Goal: Task Accomplishment & Management: Complete application form

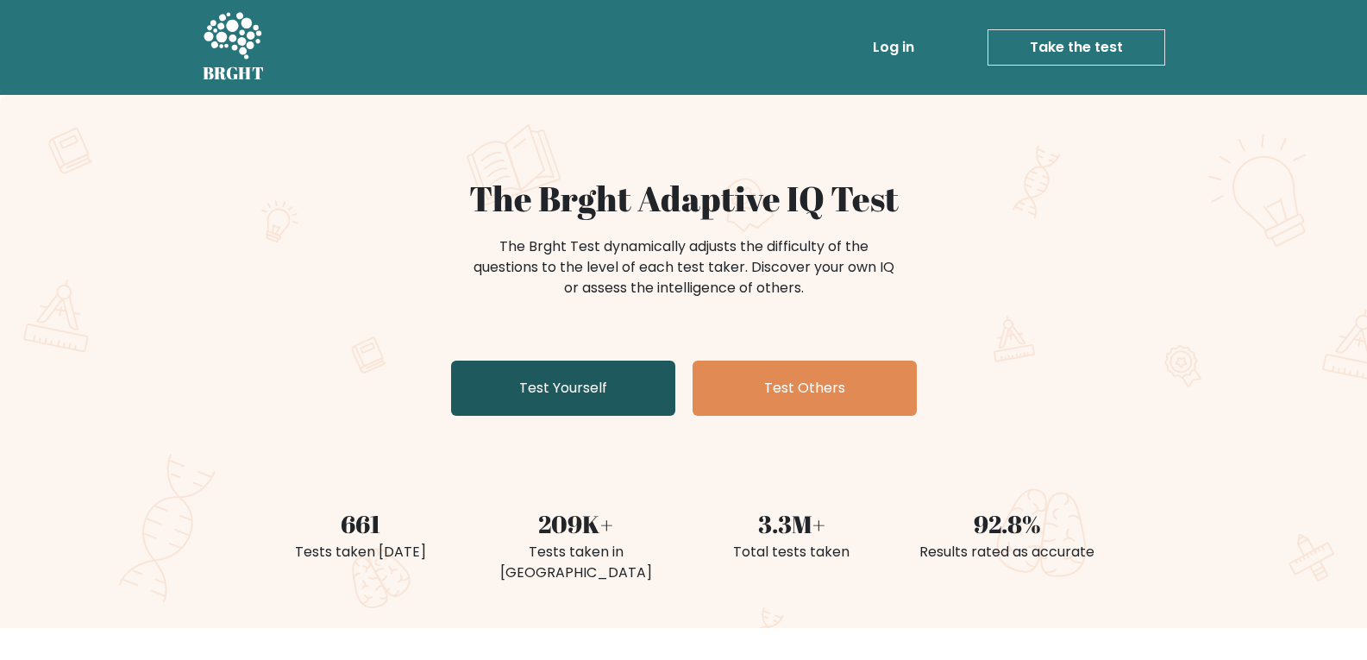
click at [613, 388] on link "Test Yourself" at bounding box center [563, 388] width 224 height 55
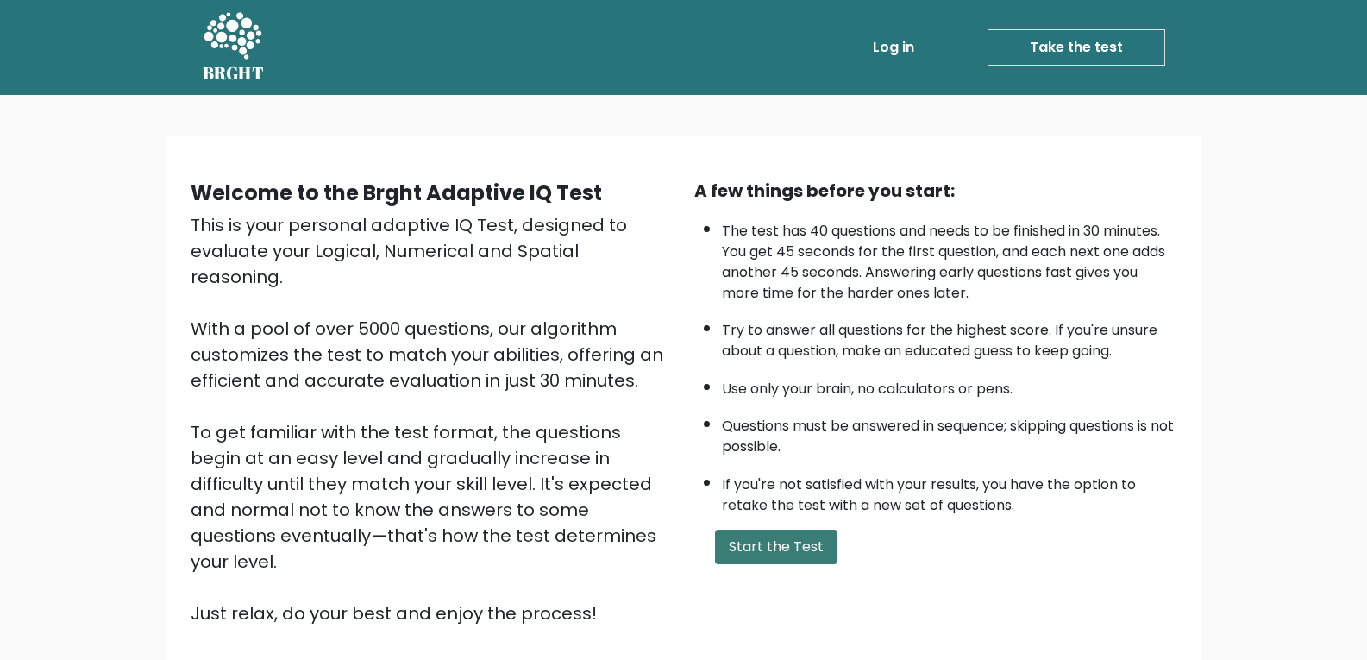
click at [808, 542] on button "Start the Test" at bounding box center [776, 547] width 123 height 35
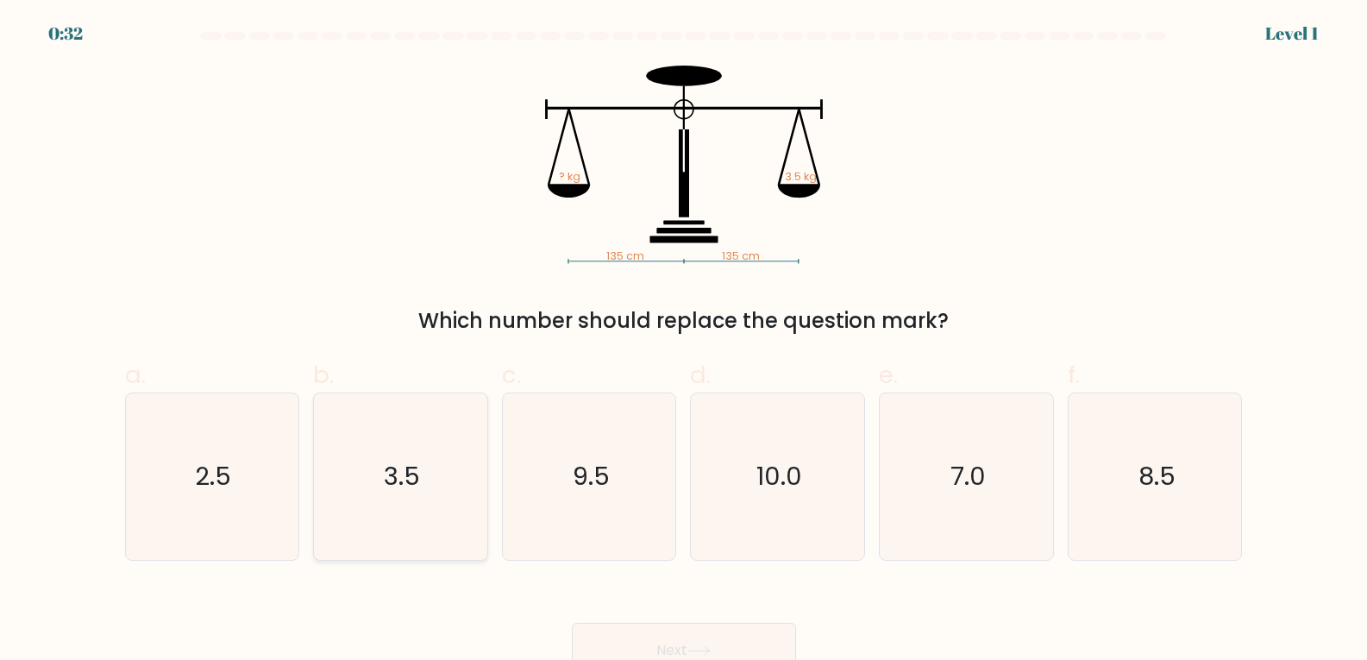
click at [437, 488] on icon "3.5" at bounding box center [400, 476] width 167 height 167
click at [684, 342] on input "b. 3.5" at bounding box center [684, 335] width 1 height 11
radio input "true"
click at [694, 643] on button "Next" at bounding box center [684, 650] width 224 height 55
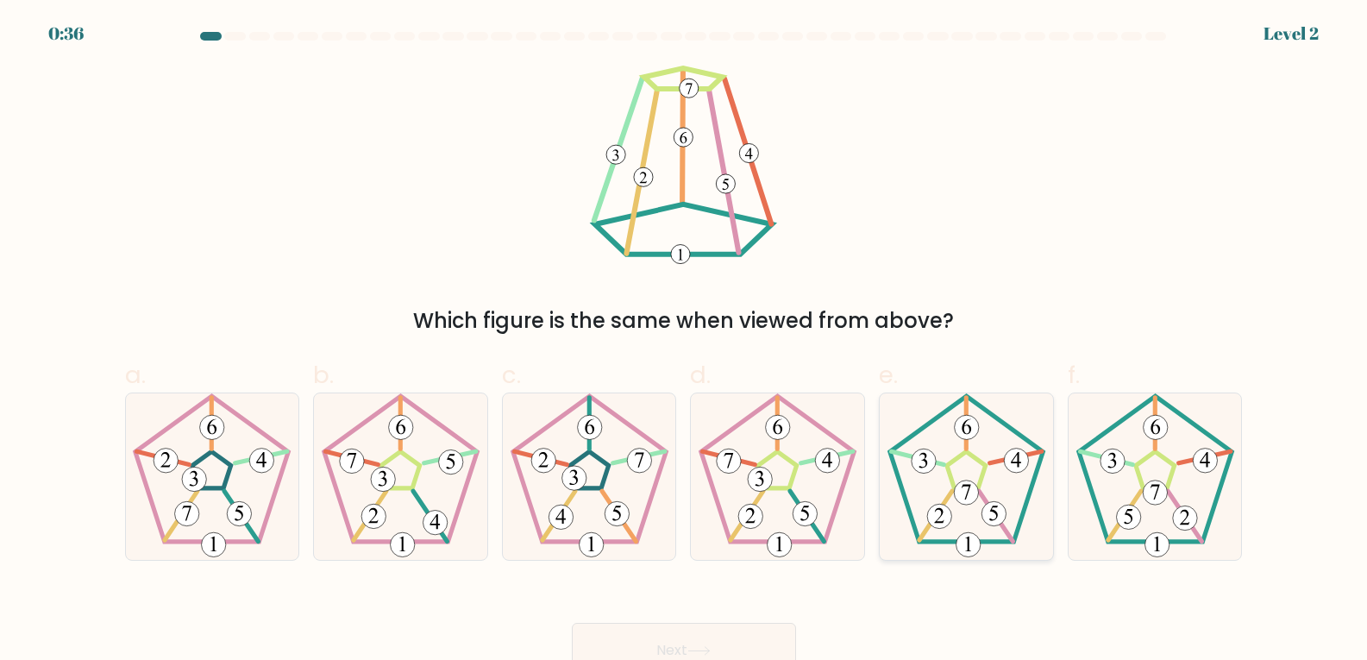
click at [986, 491] on icon at bounding box center [966, 476] width 167 height 167
click at [685, 342] on input "e." at bounding box center [684, 335] width 1 height 11
radio input "true"
click at [744, 645] on button "Next" at bounding box center [684, 650] width 224 height 55
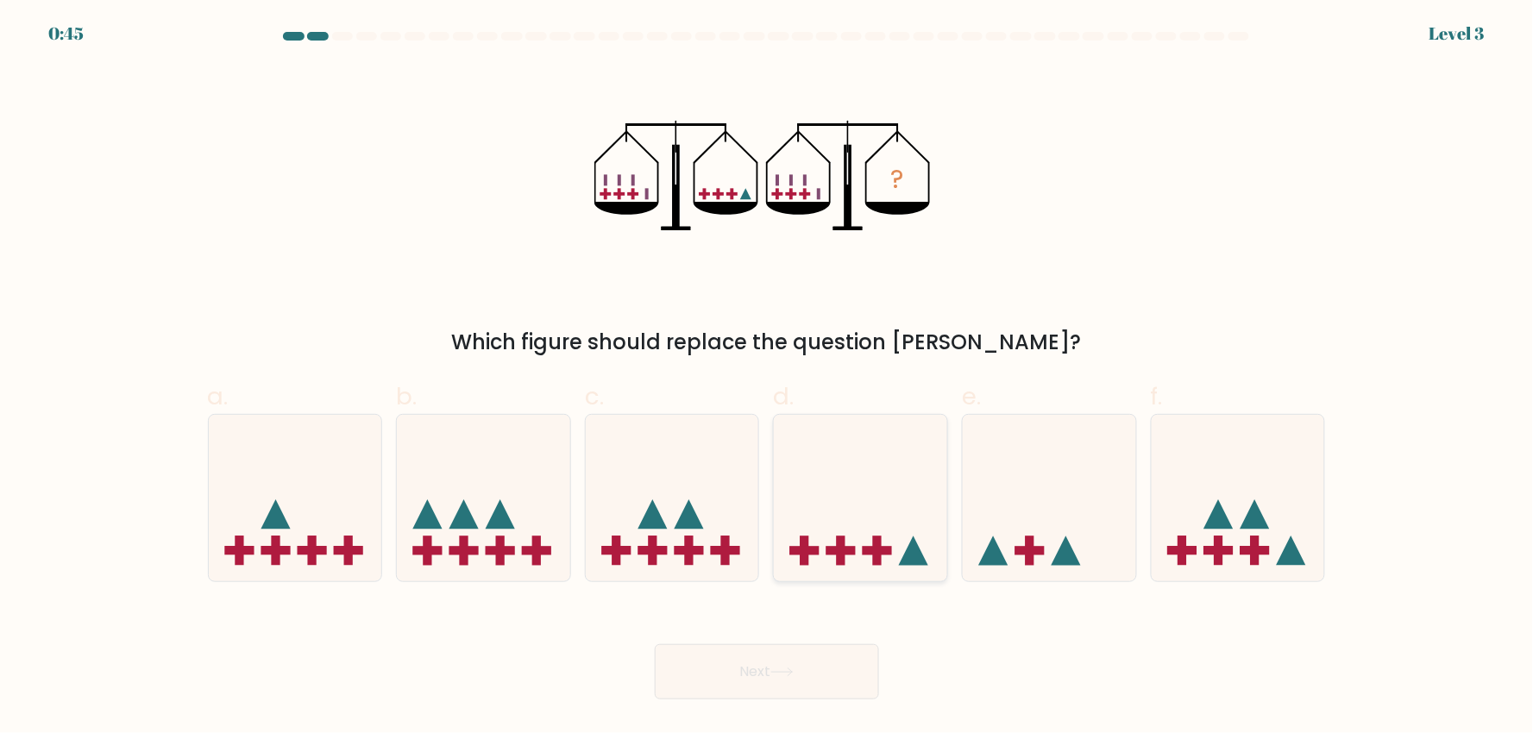
click at [844, 542] on rect at bounding box center [841, 550] width 9 height 29
click at [768, 378] on input "d." at bounding box center [767, 372] width 1 height 11
radio input "true"
click at [815, 659] on button "Next" at bounding box center [767, 671] width 224 height 55
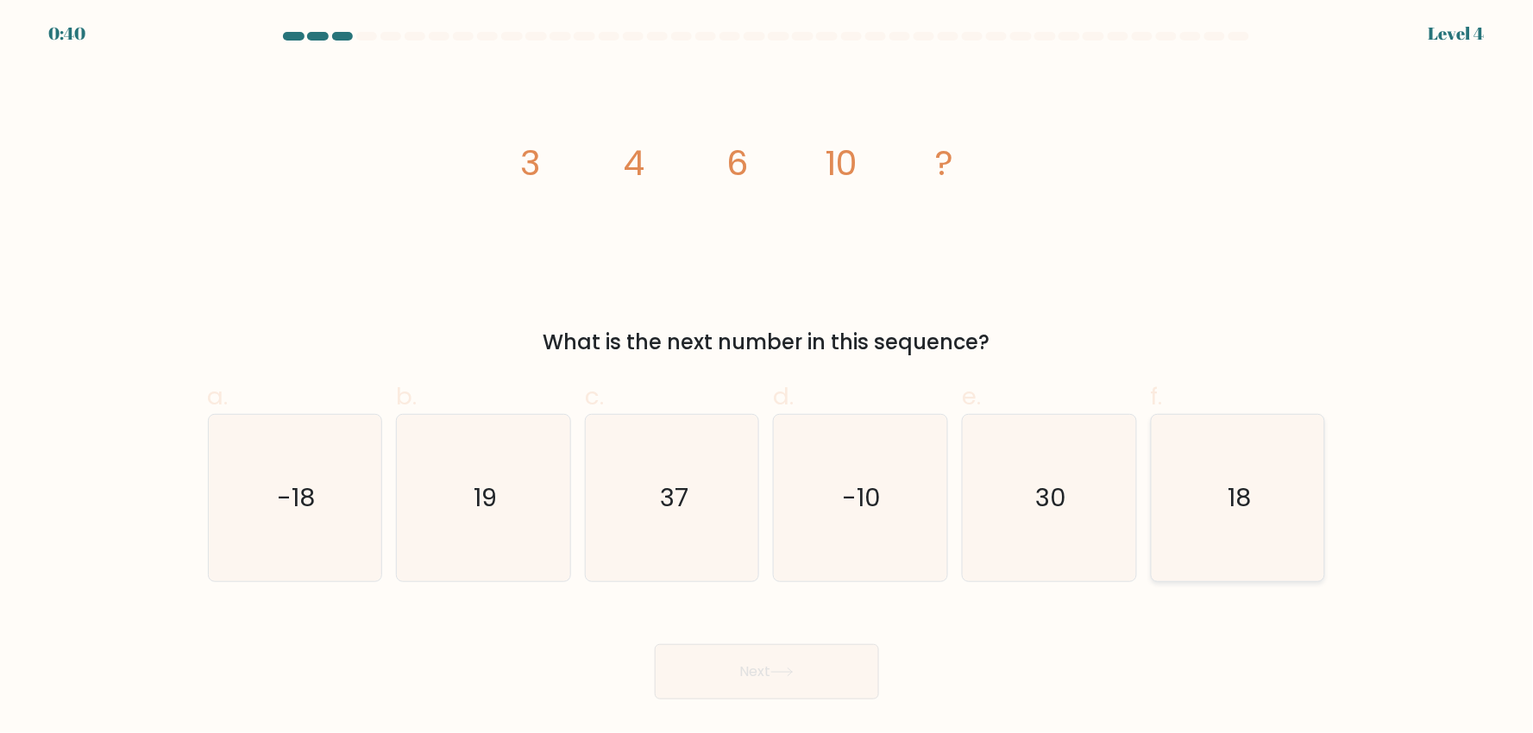
click at [1278, 536] on icon "18" at bounding box center [1238, 498] width 167 height 167
click at [768, 378] on input "f. 18" at bounding box center [767, 372] width 1 height 11
radio input "true"
click at [807, 659] on button "Next" at bounding box center [767, 671] width 224 height 55
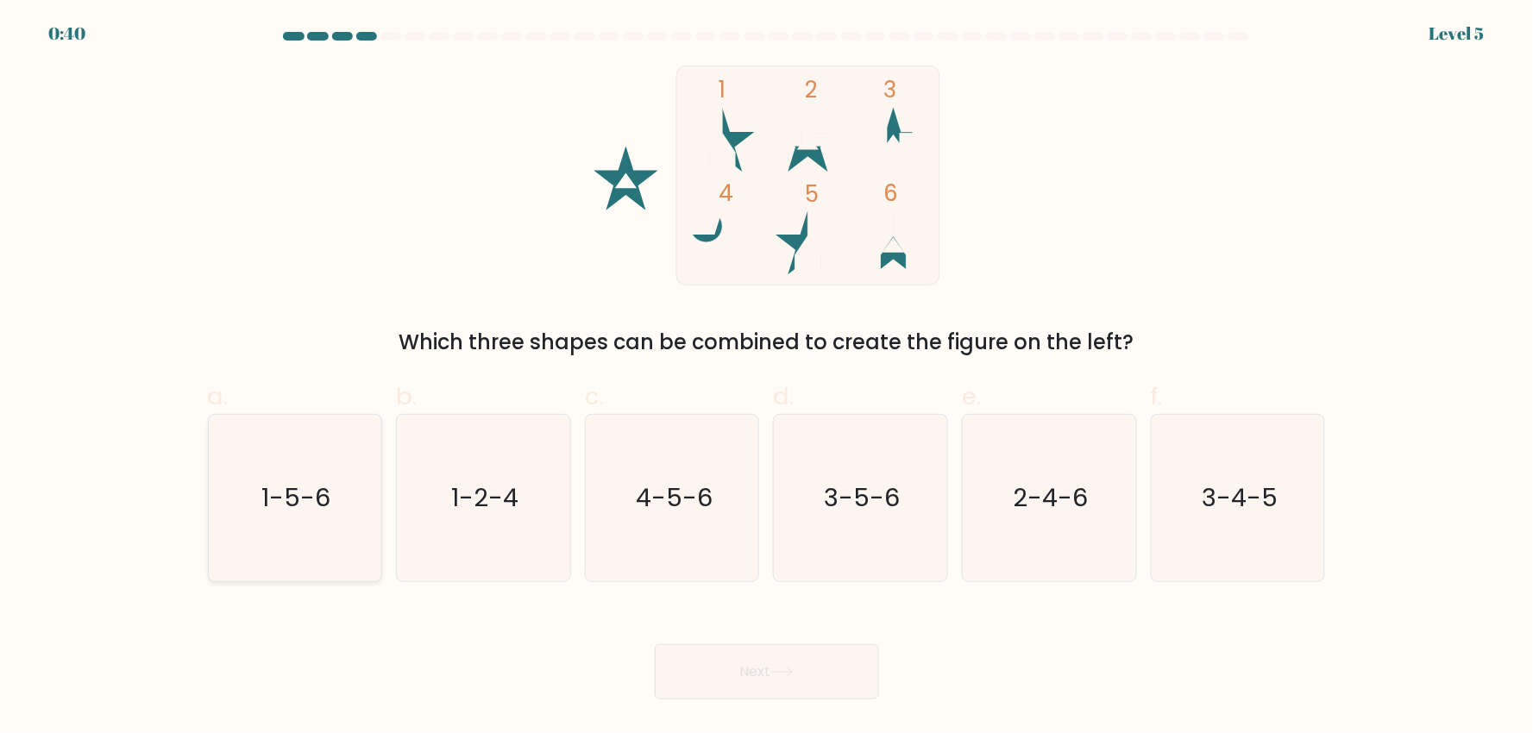
click at [315, 502] on text "1-5-6" at bounding box center [296, 498] width 69 height 35
click at [767, 378] on input "a. 1-5-6" at bounding box center [767, 372] width 1 height 11
radio input "true"
click at [854, 659] on button "Next" at bounding box center [767, 671] width 224 height 55
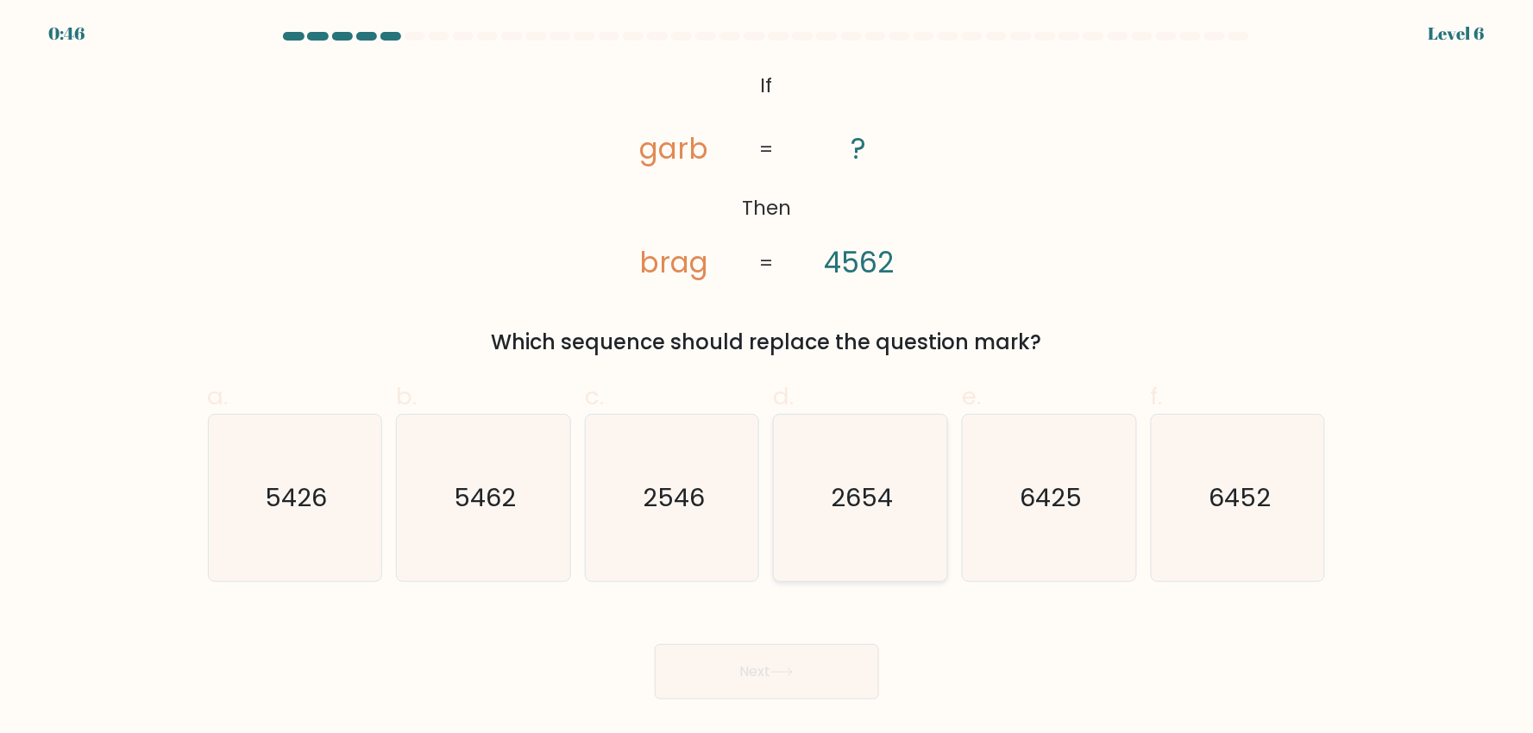
click at [868, 501] on text "2654" at bounding box center [863, 498] width 62 height 35
click at [768, 378] on input "d. 2654" at bounding box center [767, 372] width 1 height 11
radio input "true"
click at [805, 659] on button "Next" at bounding box center [767, 671] width 224 height 55
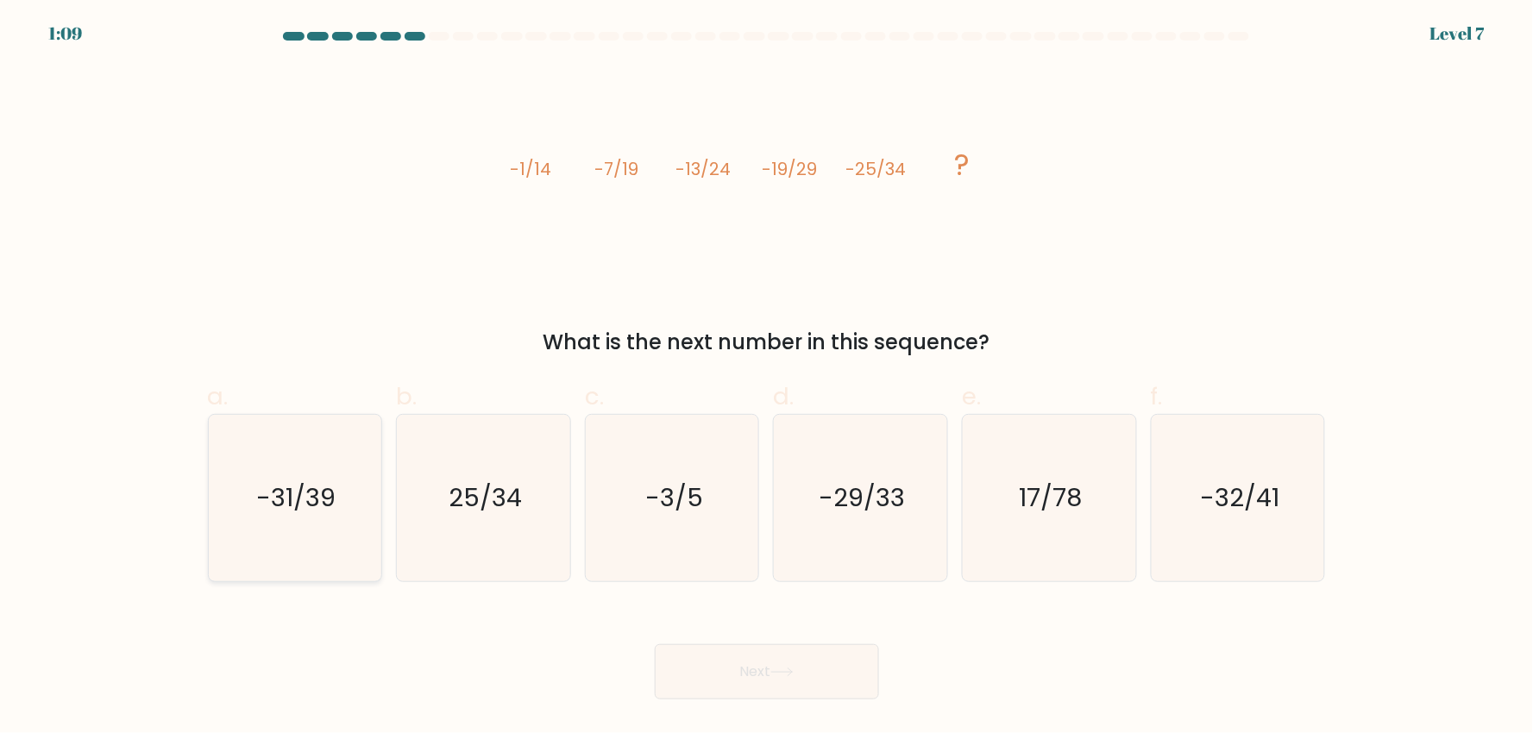
click at [339, 518] on icon "-31/39" at bounding box center [294, 498] width 167 height 167
click at [767, 378] on input "a. -31/39" at bounding box center [767, 372] width 1 height 11
radio input "true"
click at [825, 659] on button "Next" at bounding box center [767, 671] width 224 height 55
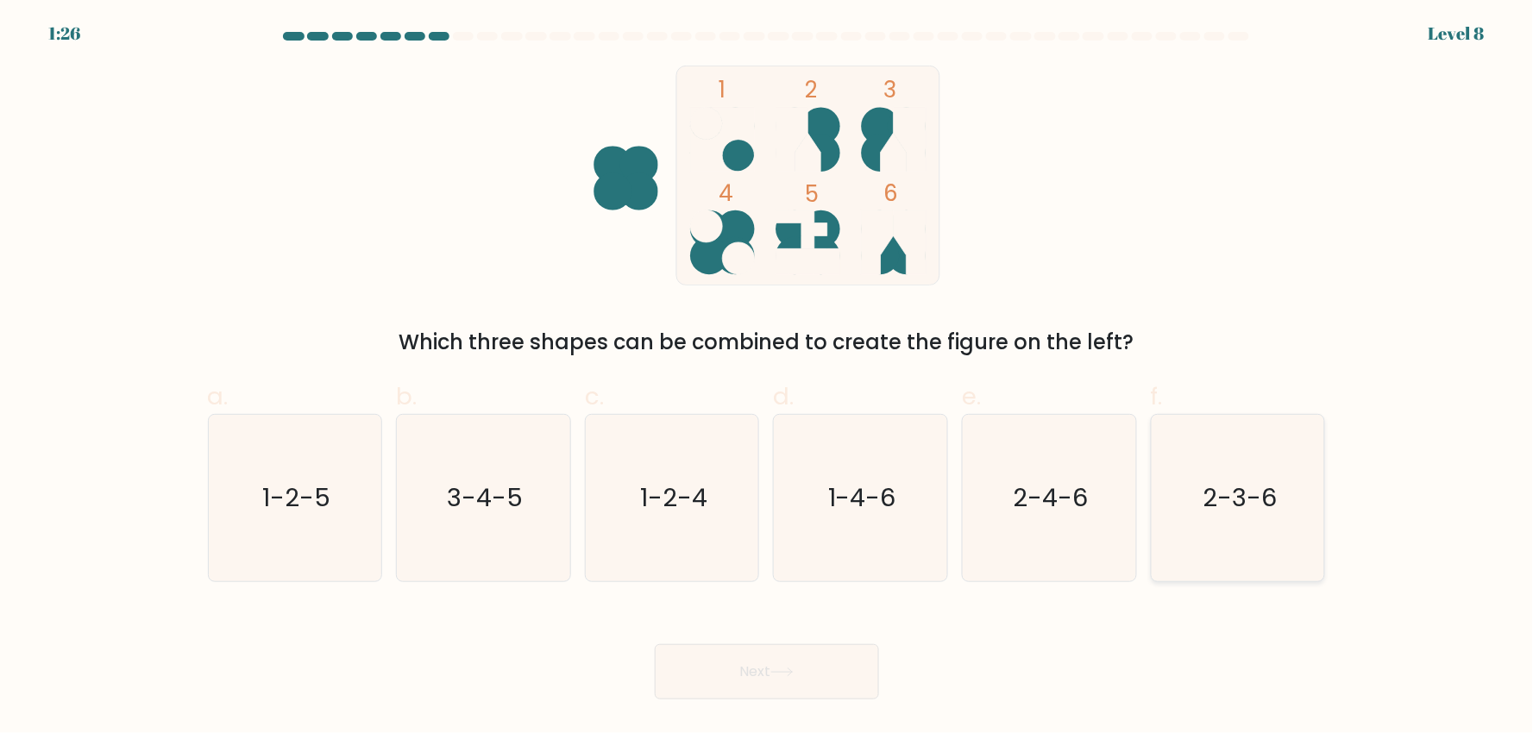
click at [1260, 512] on text "2-3-6" at bounding box center [1240, 498] width 74 height 35
click at [768, 378] on input "f. 2-3-6" at bounding box center [767, 372] width 1 height 11
radio input "true"
click at [761, 659] on button "Next" at bounding box center [767, 671] width 224 height 55
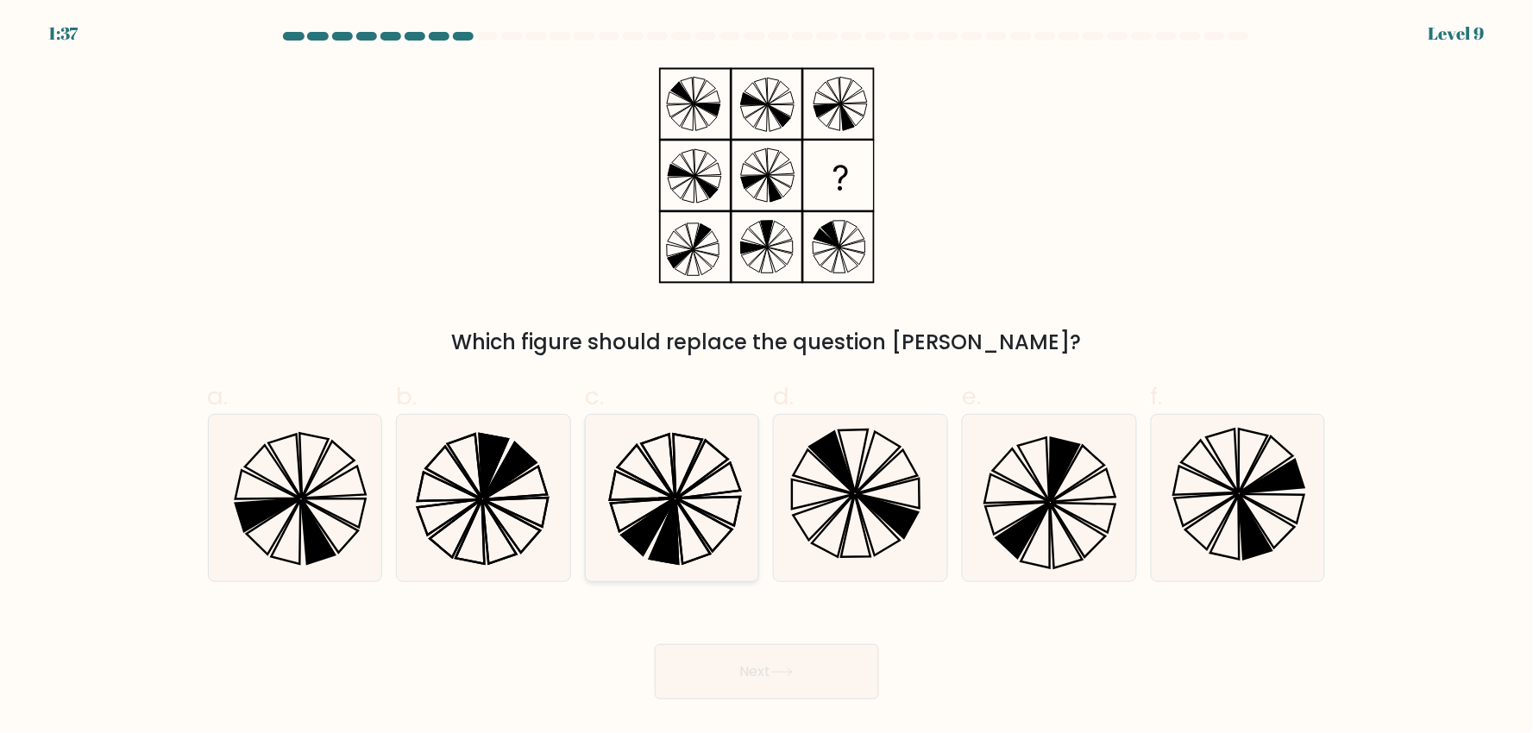
click at [678, 526] on icon at bounding box center [693, 532] width 35 height 64
click at [767, 378] on input "c." at bounding box center [767, 372] width 1 height 11
radio input "true"
drag, startPoint x: 814, startPoint y: 675, endPoint x: 796, endPoint y: 647, distance: 33.0
click at [812, 659] on button "Next" at bounding box center [767, 671] width 224 height 55
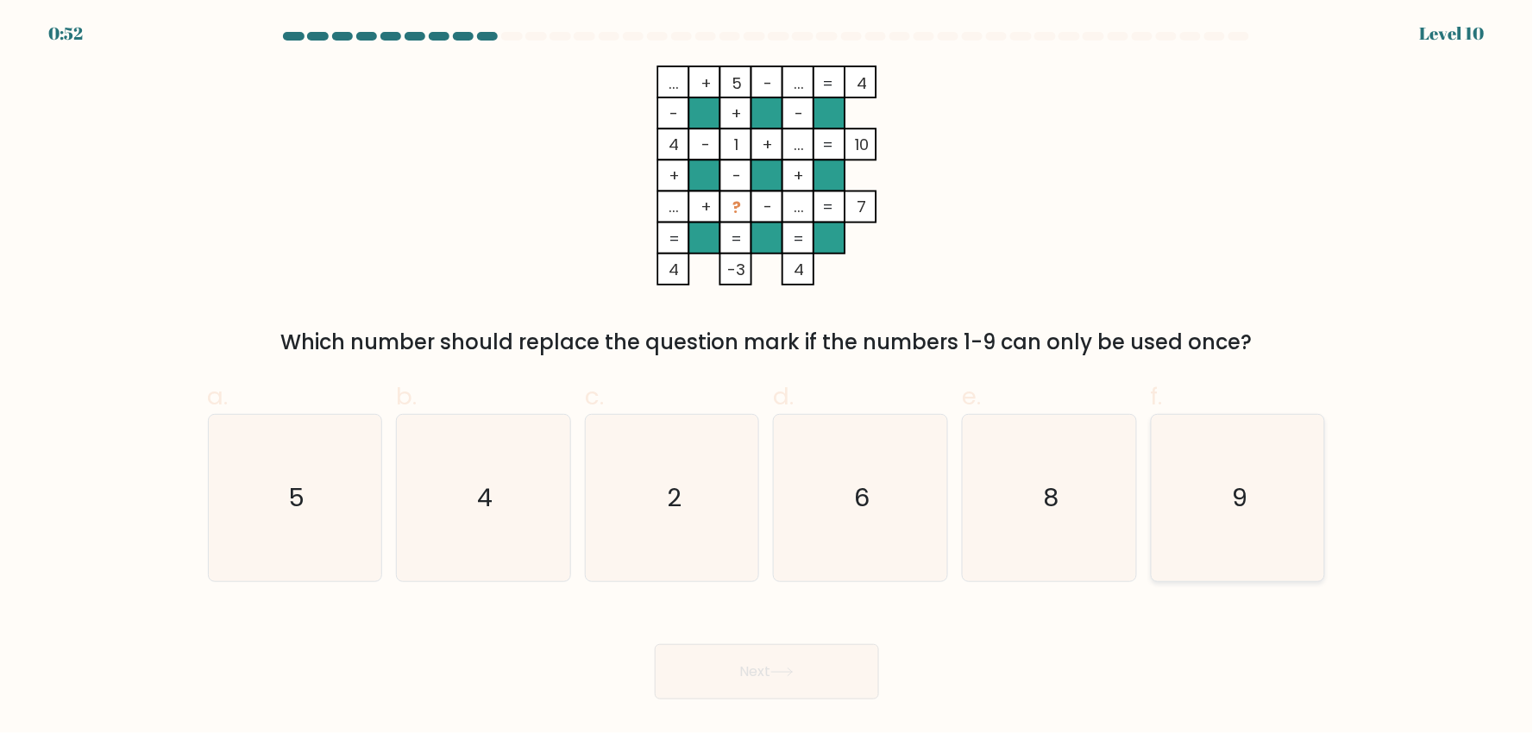
click at [1204, 536] on icon "9" at bounding box center [1238, 498] width 167 height 167
click at [768, 378] on input "f. 9" at bounding box center [767, 372] width 1 height 11
radio input "true"
click at [826, 659] on button "Next" at bounding box center [767, 671] width 224 height 55
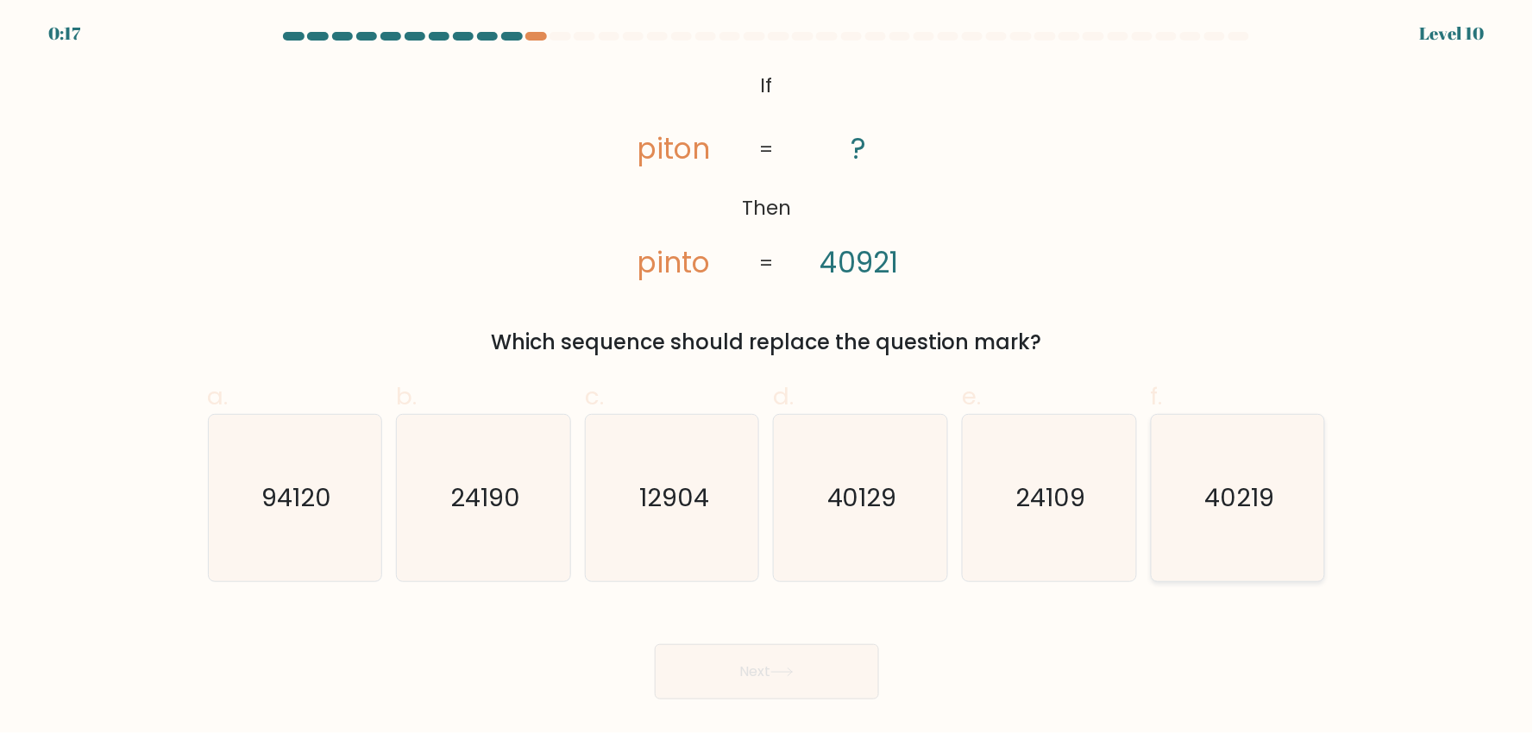
click at [1268, 522] on icon "40219" at bounding box center [1238, 498] width 167 height 167
click at [768, 378] on input "f. 40219" at bounding box center [767, 372] width 1 height 11
radio input "true"
click at [764, 683] on button "Next" at bounding box center [767, 671] width 224 height 55
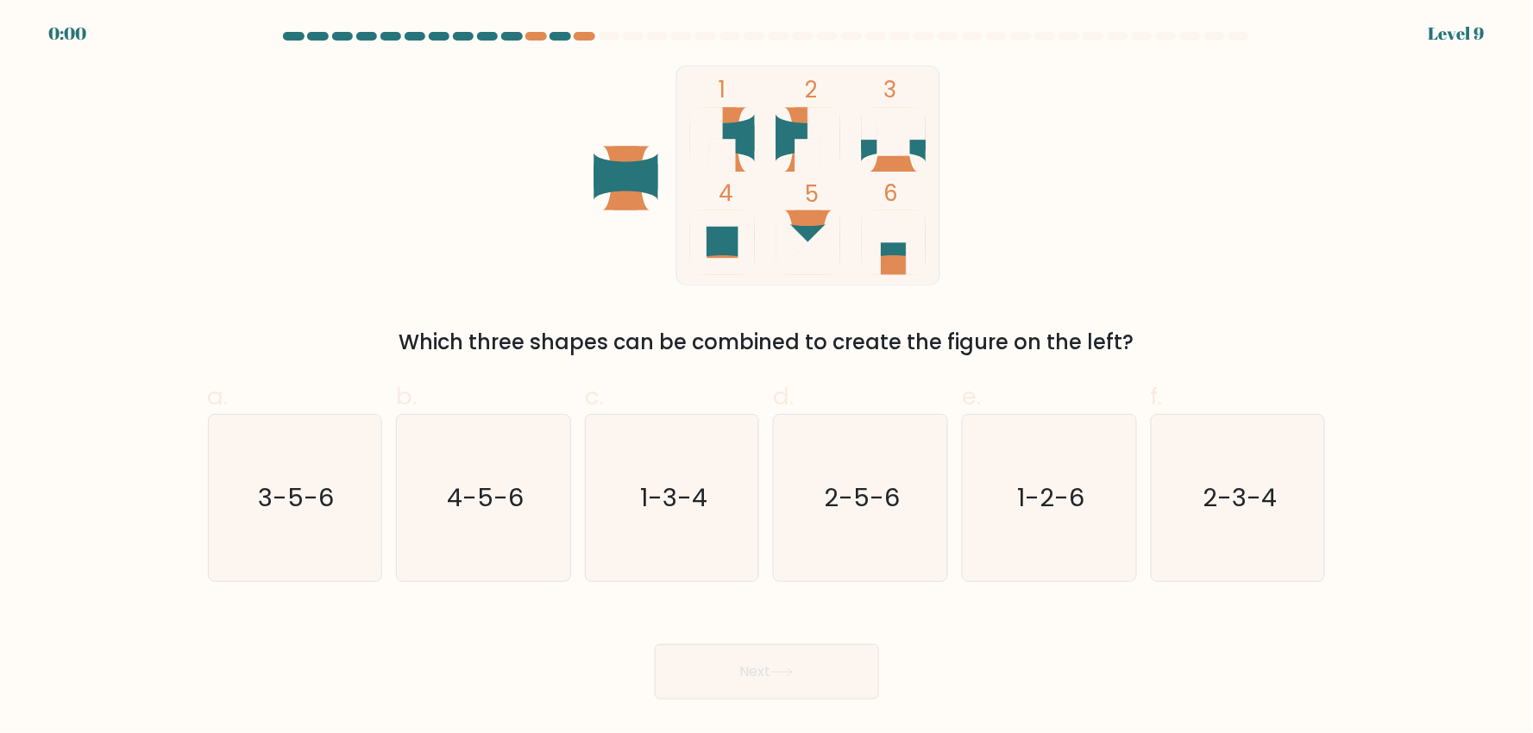
click at [884, 97] on tspan "3" at bounding box center [889, 89] width 13 height 31
click at [881, 507] on text "2-5-6" at bounding box center [863, 498] width 76 height 35
click at [768, 378] on input "d. 2-5-6" at bounding box center [767, 372] width 1 height 11
radio input "true"
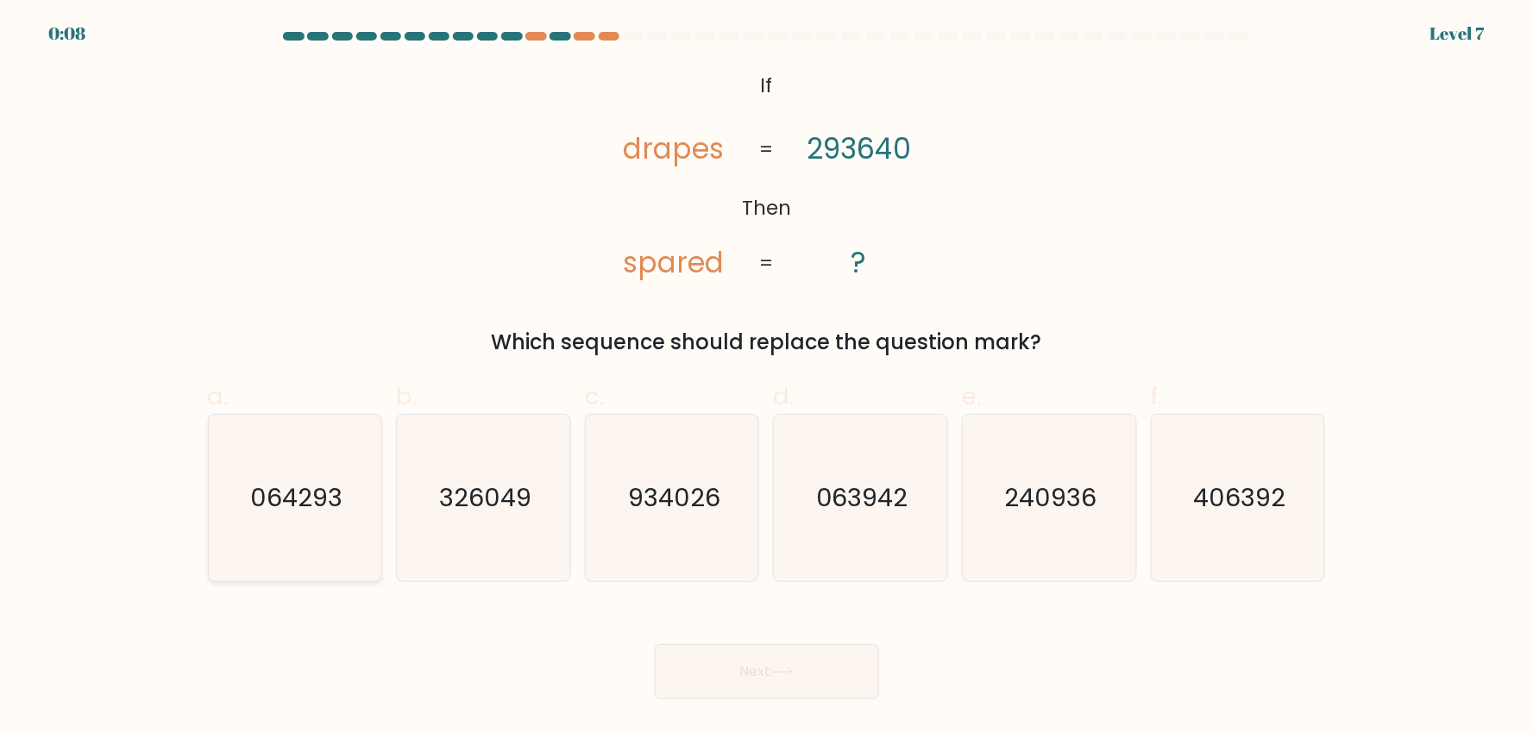
click at [319, 499] on text "064293" at bounding box center [296, 498] width 92 height 35
click at [767, 378] on input "a. 064293" at bounding box center [767, 372] width 1 height 11
radio input "true"
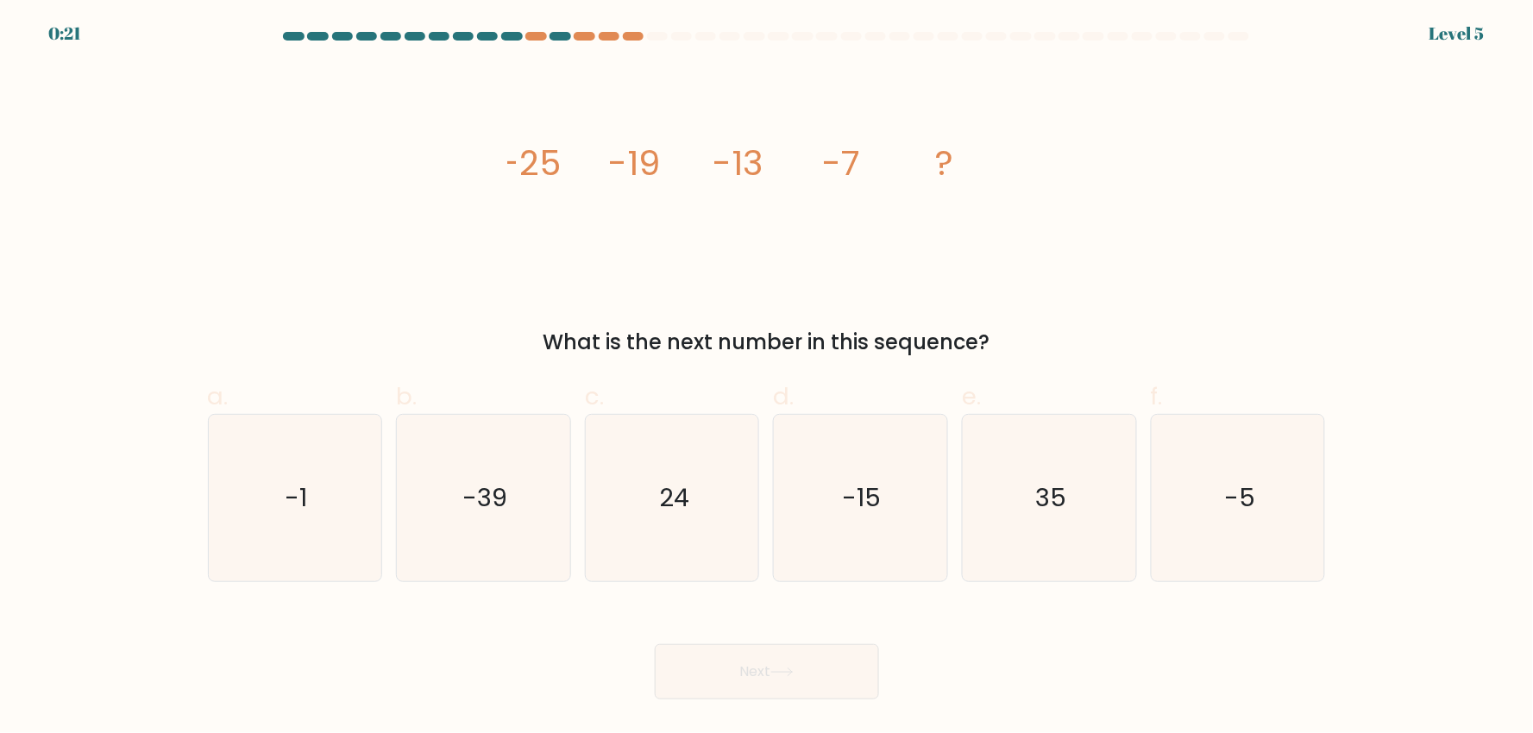
drag, startPoint x: 314, startPoint y: 510, endPoint x: 391, endPoint y: 528, distance: 78.9
click at [316, 511] on icon "-1" at bounding box center [294, 498] width 167 height 167
click at [767, 378] on input "a. -1" at bounding box center [767, 372] width 1 height 11
radio input "true"
drag, startPoint x: 825, startPoint y: 693, endPoint x: 816, endPoint y: 668, distance: 26.5
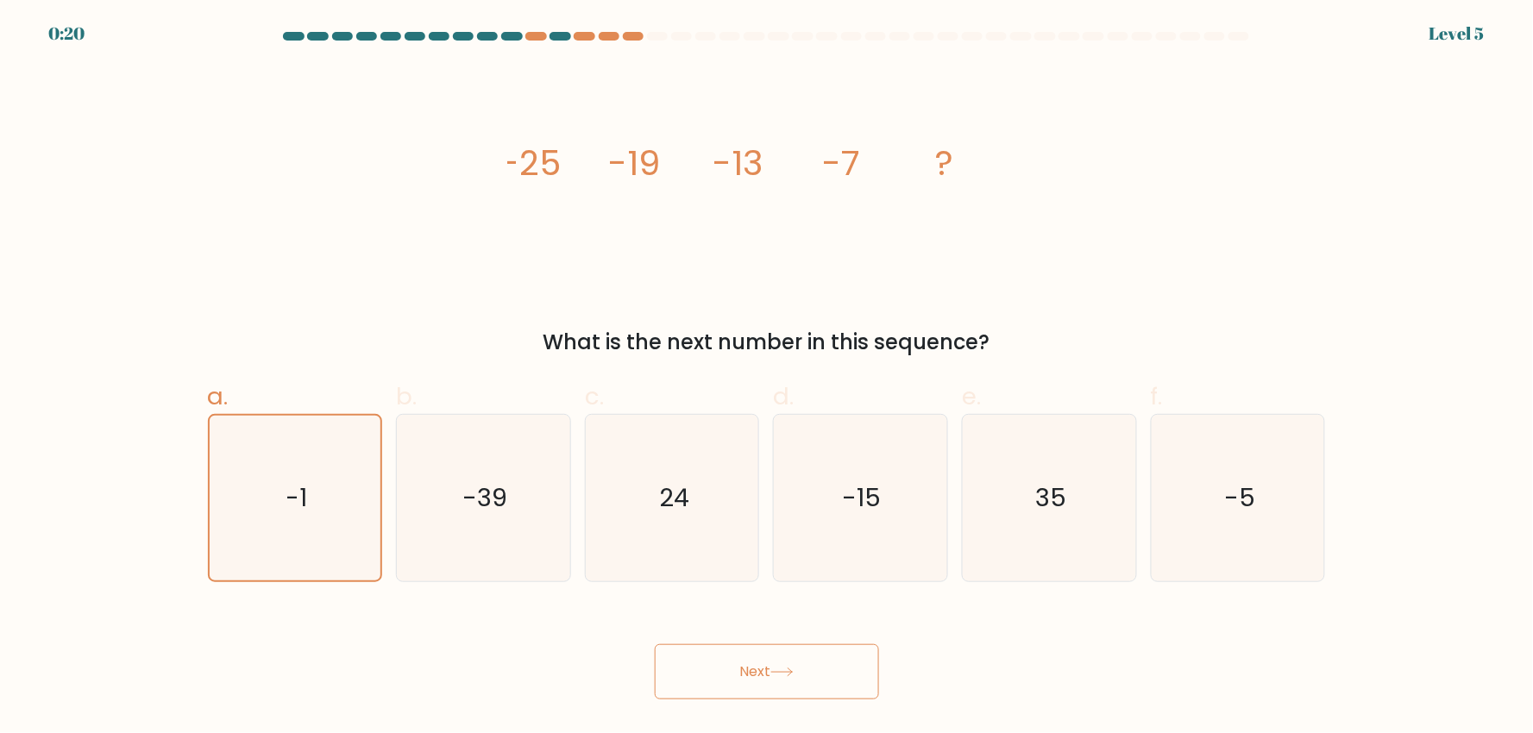
click at [821, 679] on button "Next" at bounding box center [767, 671] width 224 height 55
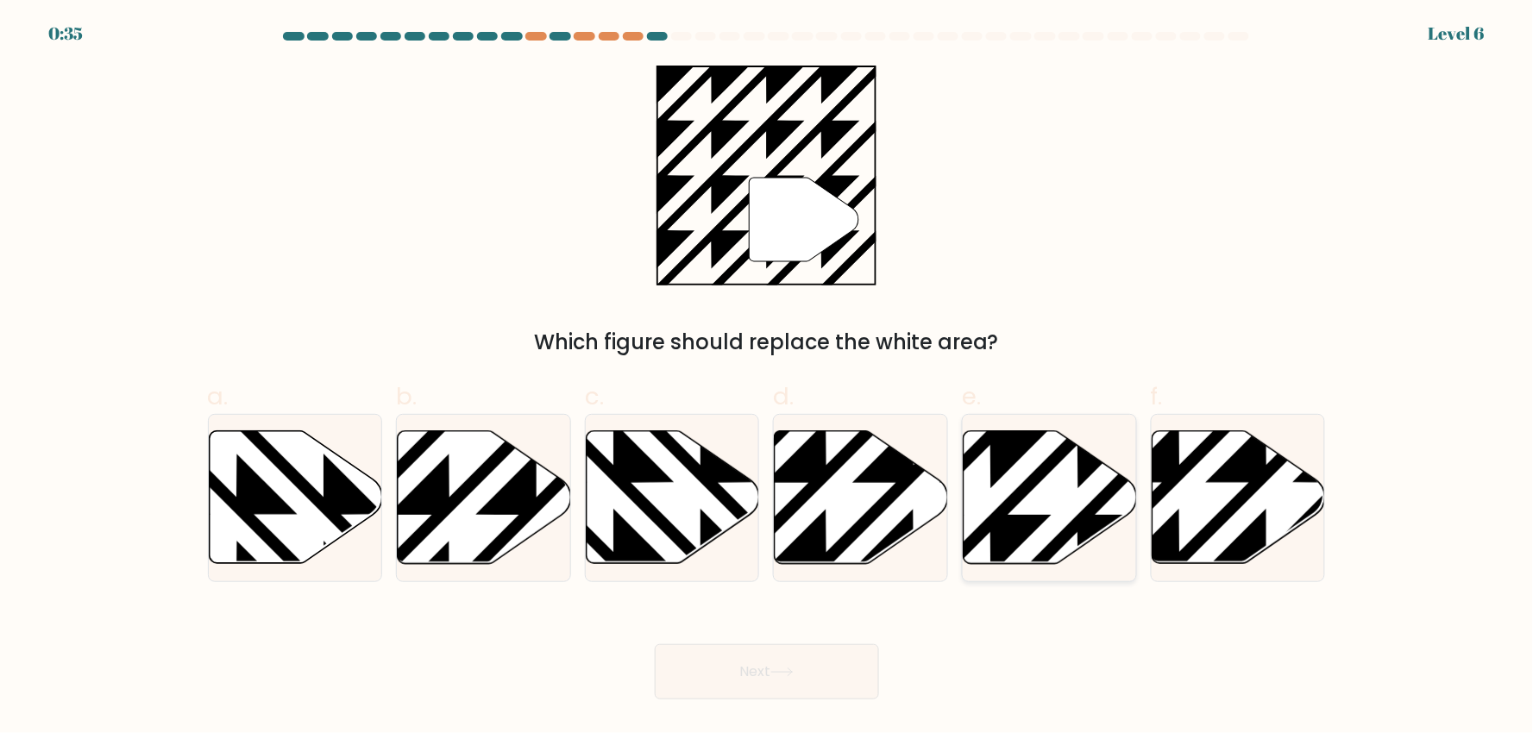
click at [1053, 489] on icon at bounding box center [1050, 497] width 173 height 133
click at [768, 378] on input "e." at bounding box center [767, 372] width 1 height 11
radio input "true"
drag, startPoint x: 792, startPoint y: 668, endPoint x: 795, endPoint y: 626, distance: 41.5
click at [792, 662] on button "Next" at bounding box center [767, 671] width 224 height 55
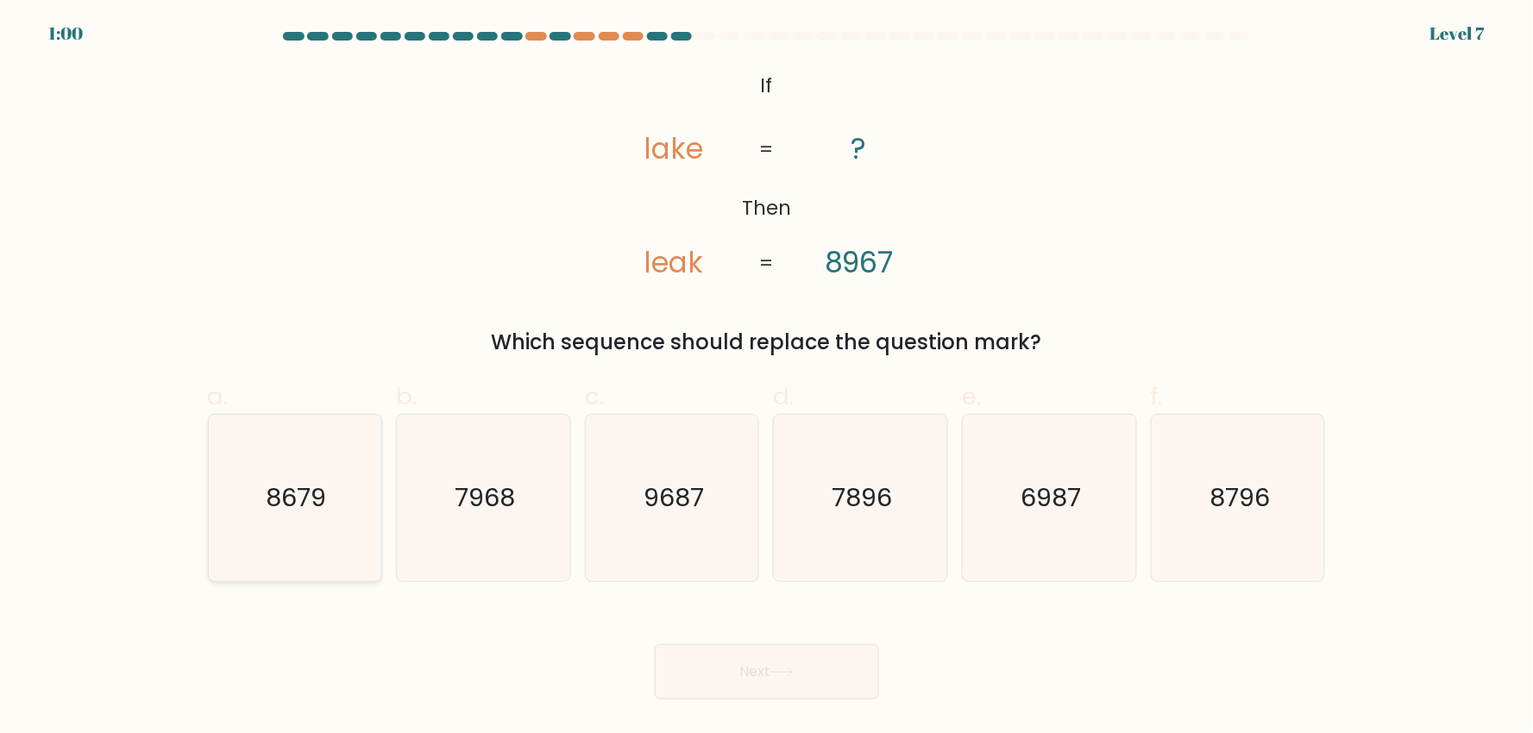
click at [296, 494] on text "8679" at bounding box center [297, 498] width 60 height 35
click at [767, 378] on input "a. 8679" at bounding box center [767, 372] width 1 height 11
radio input "true"
drag, startPoint x: 817, startPoint y: 661, endPoint x: 807, endPoint y: 649, distance: 15.4
click at [816, 659] on button "Next" at bounding box center [767, 671] width 224 height 55
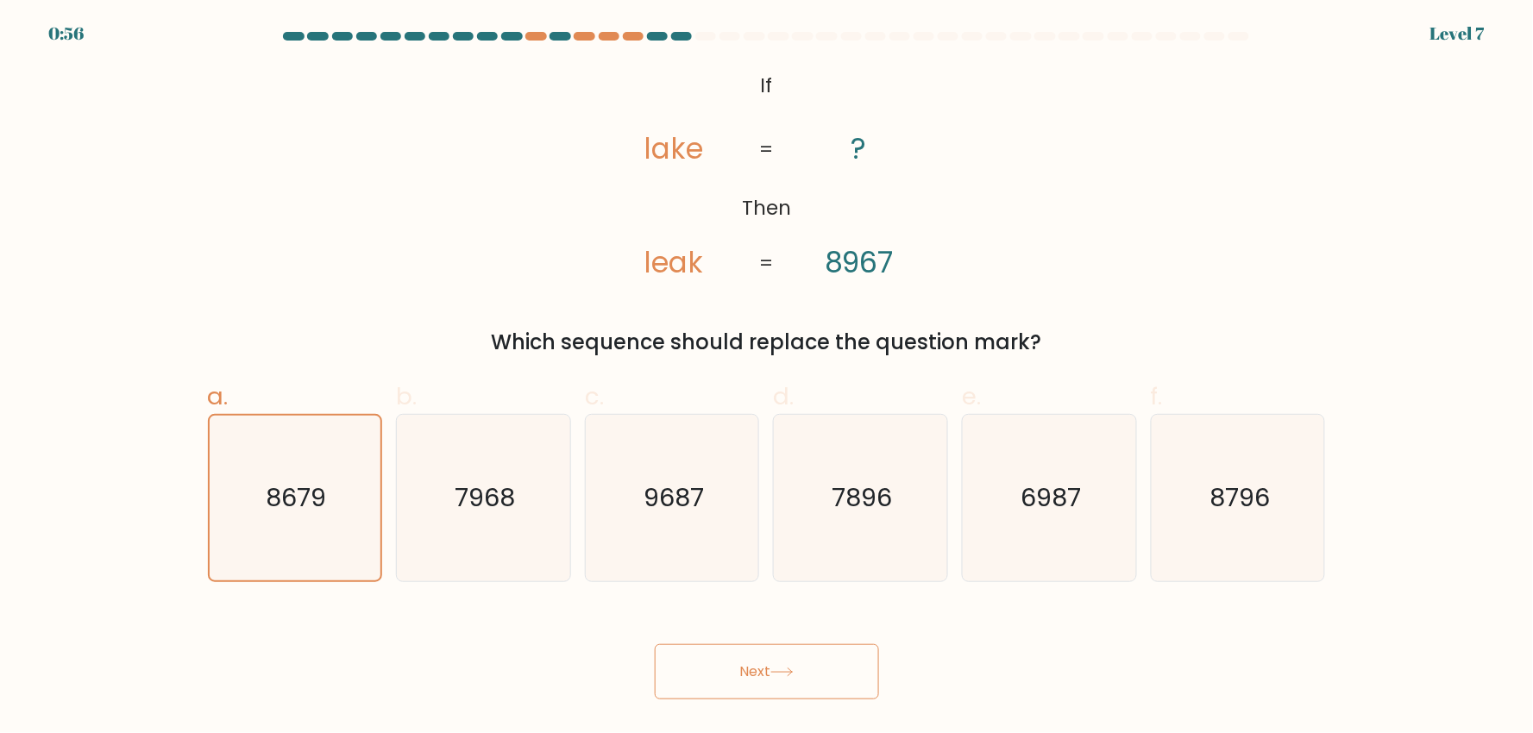
click at [769, 667] on button "Next" at bounding box center [767, 671] width 224 height 55
click at [766, 683] on button "Next" at bounding box center [767, 671] width 224 height 55
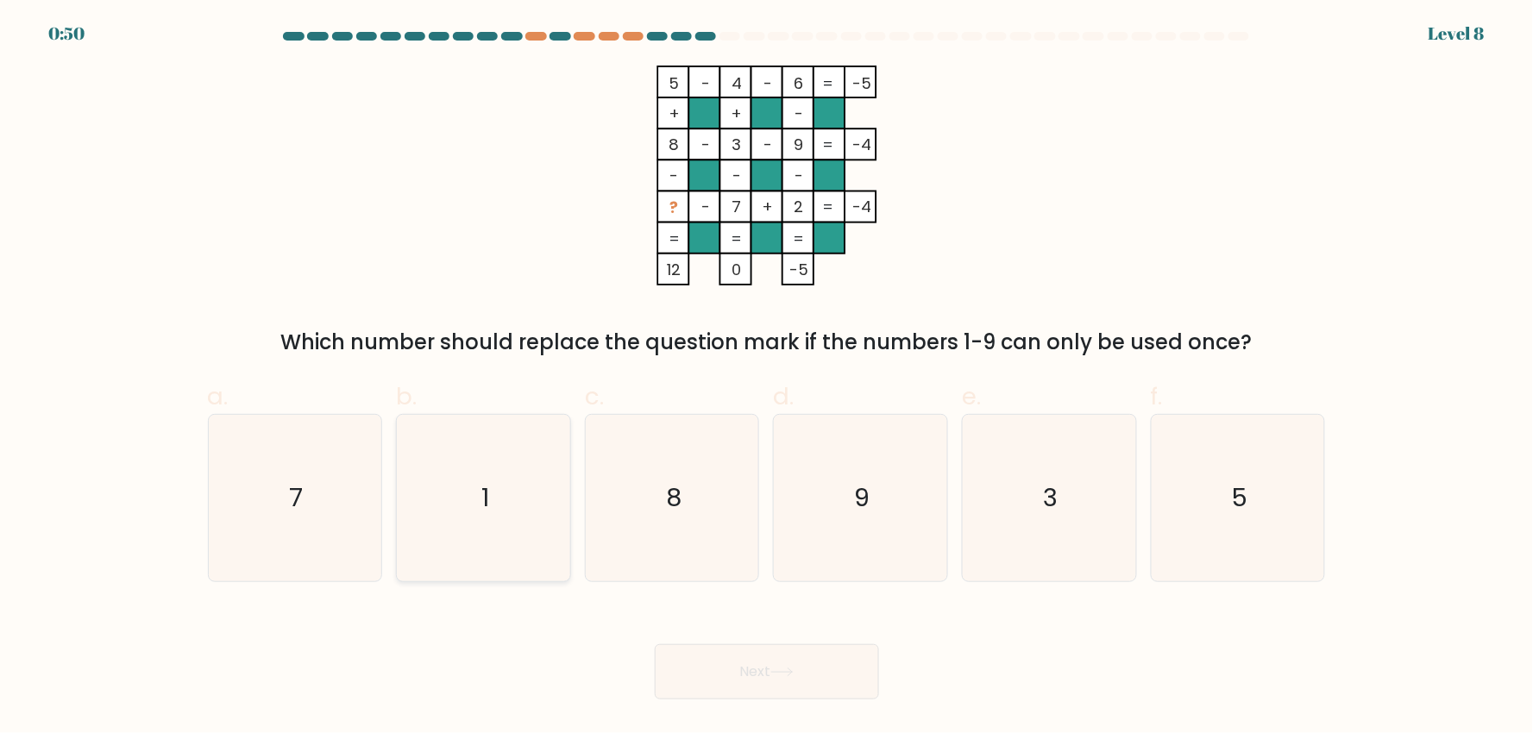
click at [462, 515] on icon "1" at bounding box center [483, 498] width 167 height 167
click at [767, 378] on input "b. 1" at bounding box center [767, 372] width 1 height 11
radio input "true"
click at [783, 684] on button "Next" at bounding box center [767, 671] width 224 height 55
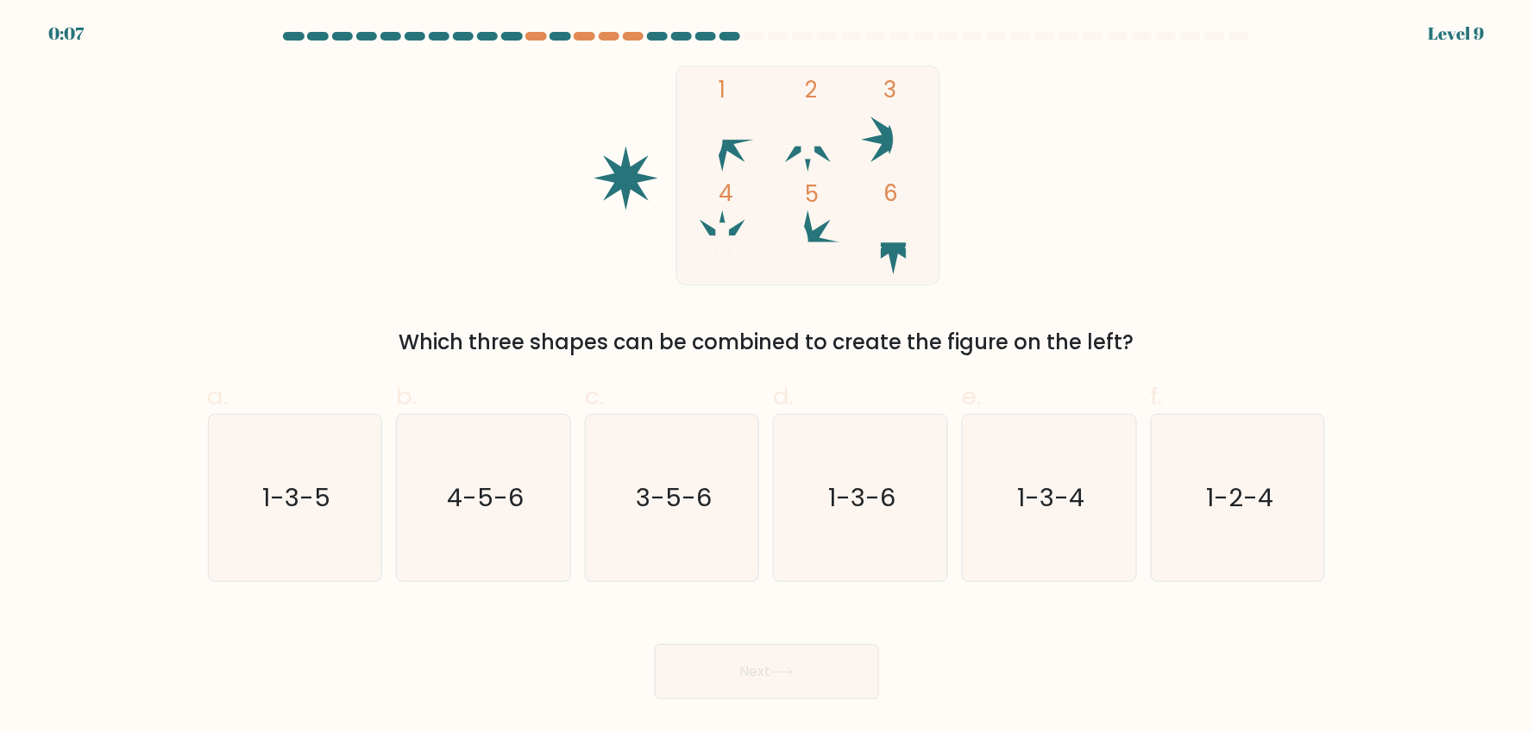
drag, startPoint x: 873, startPoint y: 537, endPoint x: 824, endPoint y: 628, distance: 103.8
click at [873, 540] on icon "1-3-6" at bounding box center [860, 498] width 167 height 167
click at [768, 378] on input "d. 1-3-6" at bounding box center [767, 372] width 1 height 11
radio input "true"
click at [787, 683] on button "Next" at bounding box center [767, 671] width 224 height 55
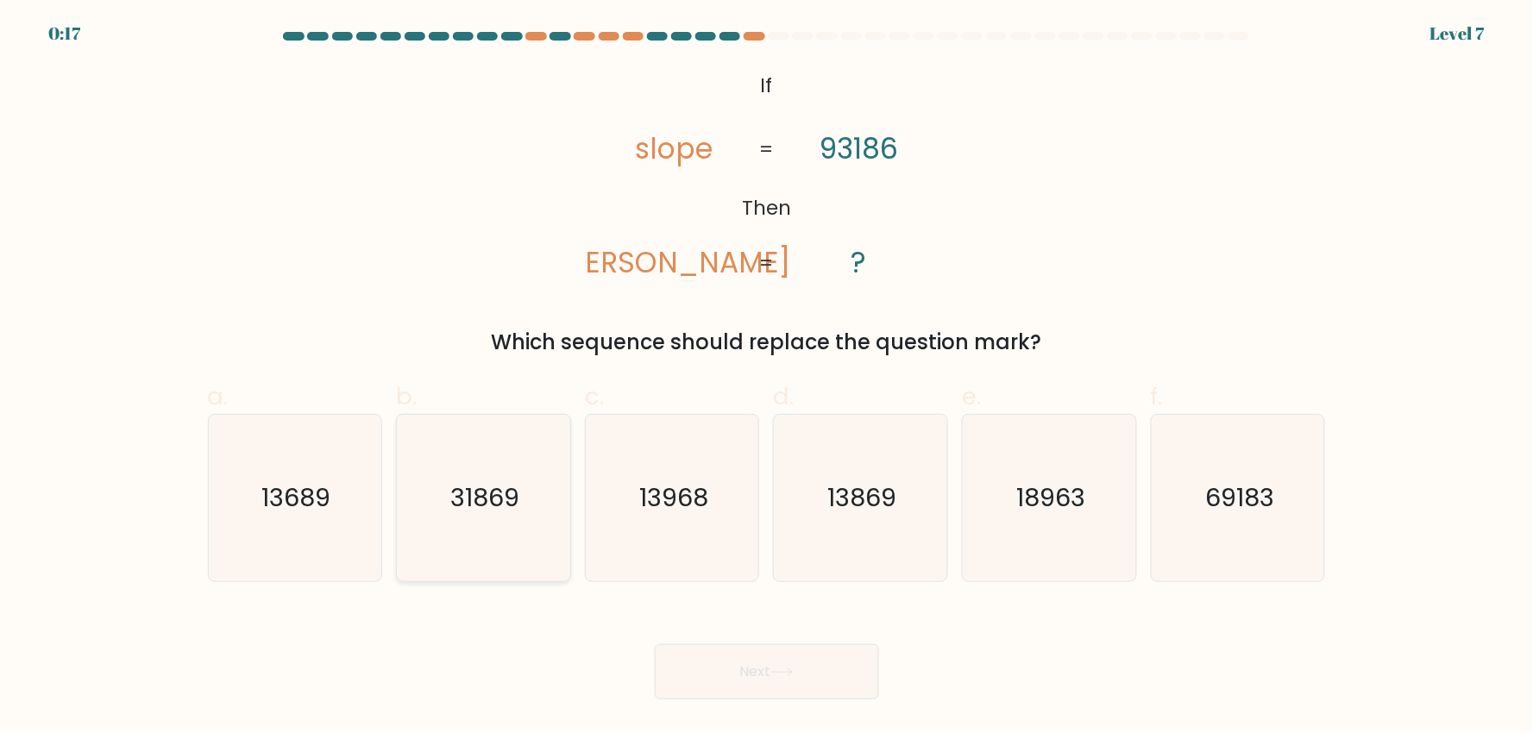
click at [493, 512] on text "31869" at bounding box center [484, 498] width 69 height 35
click at [767, 378] on input "b. 31869" at bounding box center [767, 372] width 1 height 11
radio input "true"
click at [851, 687] on button "Next" at bounding box center [767, 671] width 224 height 55
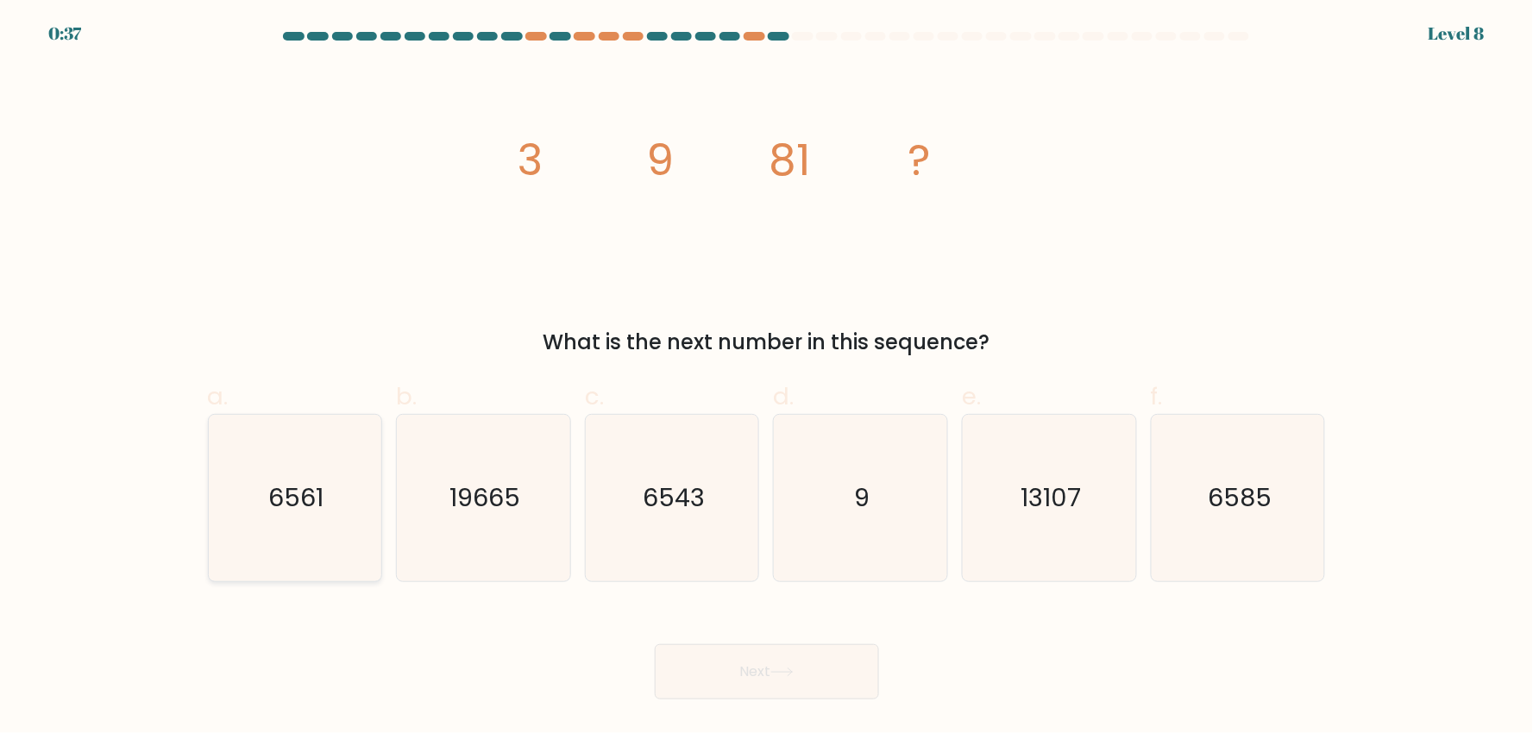
click at [324, 490] on text "6561" at bounding box center [296, 498] width 55 height 35
click at [767, 378] on input "a. 6561" at bounding box center [767, 372] width 1 height 11
radio input "true"
click at [770, 676] on button "Next" at bounding box center [767, 671] width 224 height 55
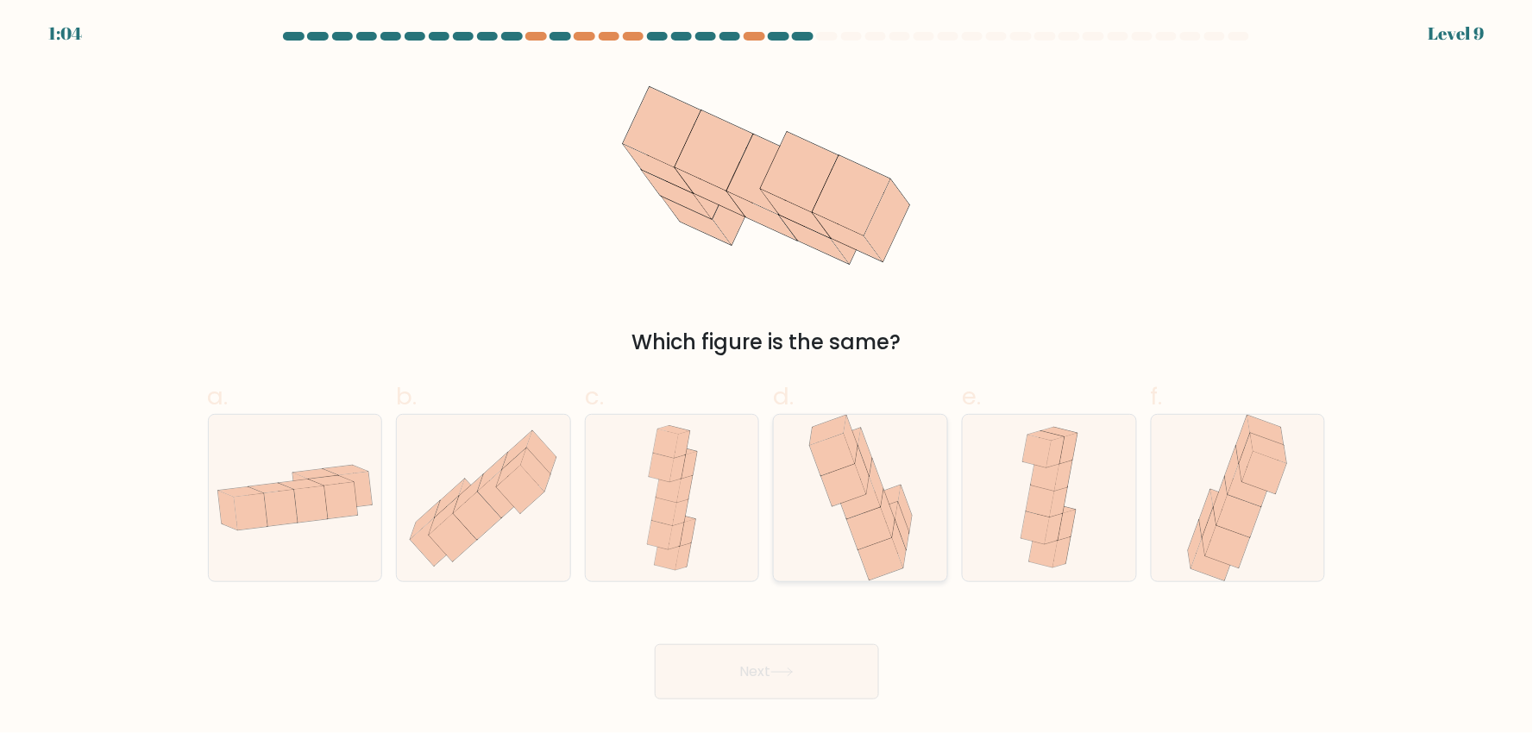
click at [899, 518] on icon at bounding box center [902, 526] width 14 height 47
click at [768, 378] on input "d." at bounding box center [767, 372] width 1 height 11
radio input "true"
click at [763, 682] on button "Next" at bounding box center [767, 671] width 224 height 55
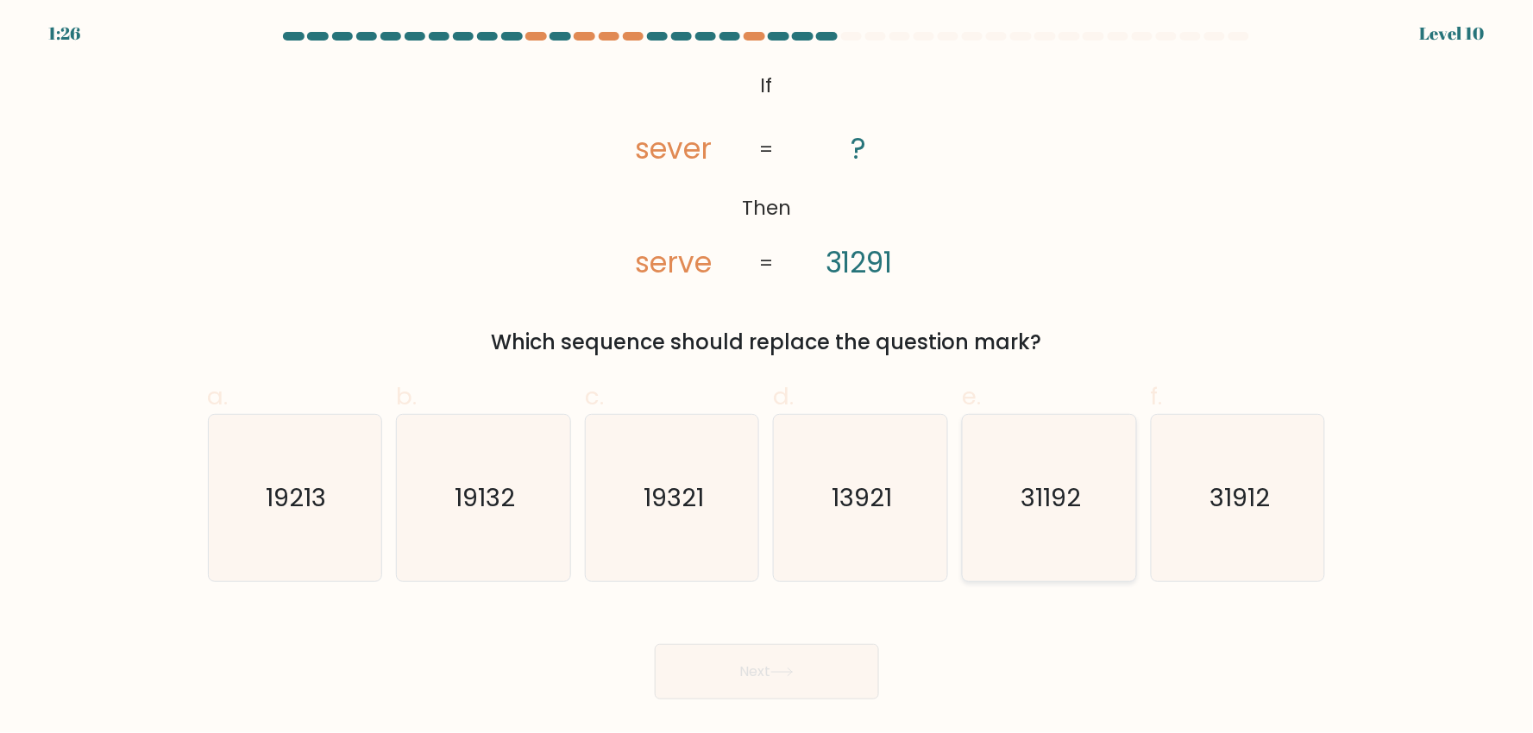
click at [1059, 507] on text "31192" at bounding box center [1051, 498] width 60 height 35
click at [768, 378] on input "e. 31192" at bounding box center [767, 372] width 1 height 11
radio input "true"
click at [809, 682] on button "Next" at bounding box center [767, 671] width 224 height 55
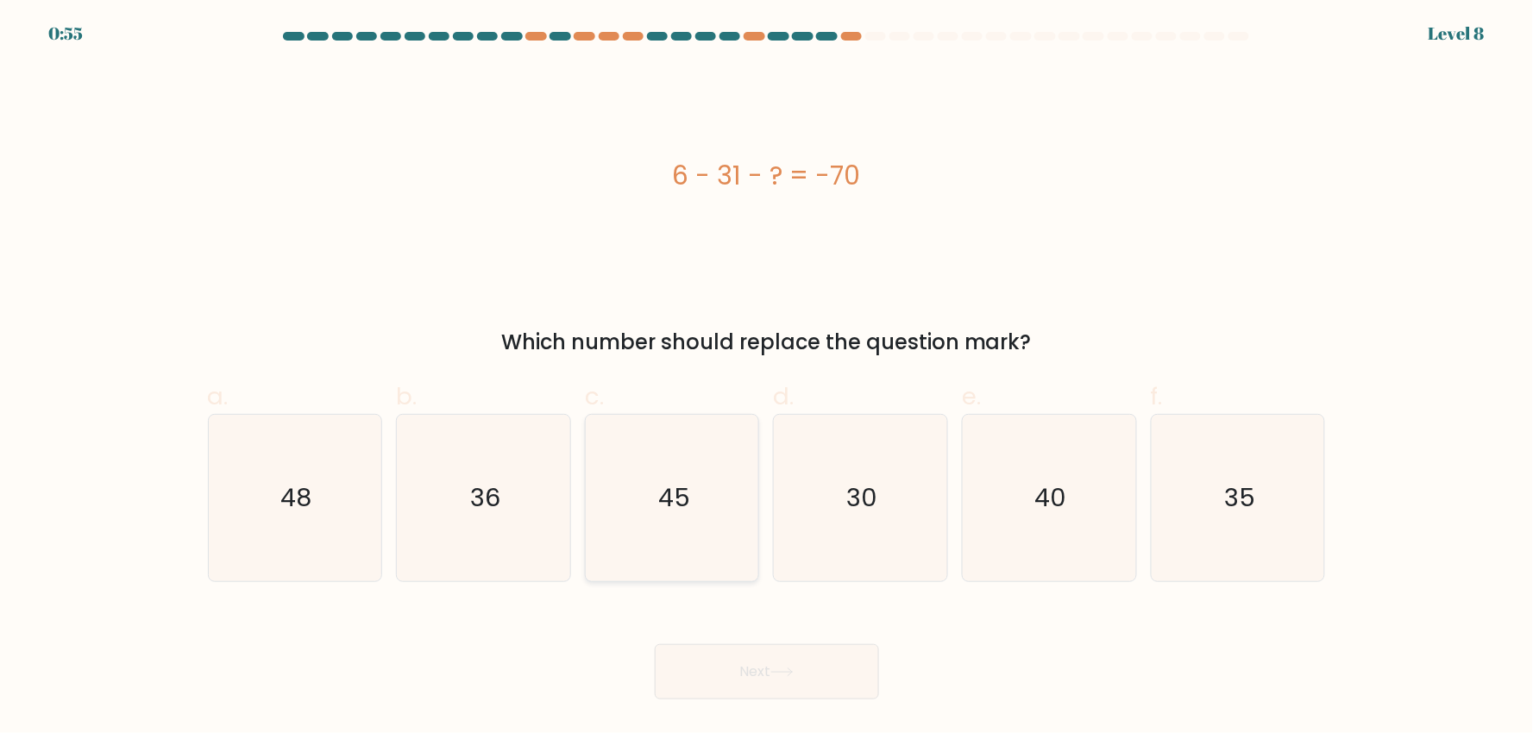
drag, startPoint x: 650, startPoint y: 488, endPoint x: 700, endPoint y: 541, distance: 72.0
click at [651, 488] on icon "45" at bounding box center [672, 498] width 167 height 167
click at [767, 378] on input "c. 45" at bounding box center [767, 372] width 1 height 11
radio input "true"
click at [754, 668] on button "Next" at bounding box center [767, 671] width 224 height 55
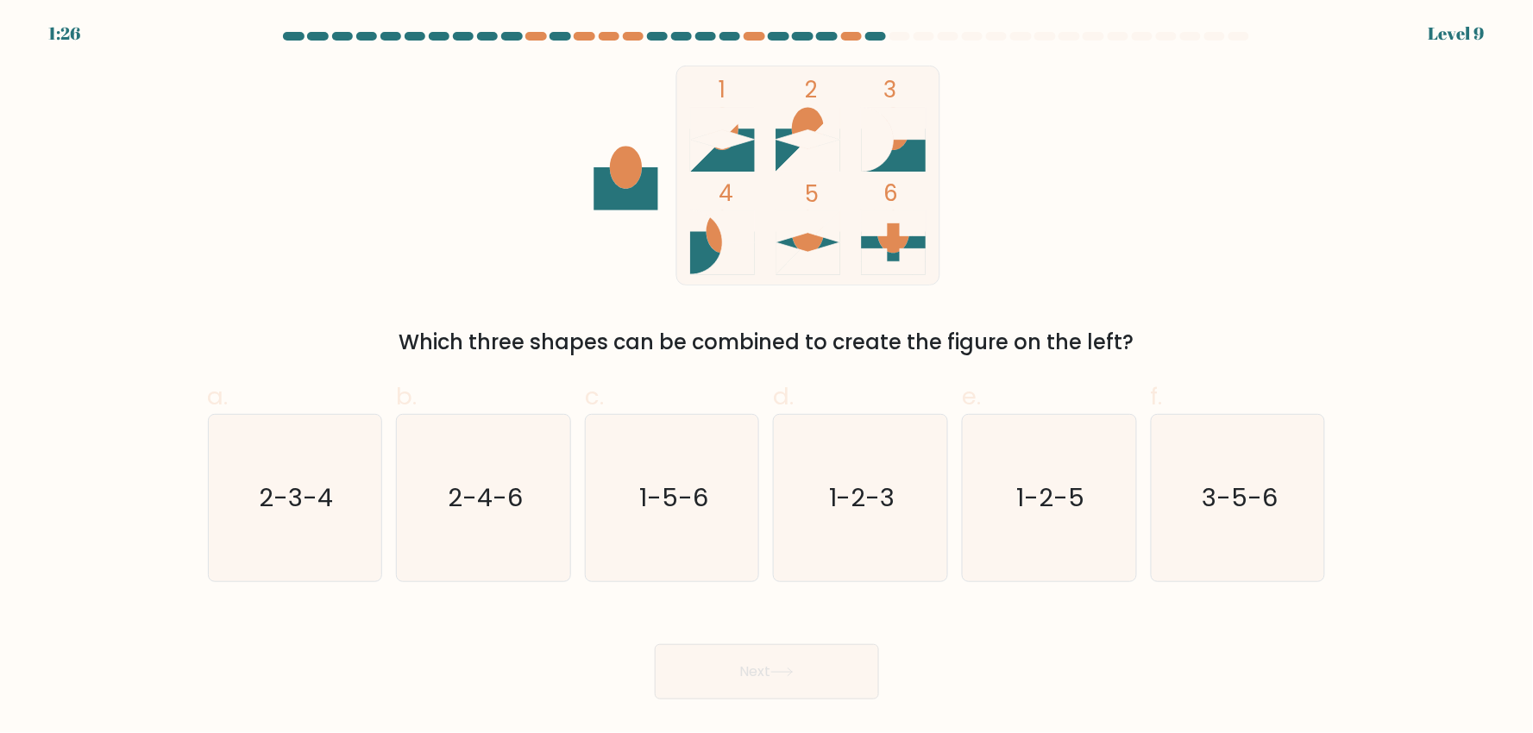
drag, startPoint x: 722, startPoint y: 133, endPoint x: 742, endPoint y: 135, distance: 19.9
click at [732, 133] on icon at bounding box center [722, 139] width 65 height 19
click at [1073, 512] on text "1-2-5" at bounding box center [1051, 498] width 68 height 35
click at [768, 378] on input "e. 1-2-5" at bounding box center [767, 372] width 1 height 11
radio input "true"
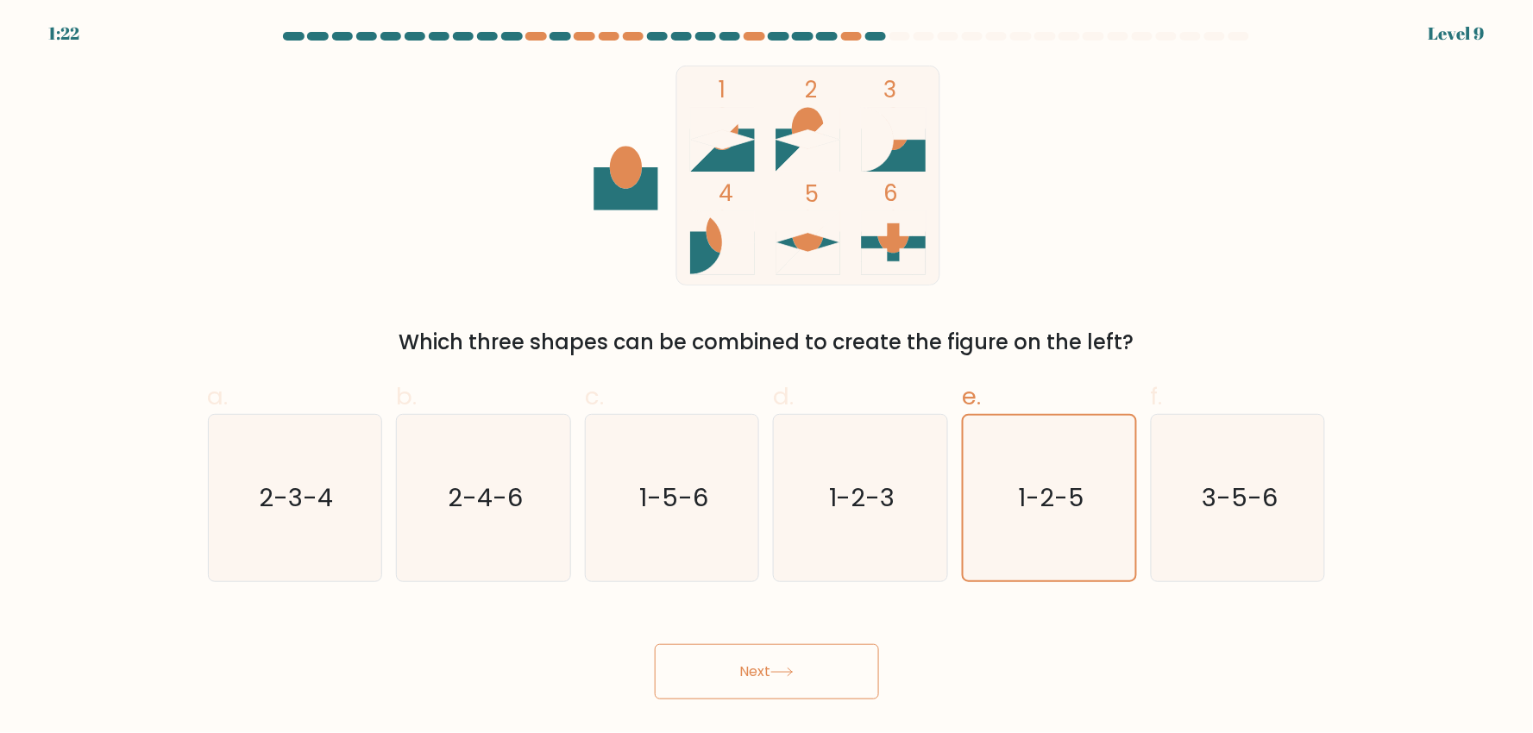
click at [837, 668] on button "Next" at bounding box center [767, 671] width 224 height 55
click at [832, 662] on button "Next" at bounding box center [767, 671] width 224 height 55
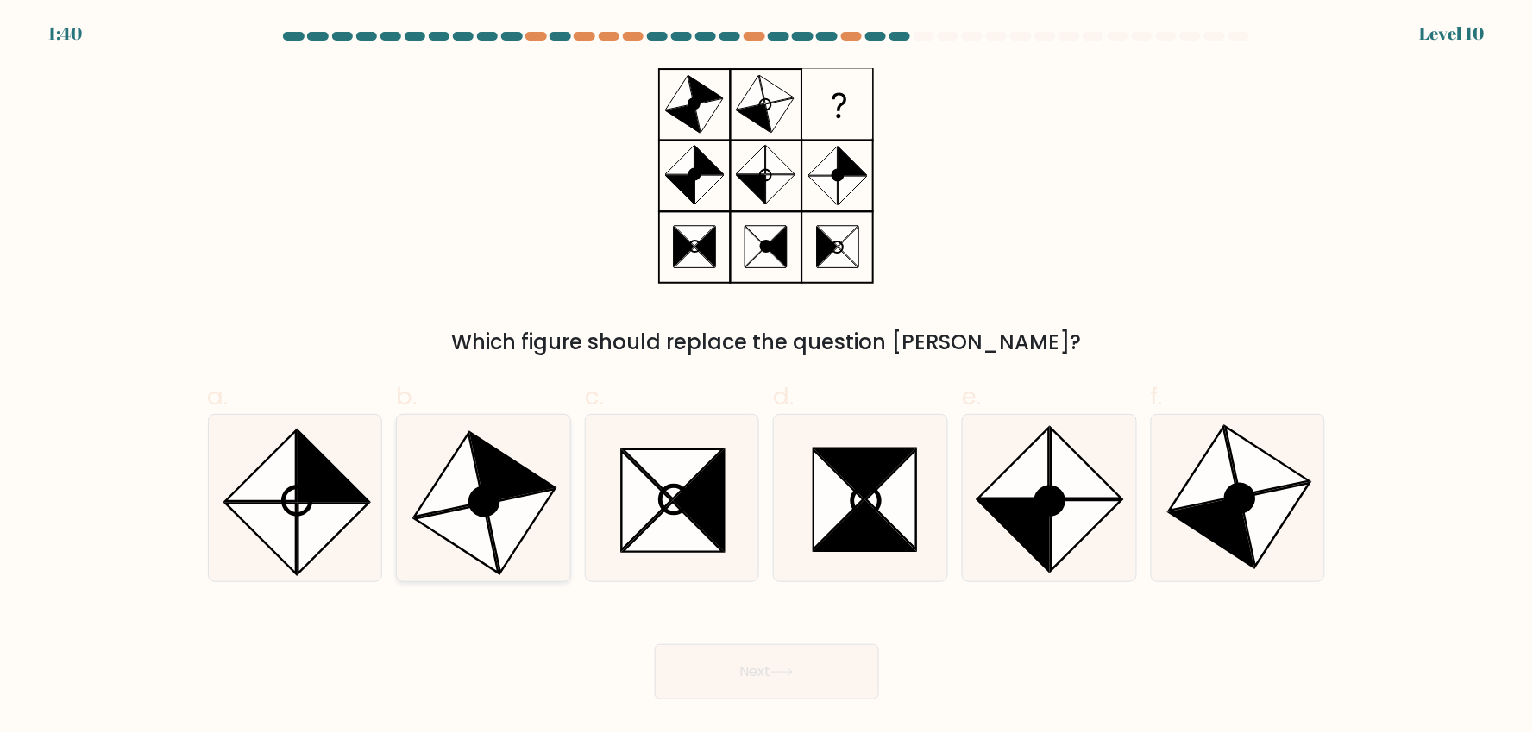
click at [452, 506] on icon at bounding box center [448, 476] width 69 height 84
click at [767, 378] on input "b." at bounding box center [767, 372] width 1 height 11
radio input "true"
click at [756, 677] on button "Next" at bounding box center [767, 671] width 224 height 55
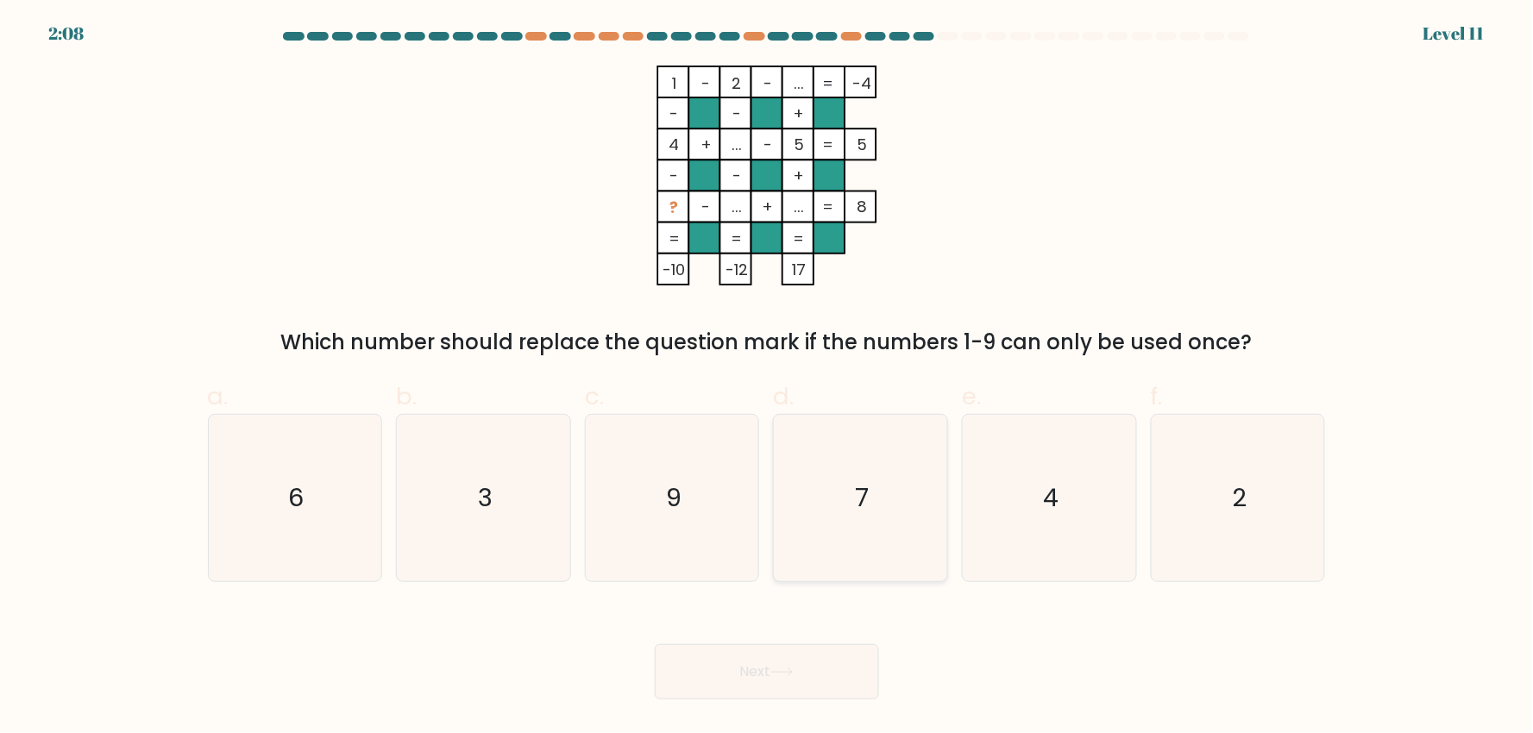
click at [852, 518] on icon "7" at bounding box center [860, 498] width 167 height 167
click at [768, 378] on input "d. 7" at bounding box center [767, 372] width 1 height 11
radio input "true"
click at [829, 675] on button "Next" at bounding box center [767, 671] width 224 height 55
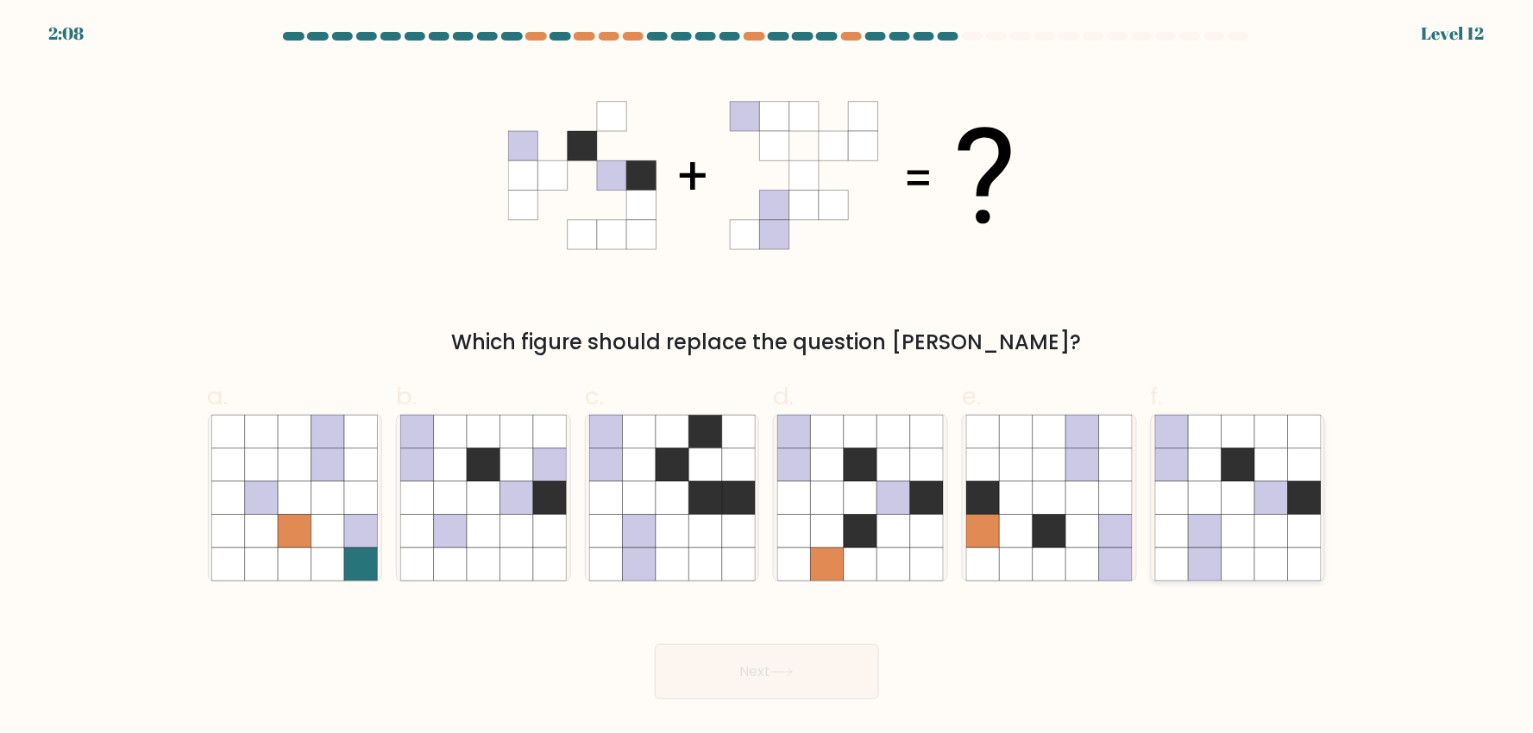
click at [1248, 484] on icon at bounding box center [1238, 498] width 33 height 33
click at [768, 378] on input "f." at bounding box center [767, 372] width 1 height 11
radio input "true"
click at [809, 668] on button "Next" at bounding box center [767, 671] width 224 height 55
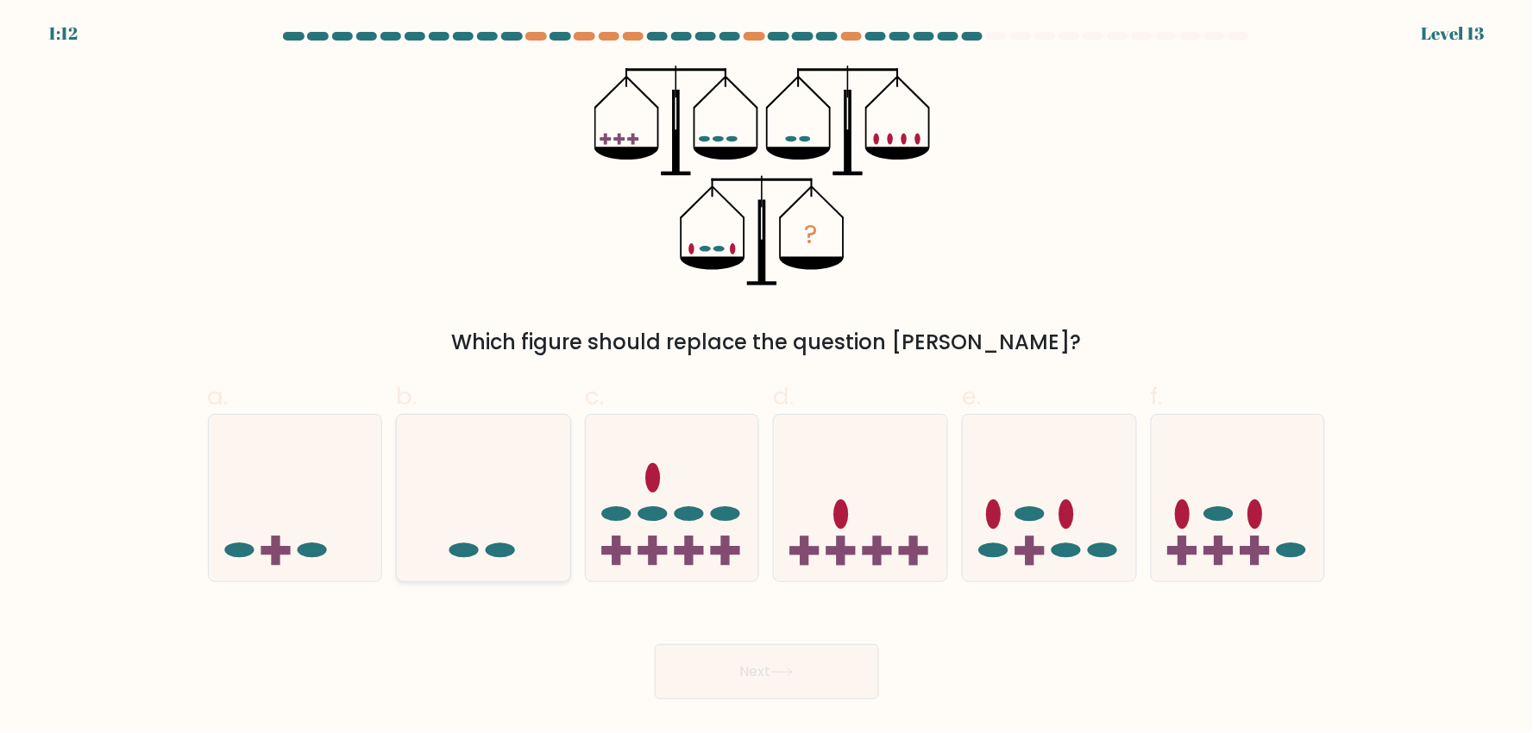
click at [515, 533] on icon at bounding box center [483, 498] width 173 height 143
click at [767, 378] on input "b." at bounding box center [767, 372] width 1 height 11
radio input "true"
click at [319, 518] on icon at bounding box center [295, 498] width 173 height 143
click at [767, 378] on input "a." at bounding box center [767, 372] width 1 height 11
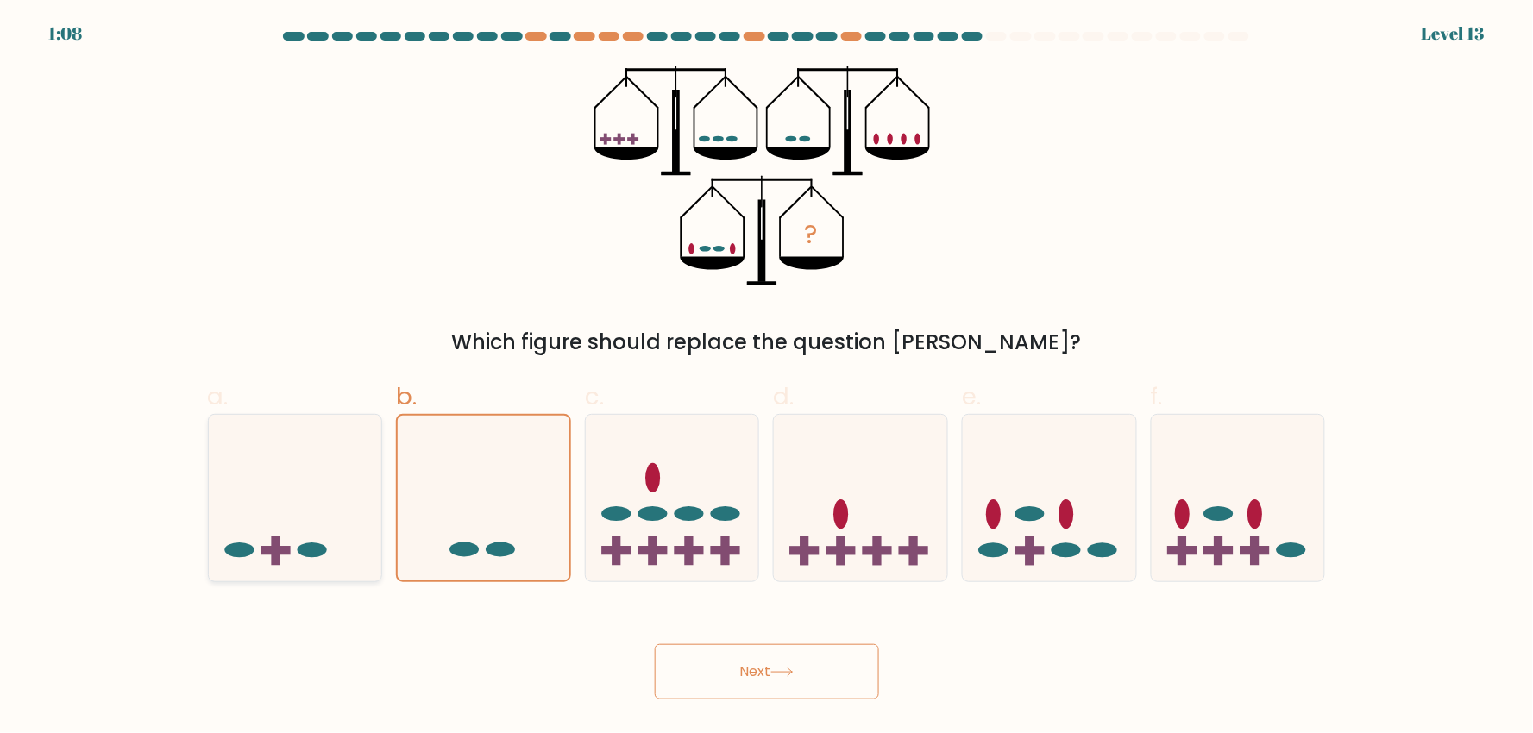
radio input "true"
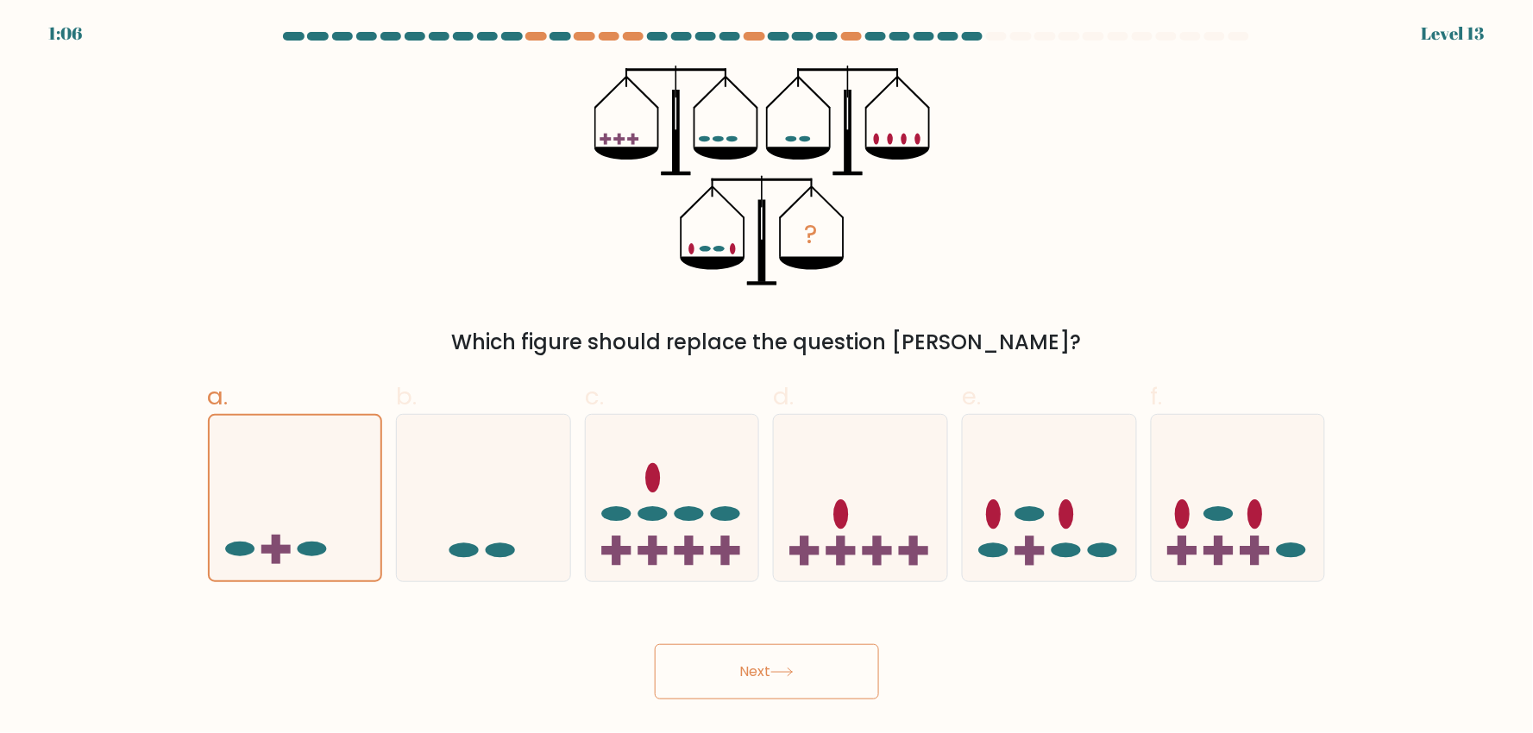
drag, startPoint x: 815, startPoint y: 657, endPoint x: 832, endPoint y: 671, distance: 21.4
click at [826, 657] on button "Next" at bounding box center [767, 671] width 224 height 55
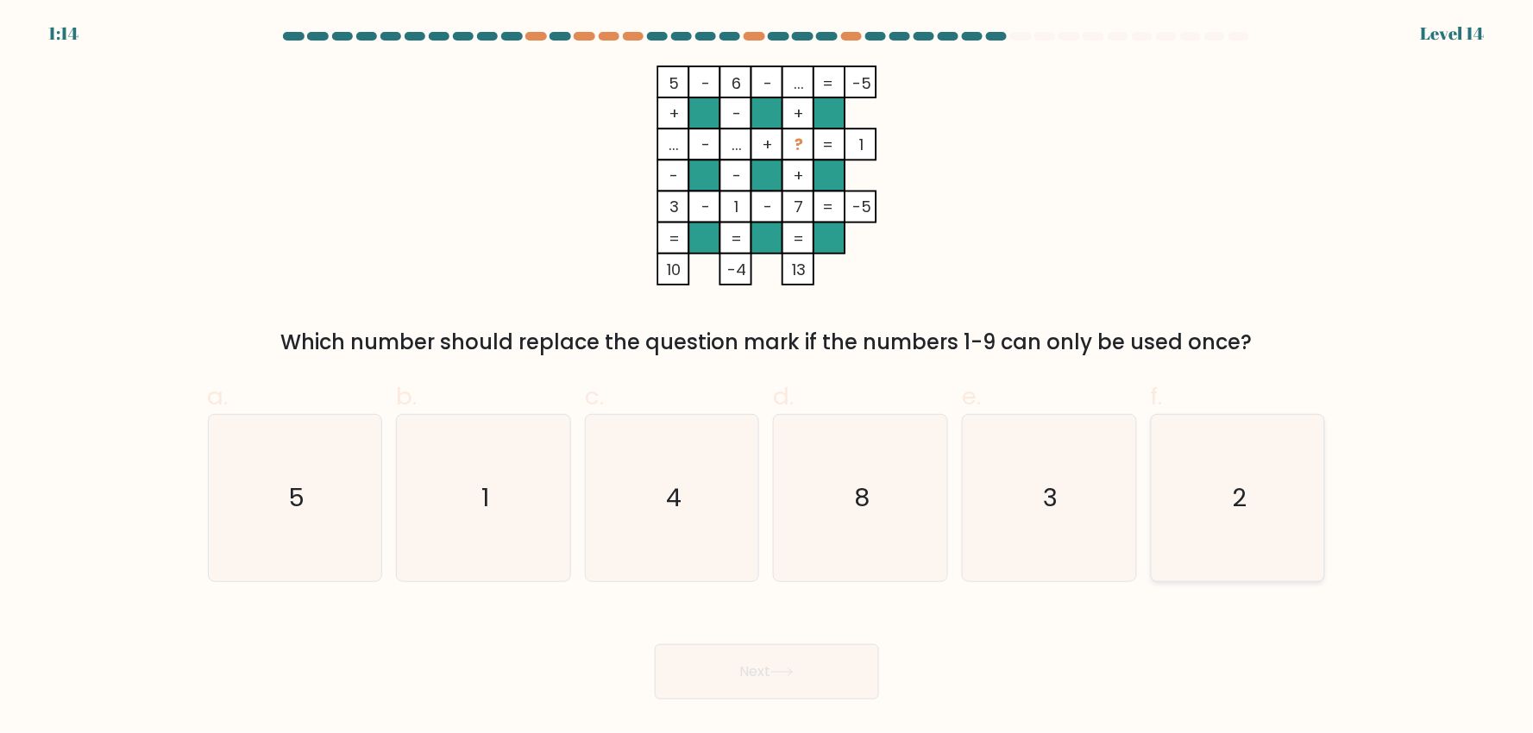
click at [1251, 511] on icon "2" at bounding box center [1238, 498] width 167 height 167
click at [768, 378] on input "f. 2" at bounding box center [767, 372] width 1 height 11
radio input "true"
click at [748, 656] on button "Next" at bounding box center [767, 671] width 224 height 55
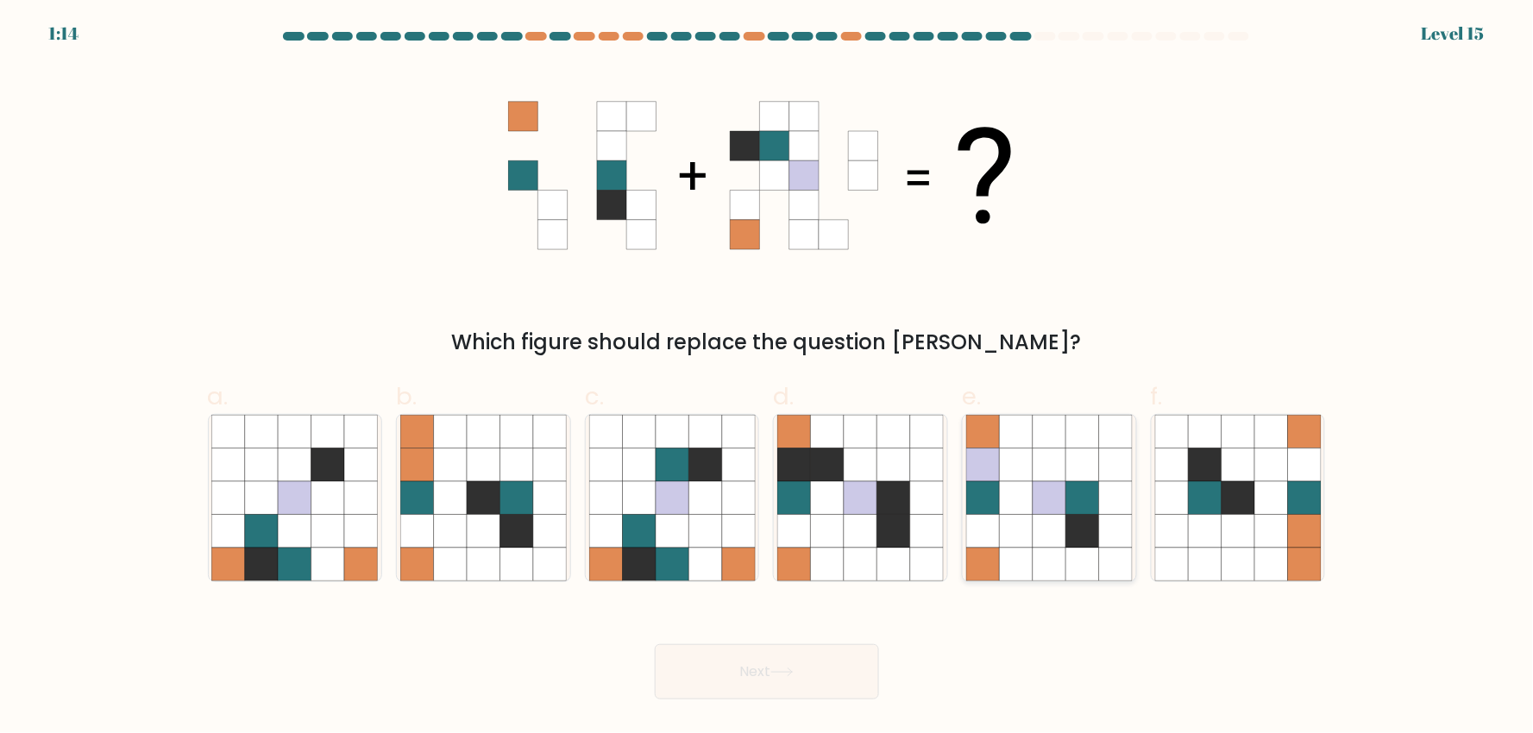
click at [1021, 473] on icon at bounding box center [1016, 465] width 33 height 33
click at [768, 378] on input "e." at bounding box center [767, 372] width 1 height 11
radio input "true"
click at [806, 671] on button "Next" at bounding box center [767, 671] width 224 height 55
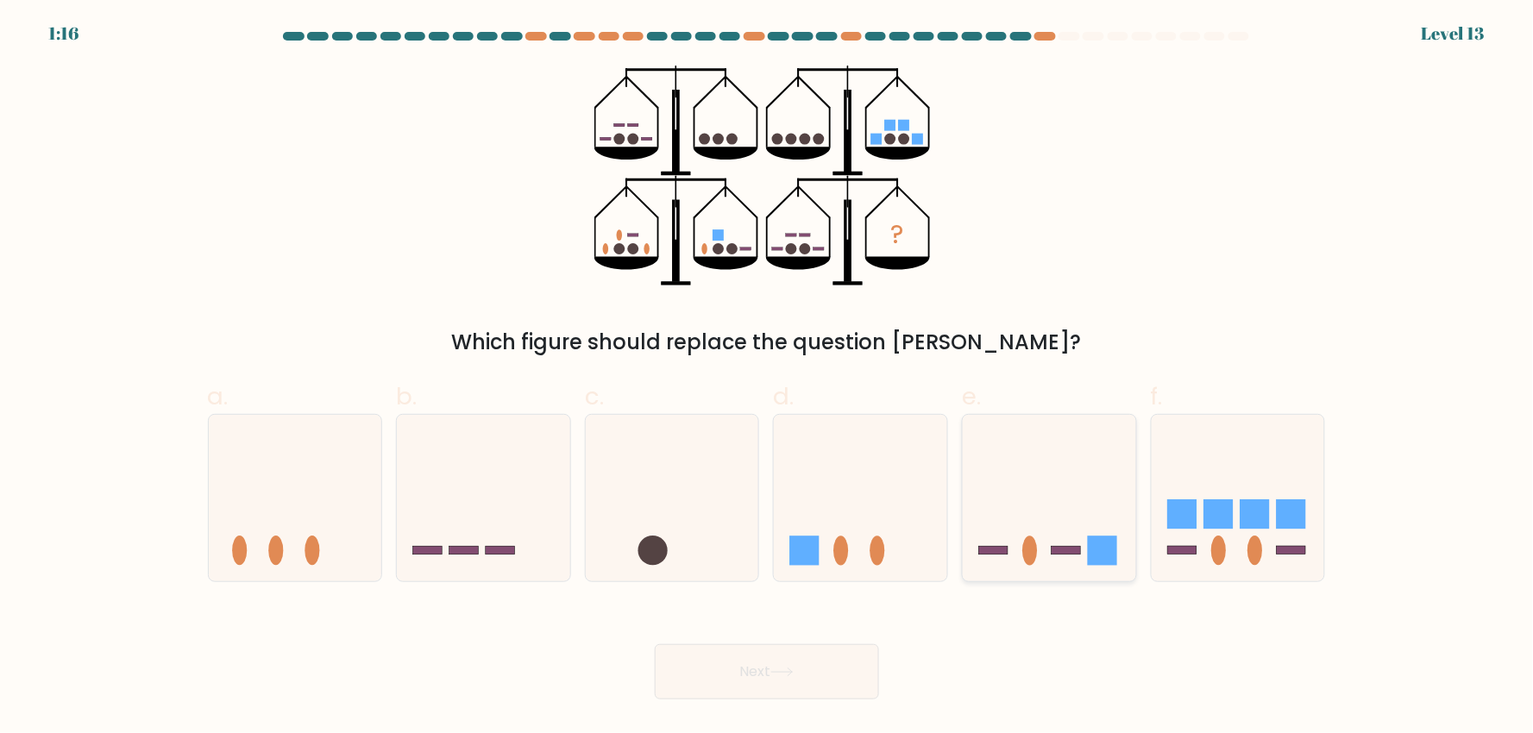
click at [1071, 496] on icon at bounding box center [1049, 498] width 173 height 143
click at [768, 378] on input "e." at bounding box center [767, 372] width 1 height 11
radio input "true"
click at [772, 657] on button "Next" at bounding box center [767, 671] width 224 height 55
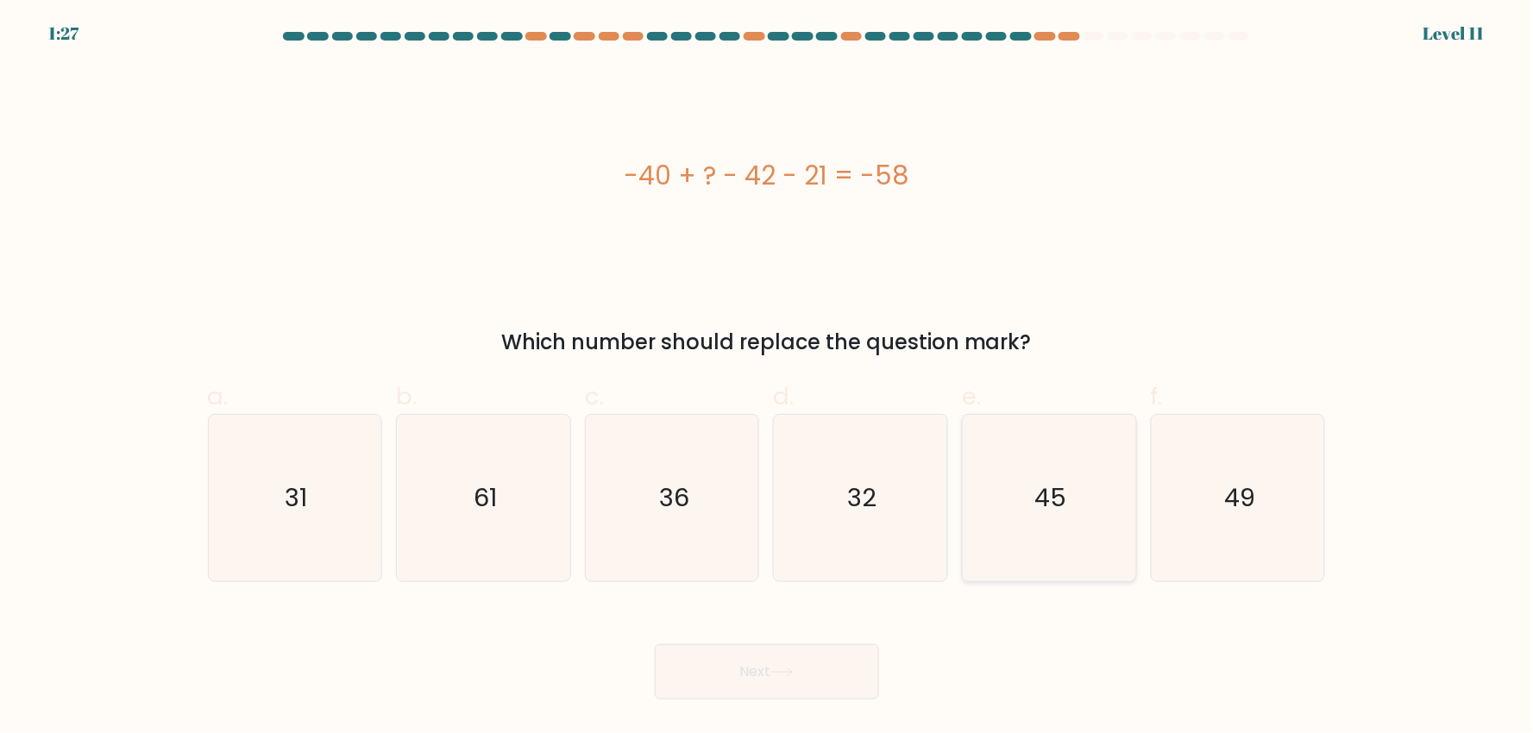
click at [1065, 499] on text "45" at bounding box center [1051, 498] width 32 height 35
click at [768, 378] on input "e. 45" at bounding box center [767, 372] width 1 height 11
radio input "true"
click at [780, 657] on button "Next" at bounding box center [767, 671] width 224 height 55
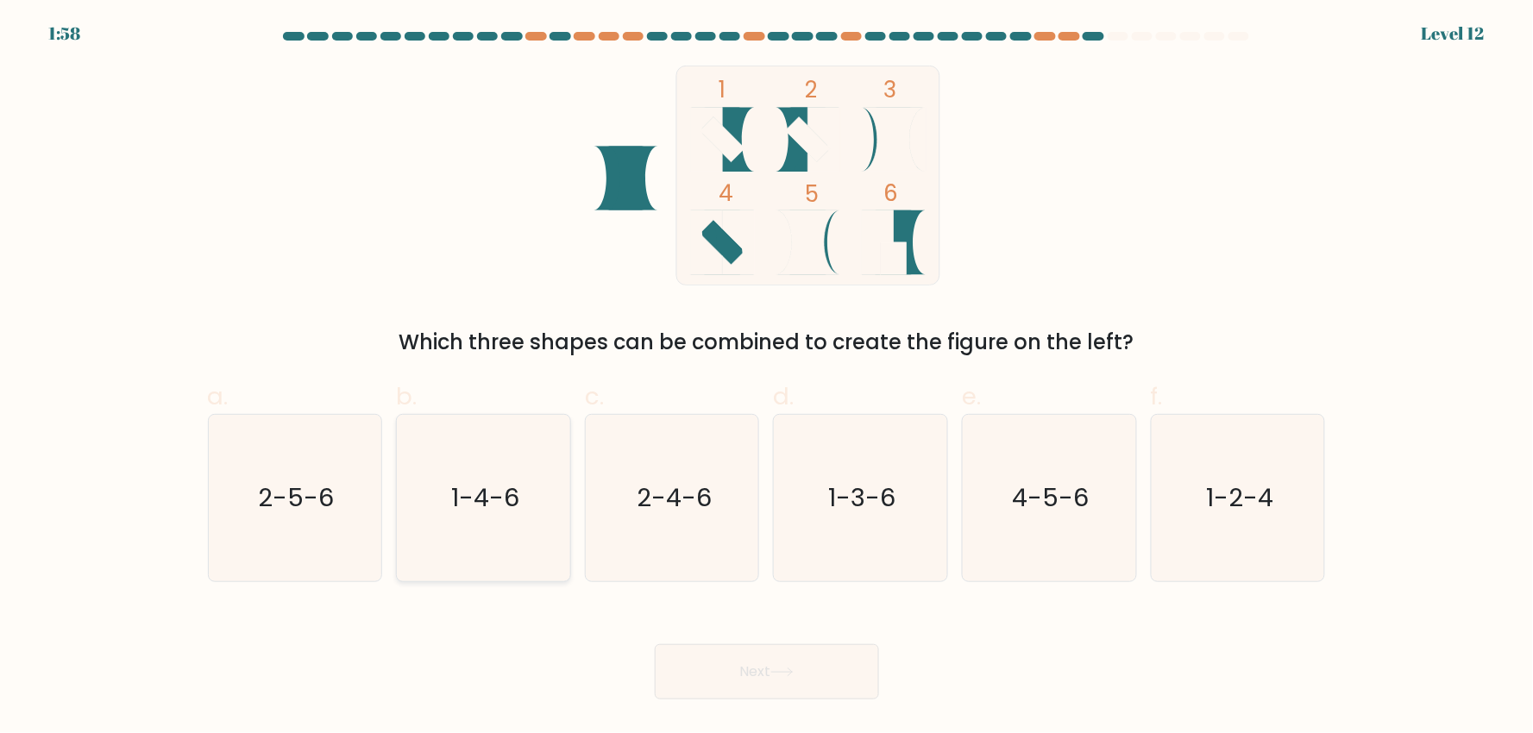
click at [475, 480] on icon "1-4-6" at bounding box center [483, 498] width 167 height 167
click at [767, 378] on input "b. 1-4-6" at bounding box center [767, 372] width 1 height 11
radio input "true"
click at [1257, 490] on text "1-2-4" at bounding box center [1239, 498] width 67 height 35
click at [768, 378] on input "f. 1-2-4" at bounding box center [767, 372] width 1 height 11
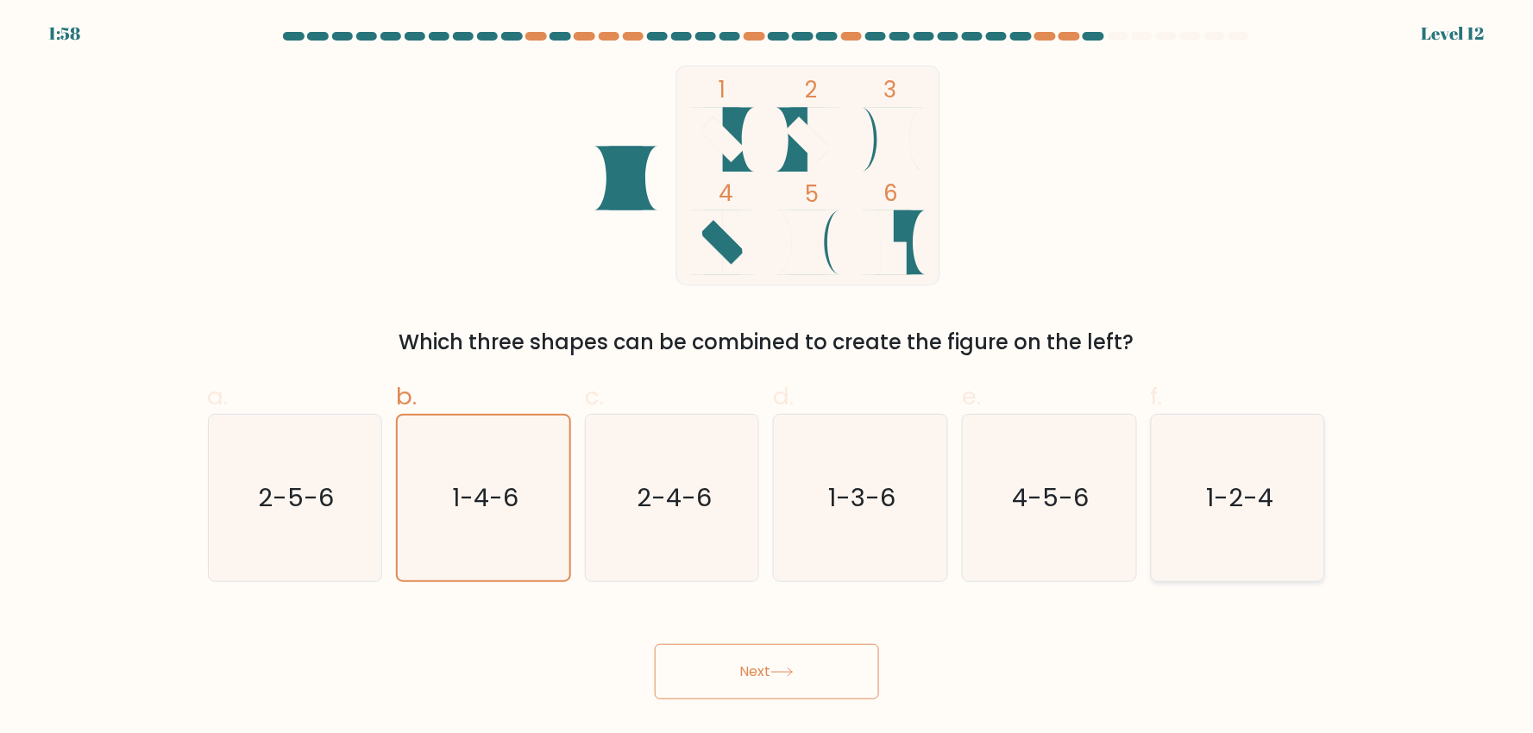
radio input "true"
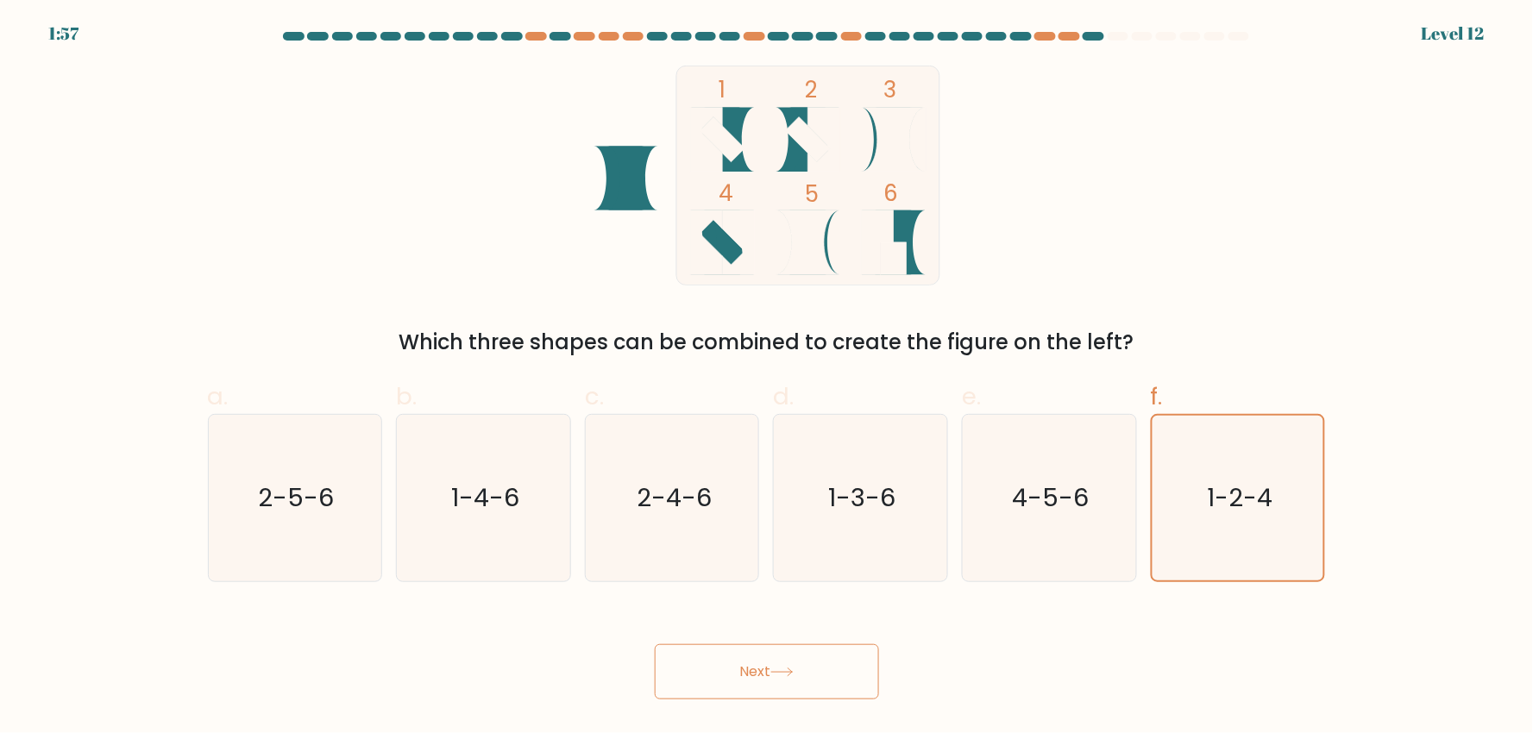
click at [842, 647] on button "Next" at bounding box center [767, 671] width 224 height 55
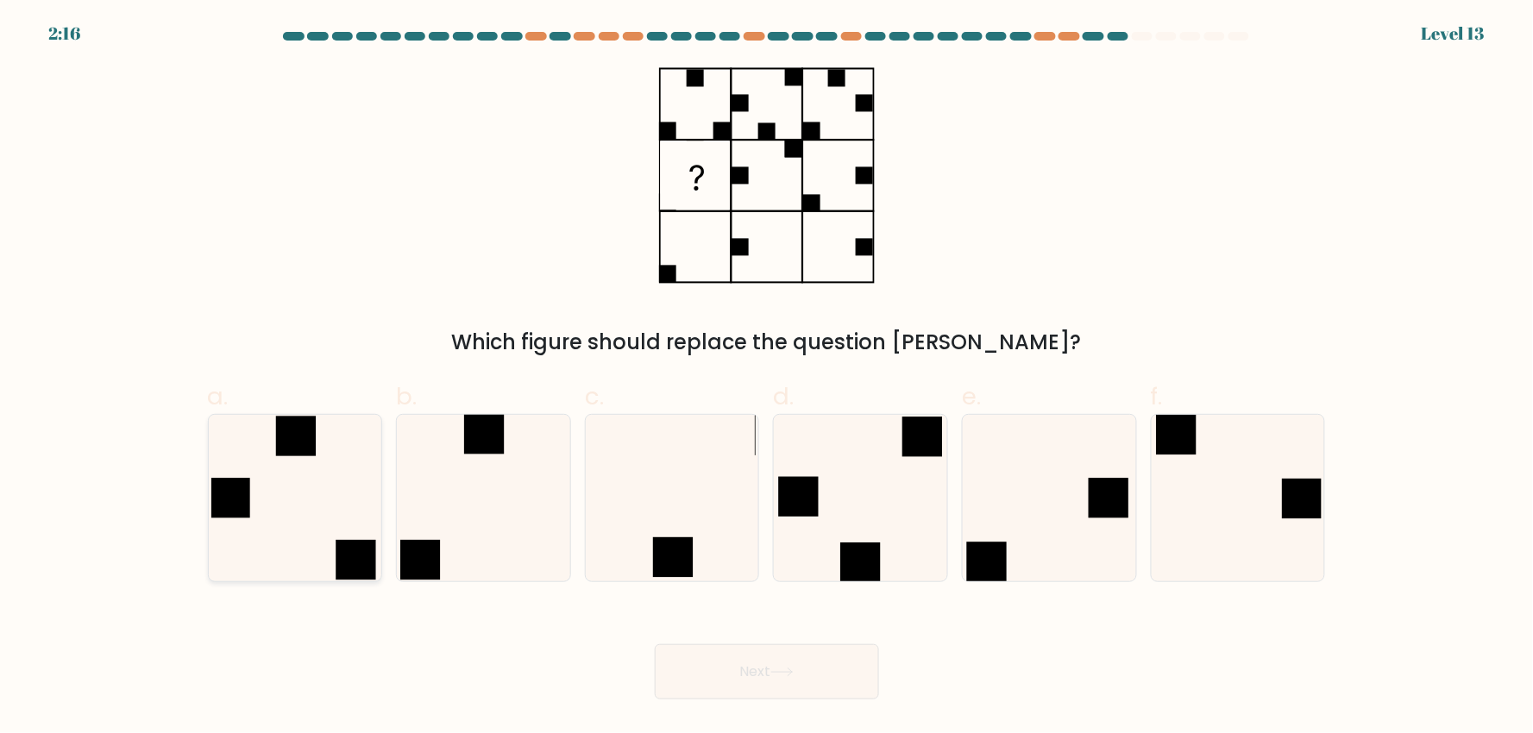
click at [288, 492] on icon at bounding box center [294, 498] width 167 height 167
click at [767, 378] on input "a." at bounding box center [767, 372] width 1 height 11
radio input "true"
click at [797, 688] on button "Next" at bounding box center [767, 671] width 224 height 55
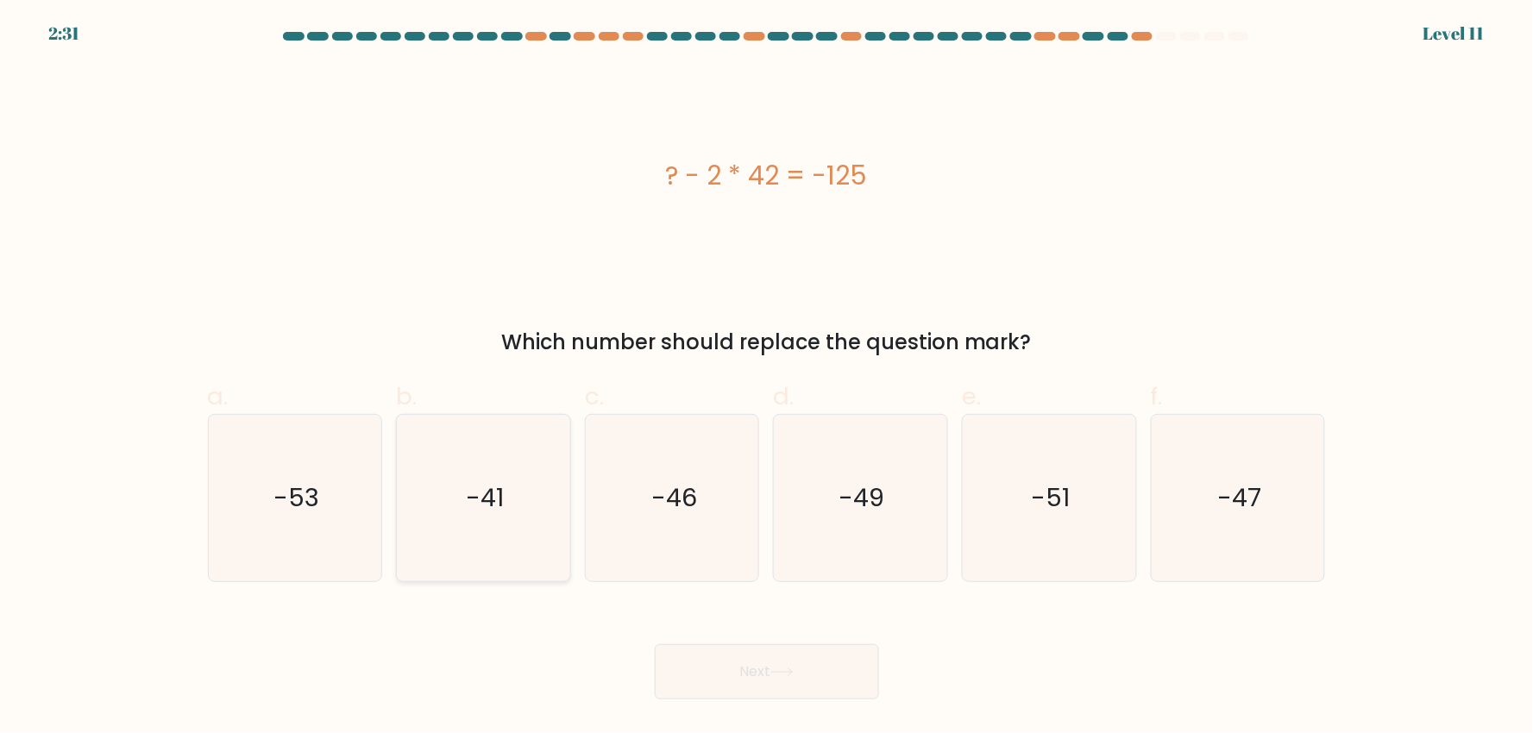
click at [449, 488] on icon "-41" at bounding box center [483, 498] width 167 height 167
click at [767, 378] on input "b. -41" at bounding box center [767, 372] width 1 height 11
radio input "true"
click at [825, 670] on button "Next" at bounding box center [767, 671] width 224 height 55
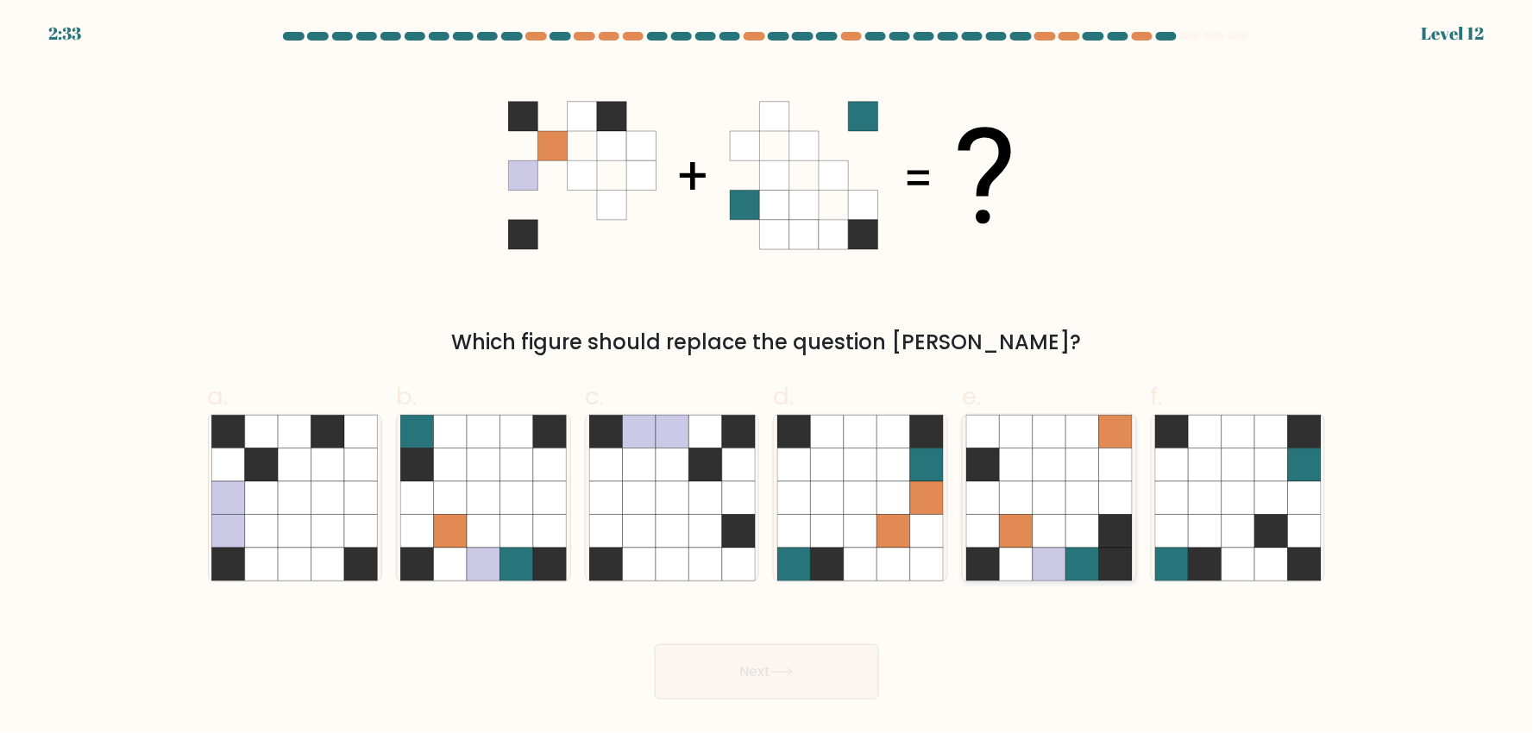
click at [1123, 538] on icon at bounding box center [1115, 531] width 33 height 33
click at [768, 378] on input "e." at bounding box center [767, 372] width 1 height 11
radio input "true"
click at [854, 660] on button "Next" at bounding box center [767, 671] width 224 height 55
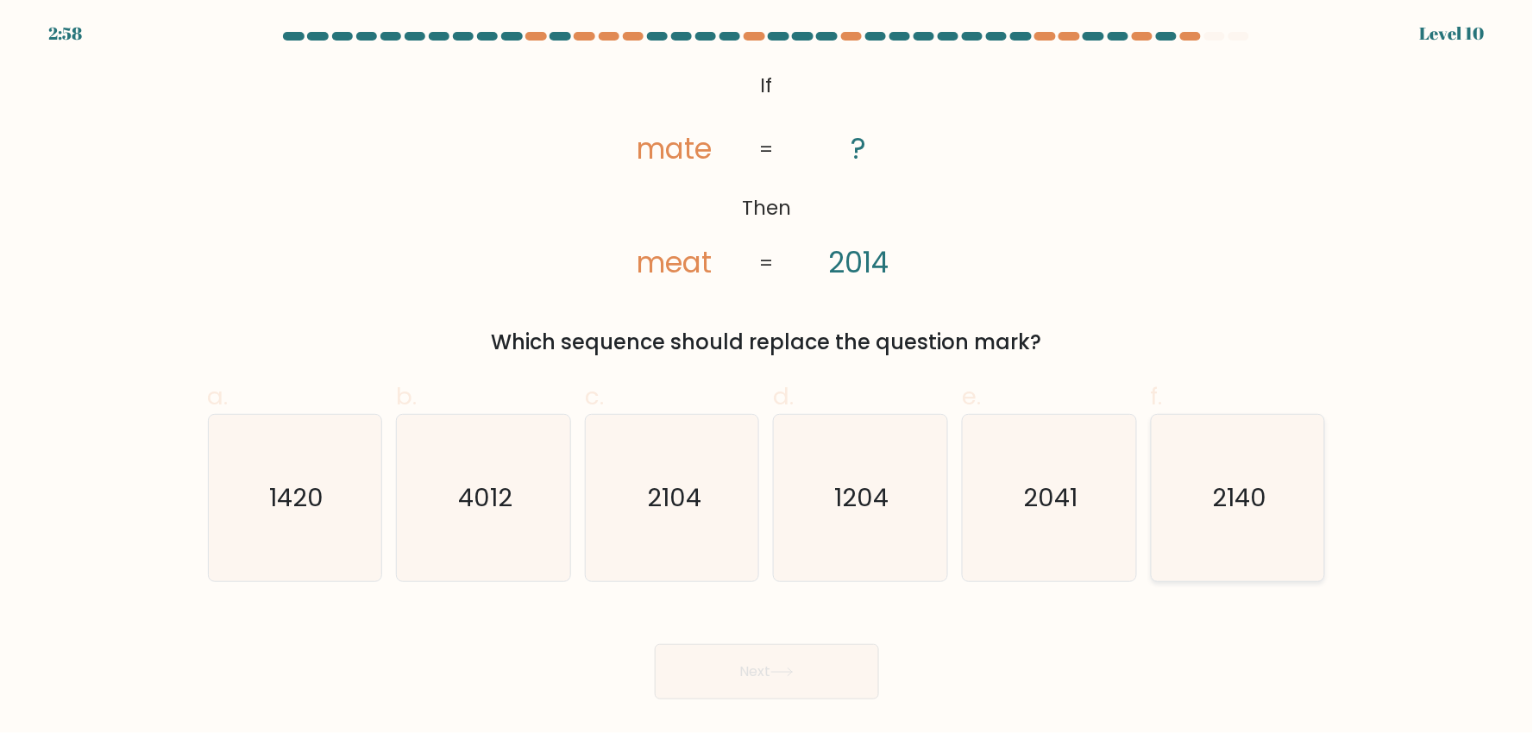
click at [1248, 502] on text "2140" at bounding box center [1240, 498] width 54 height 35
click at [768, 378] on input "f. 2140" at bounding box center [767, 372] width 1 height 11
radio input "true"
click at [720, 673] on button "Next" at bounding box center [767, 671] width 224 height 55
click at [831, 671] on button "Next" at bounding box center [767, 671] width 224 height 55
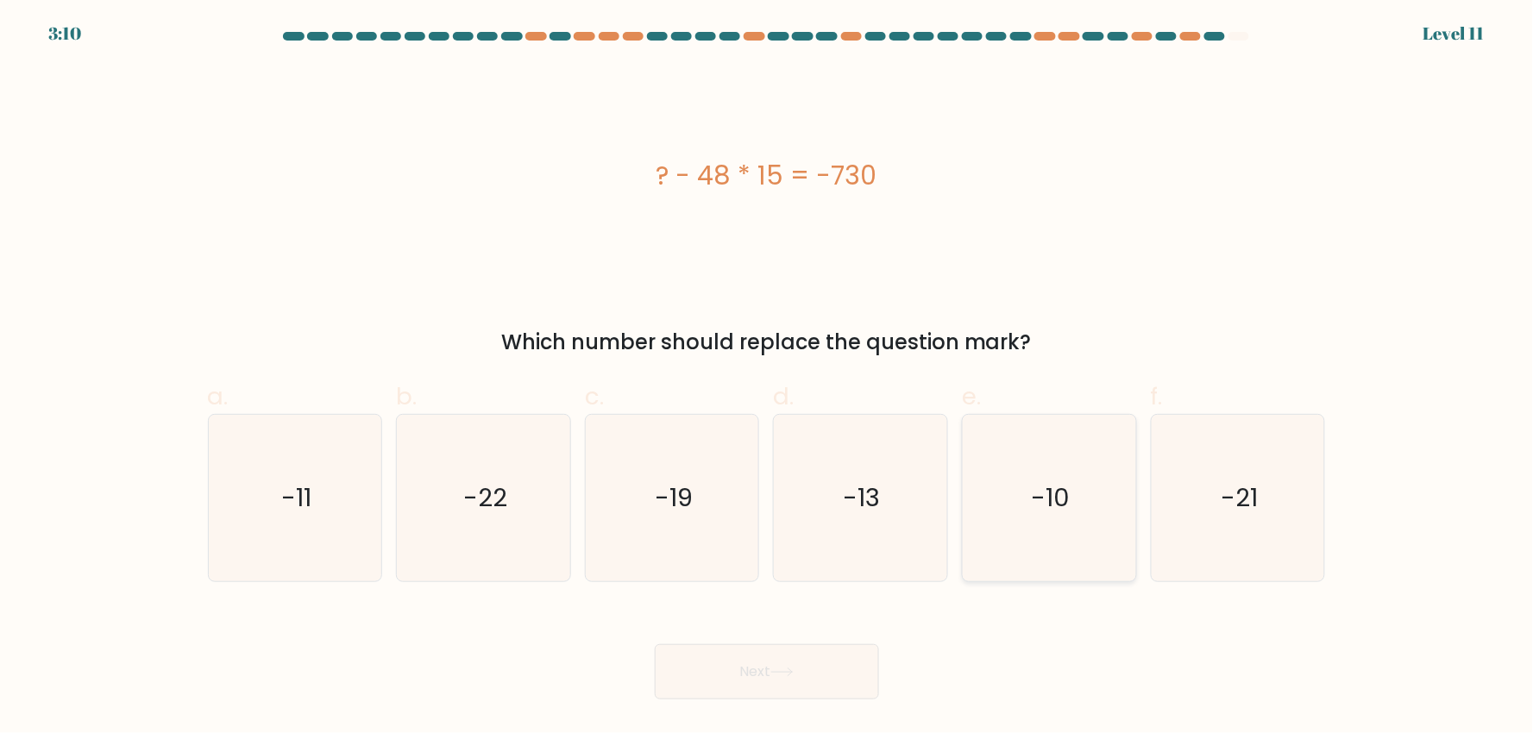
click at [994, 500] on icon "-10" at bounding box center [1049, 498] width 167 height 167
click at [768, 378] on input "e. -10" at bounding box center [767, 372] width 1 height 11
radio input "true"
click at [756, 676] on button "Next" at bounding box center [767, 671] width 224 height 55
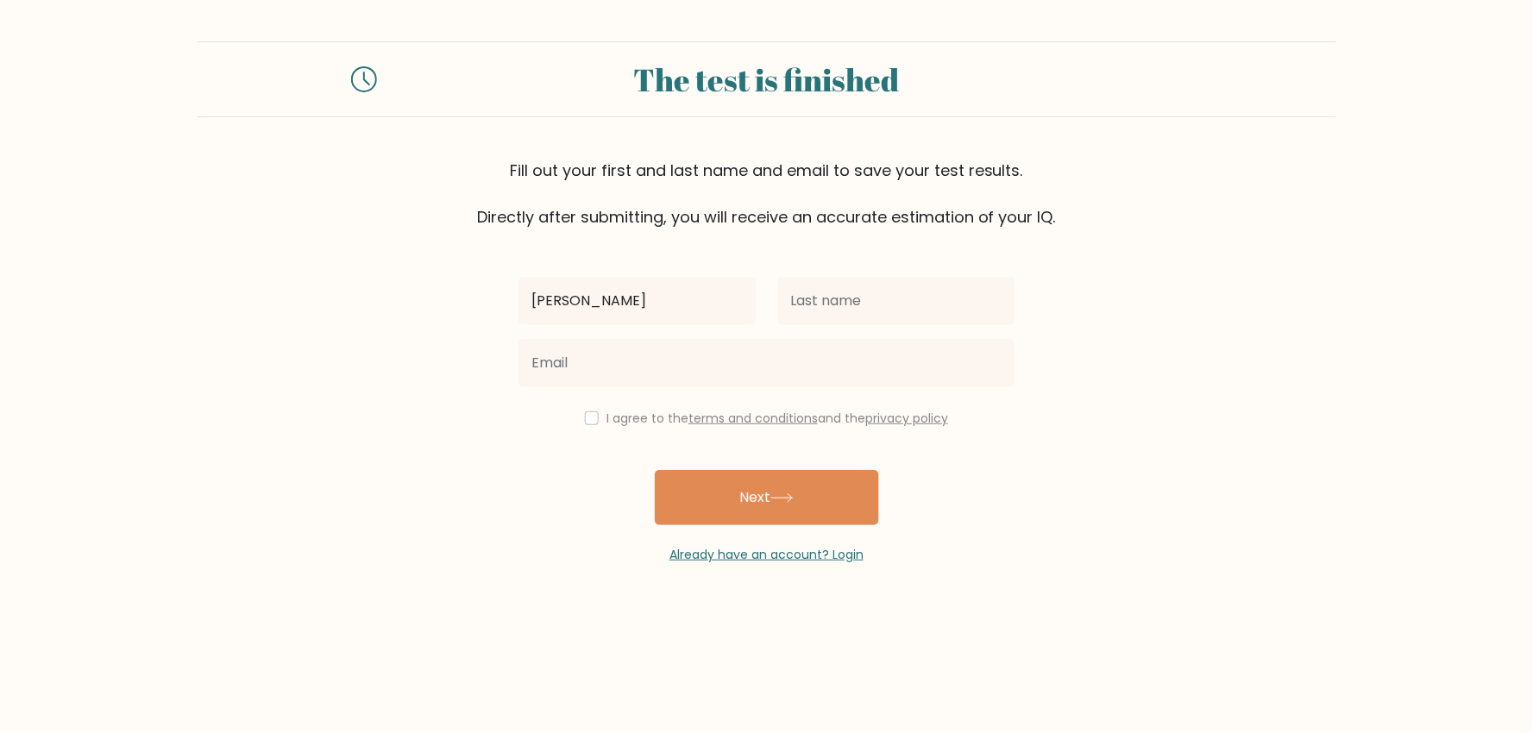
type input "[PERSON_NAME]"
click at [867, 312] on input "text" at bounding box center [896, 301] width 238 height 48
type input "[PERSON_NAME]"
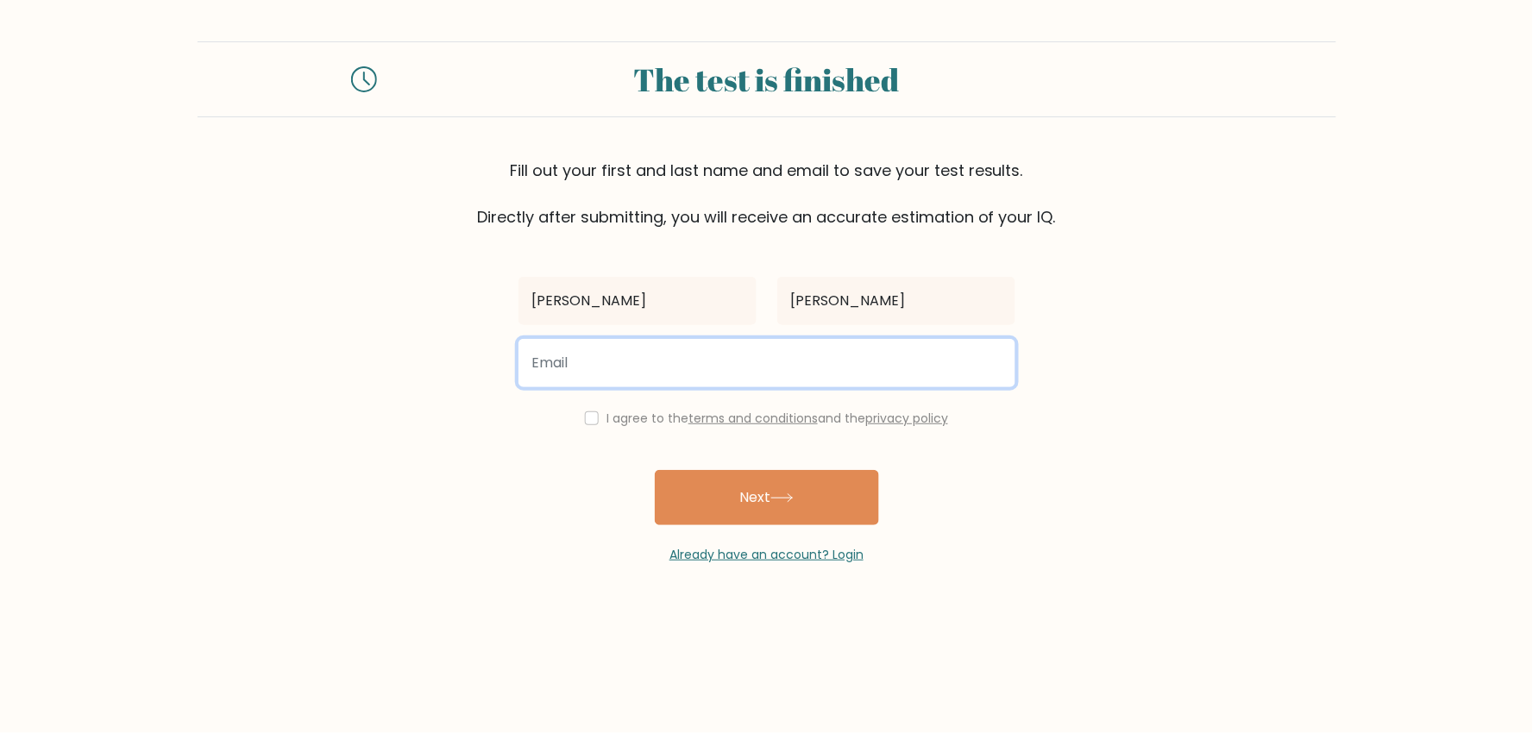
click at [696, 368] on input "email" at bounding box center [766, 363] width 497 height 48
type input "[EMAIL_ADDRESS][DOMAIN_NAME]"
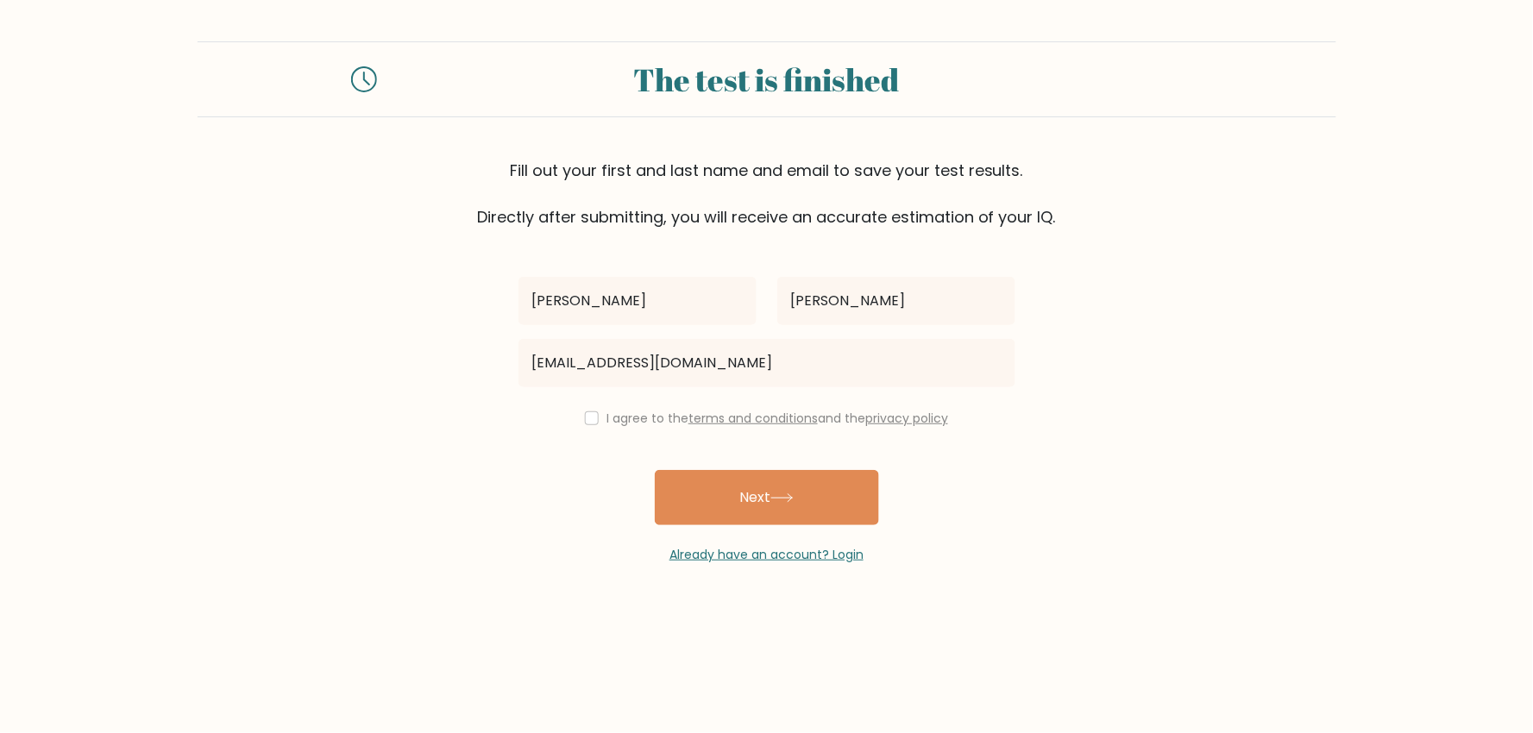
click at [597, 420] on div "I agree to the terms and conditions and the privacy policy" at bounding box center [767, 418] width 518 height 21
click at [591, 418] on input "checkbox" at bounding box center [592, 419] width 14 height 14
checkbox input "true"
click at [745, 506] on button "Next" at bounding box center [767, 497] width 224 height 55
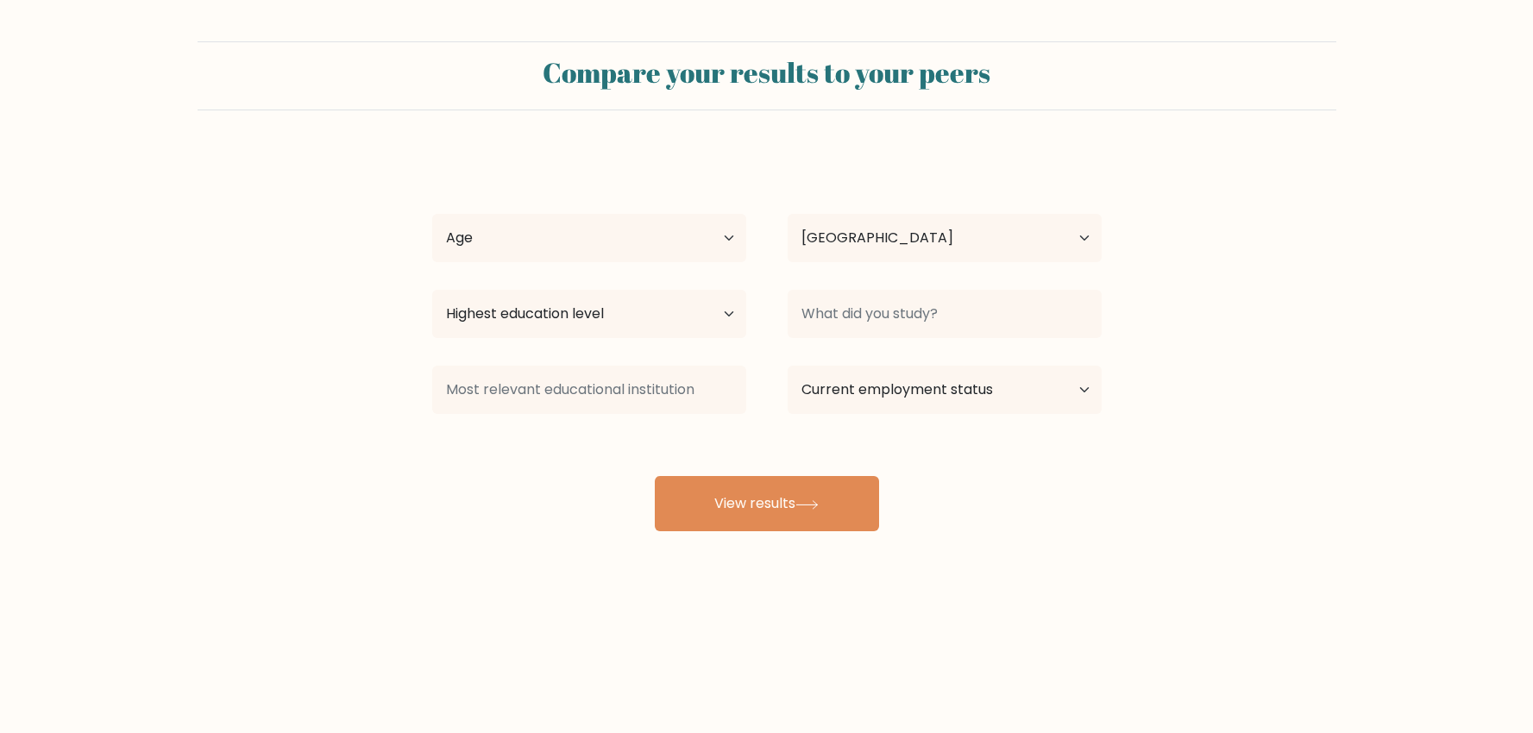
select select "PH"
click at [686, 229] on select "Age Under 18 years old 18-24 years old 25-34 years old 35-44 years old 45-54 ye…" at bounding box center [589, 238] width 314 height 48
select select "35_44"
click at [432, 214] on select "Age Under 18 years old 18-24 years old 25-34 years old 35-44 years old 45-54 ye…" at bounding box center [589, 238] width 314 height 48
click at [700, 316] on select "Highest education level No schooling Primary Lower Secondary Upper Secondary Oc…" at bounding box center [589, 314] width 314 height 48
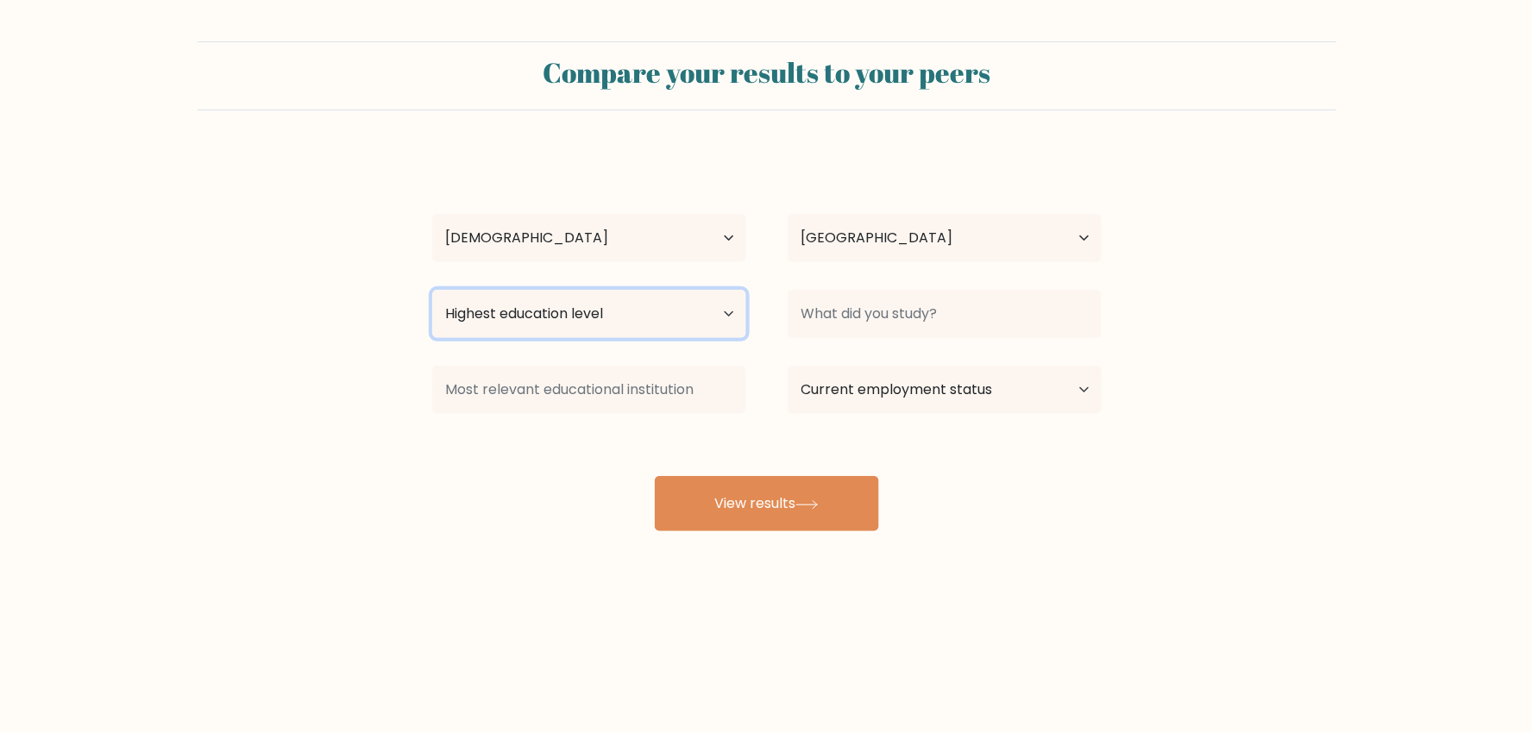
select select "bachelors_degree"
click at [432, 290] on select "Highest education level No schooling Primary Lower Secondary Upper Secondary Oc…" at bounding box center [589, 314] width 314 height 48
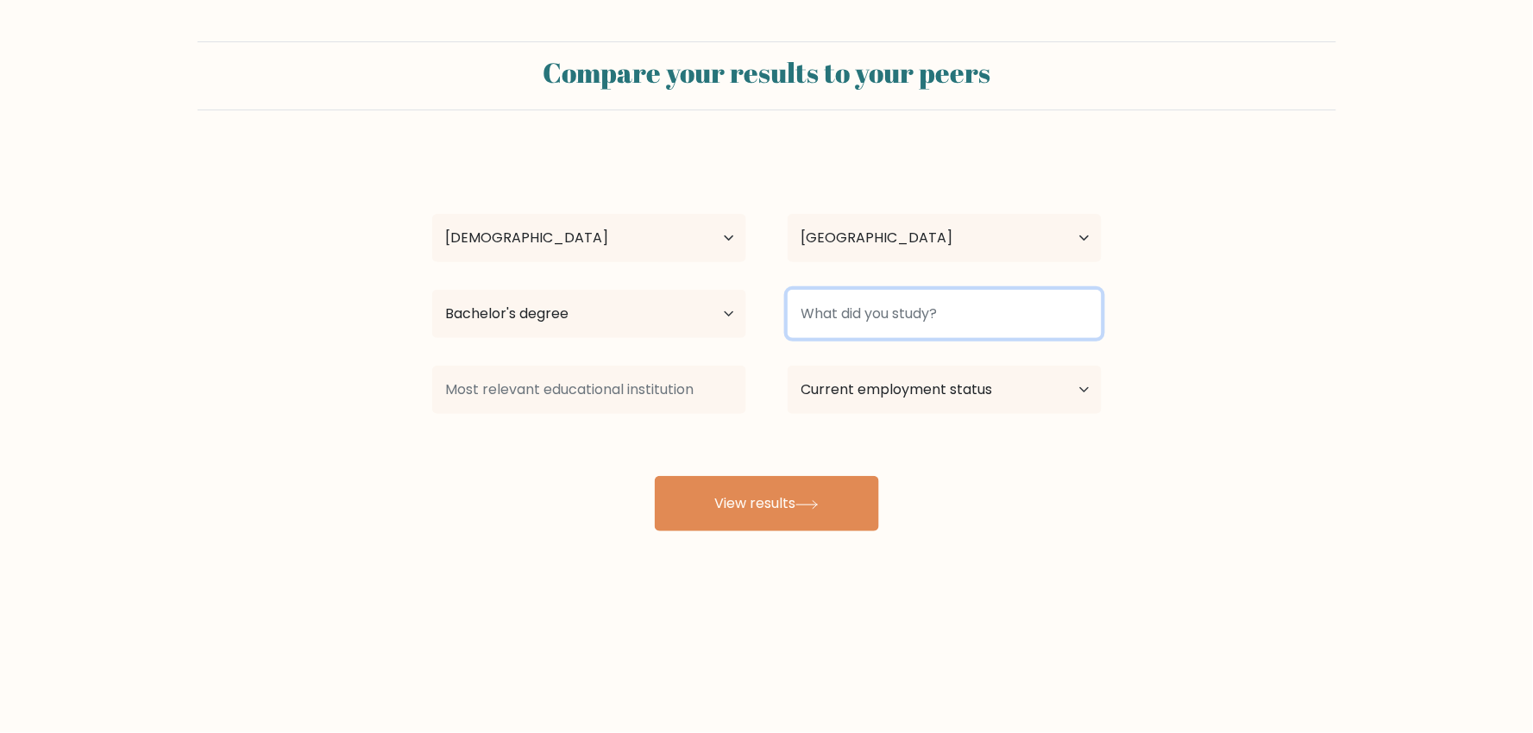
click at [858, 324] on input at bounding box center [945, 314] width 314 height 48
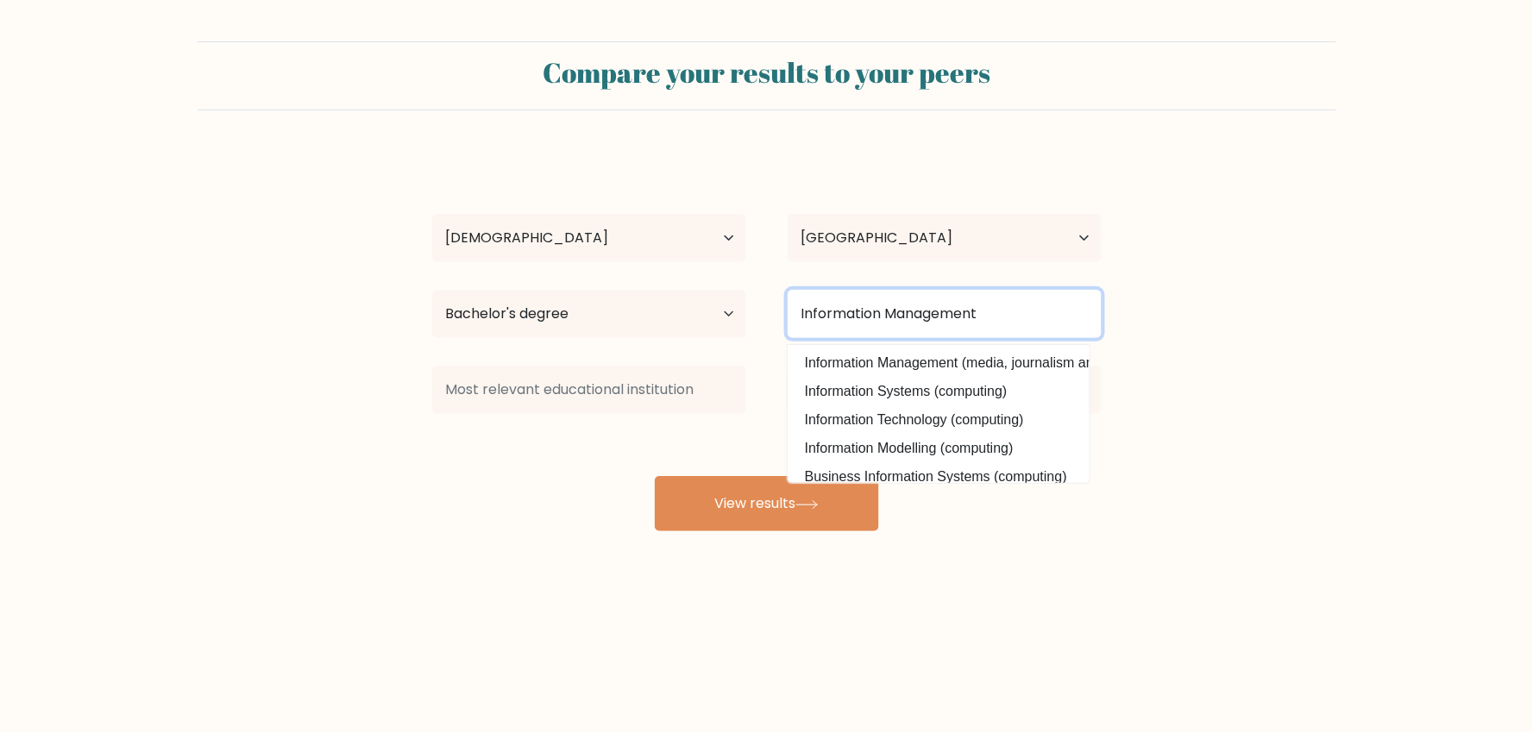
type input "Information Management"
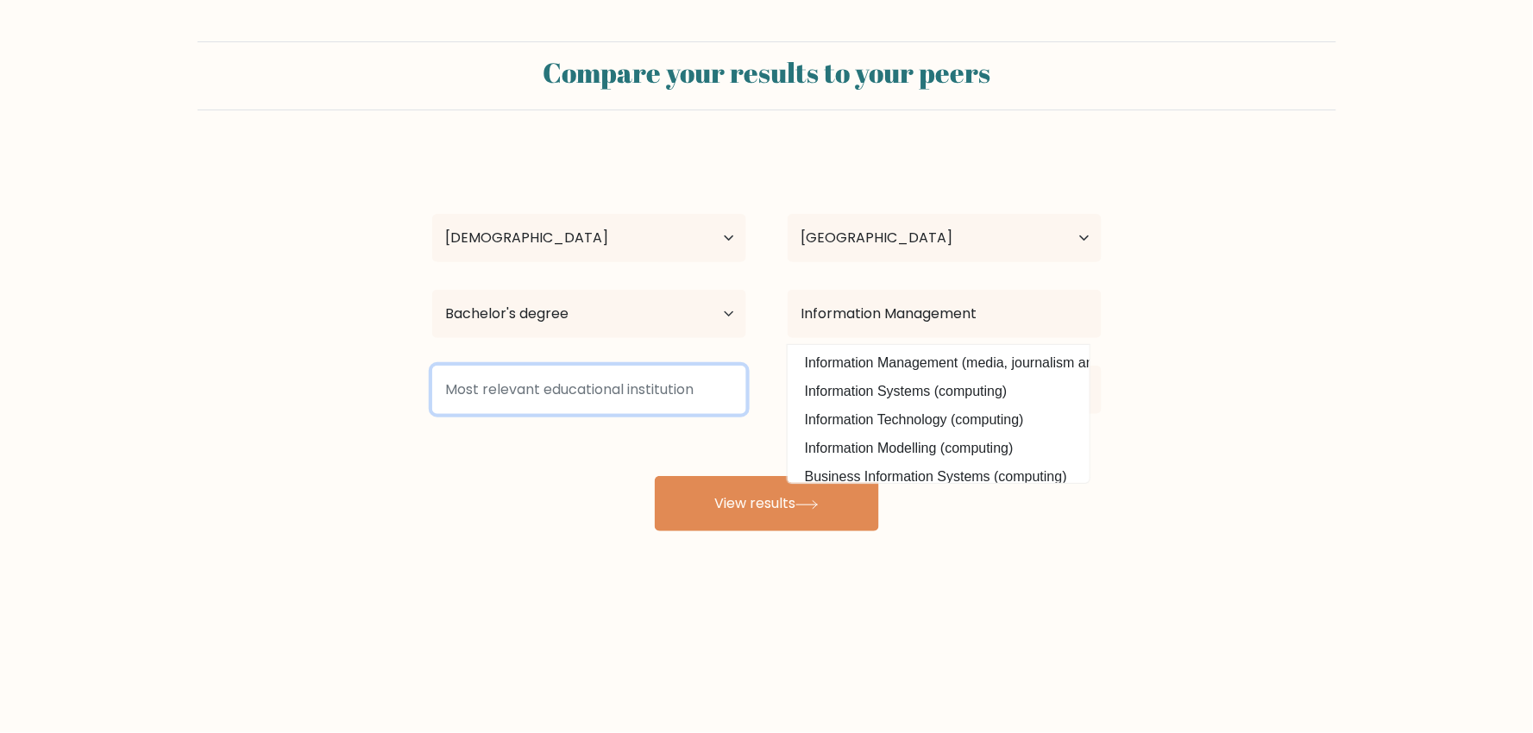
click at [688, 389] on input at bounding box center [589, 390] width 314 height 48
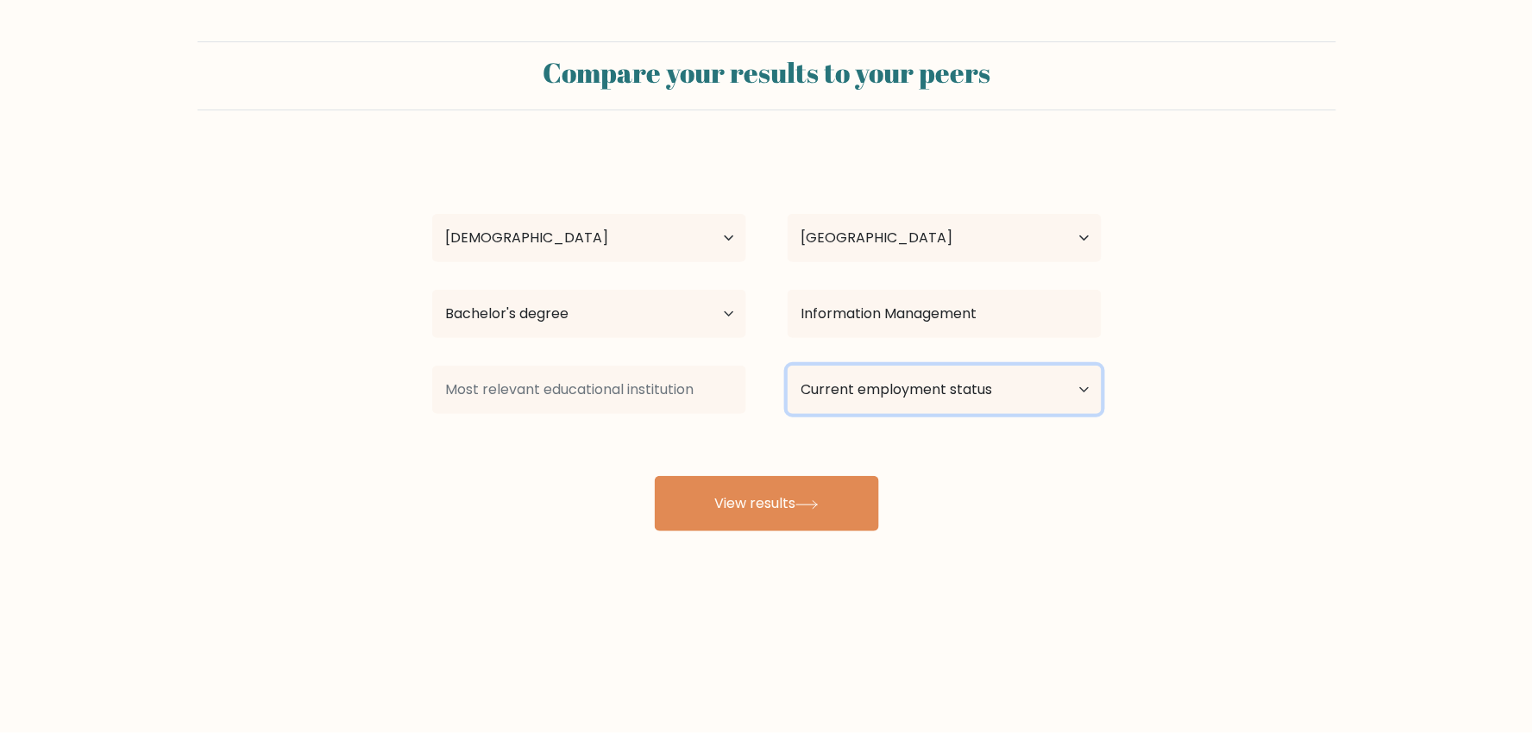
click at [871, 392] on select "Current employment status Employed Student Retired Other / prefer not to answer" at bounding box center [945, 390] width 314 height 48
select select "employed"
click at [788, 366] on select "Current employment status Employed Student Retired Other / prefer not to answer" at bounding box center [945, 390] width 314 height 48
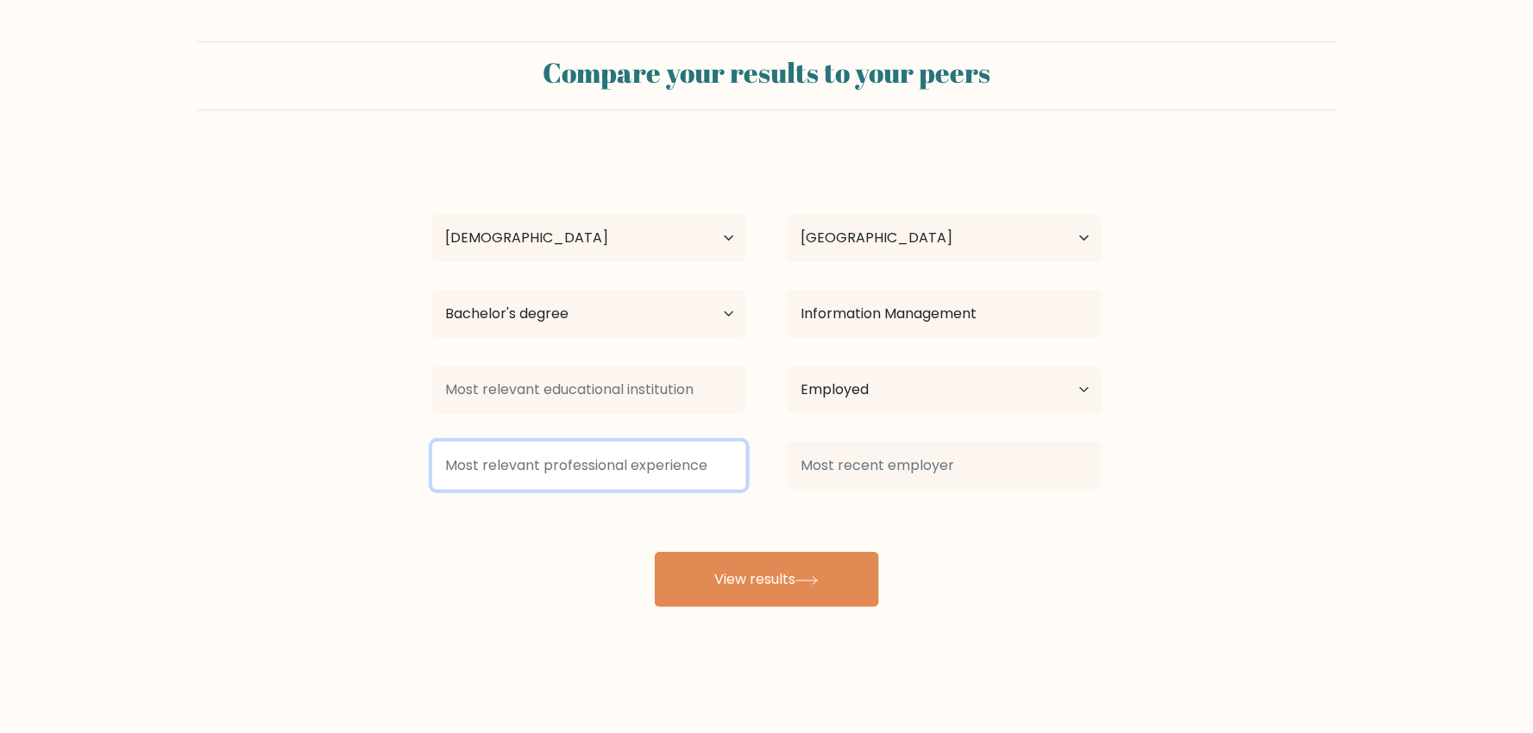
click at [668, 464] on input at bounding box center [589, 466] width 314 height 48
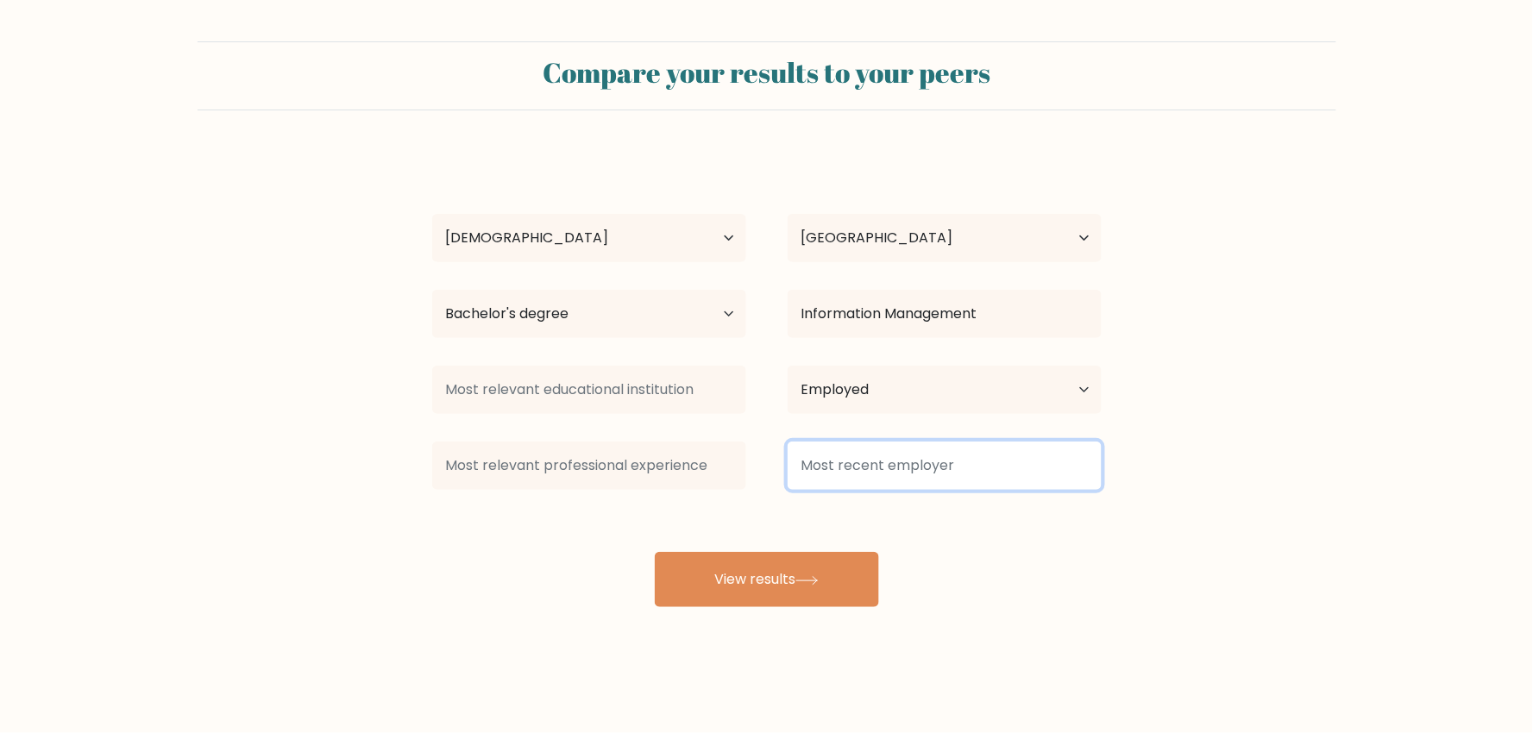
click at [854, 468] on input at bounding box center [945, 466] width 314 height 48
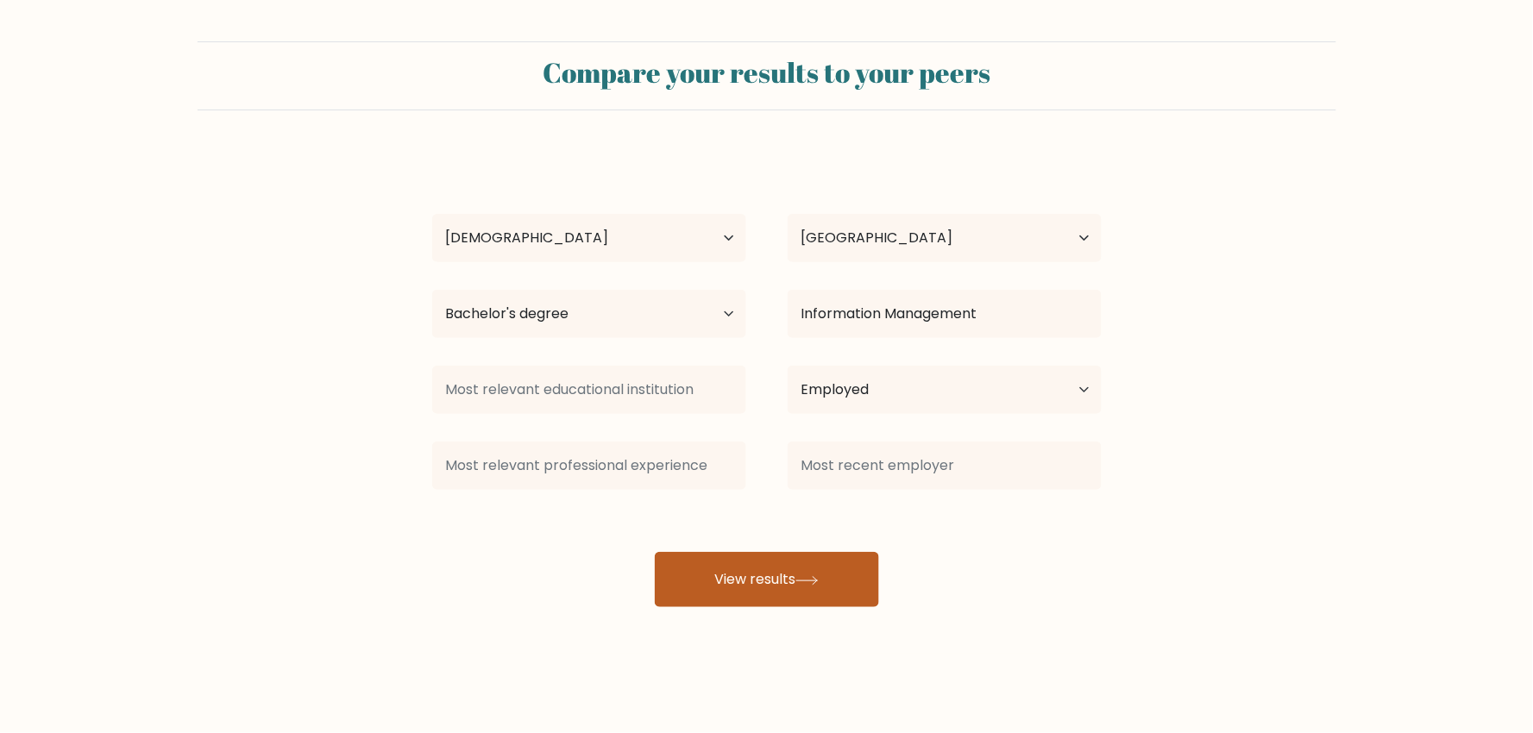
click at [738, 575] on button "View results" at bounding box center [767, 579] width 224 height 55
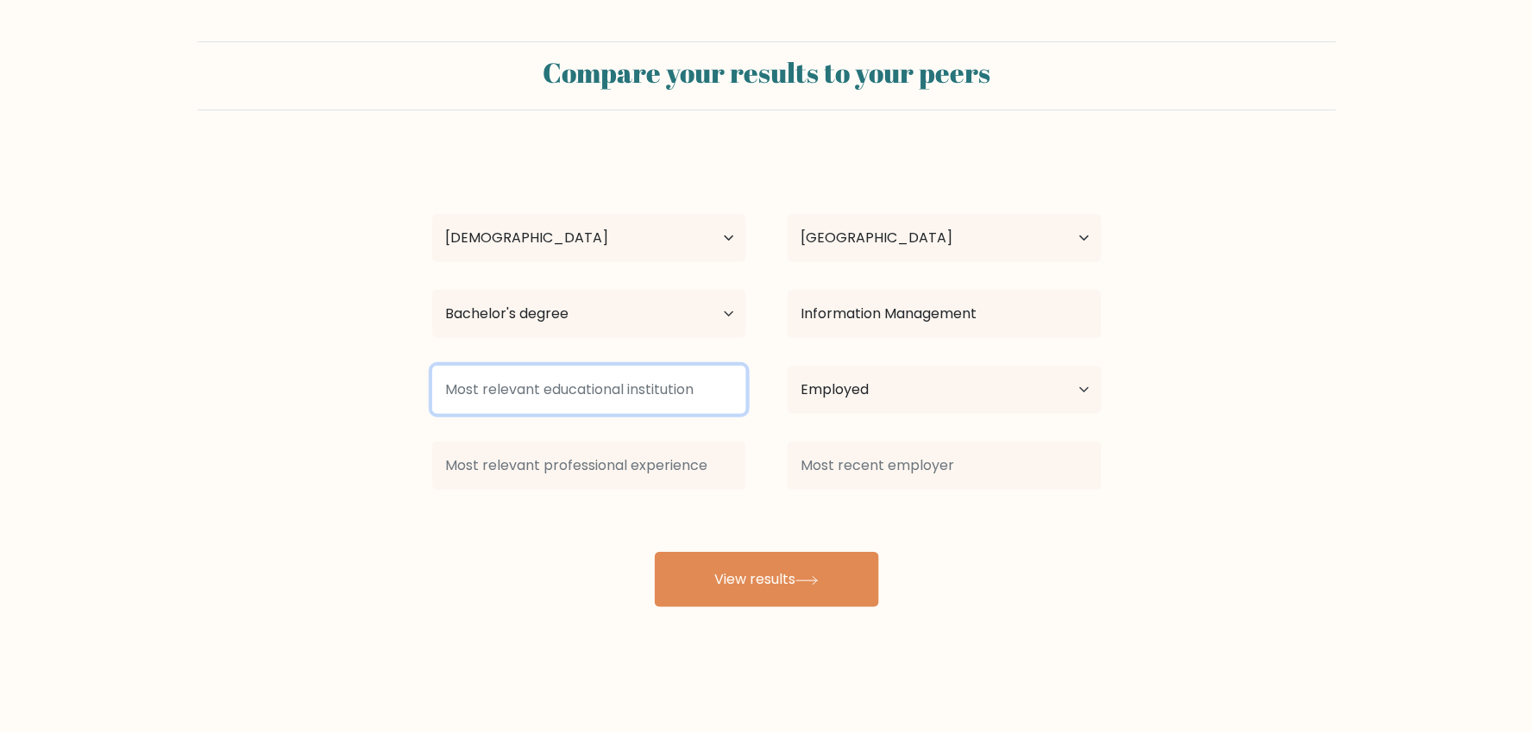
click at [665, 393] on input at bounding box center [589, 390] width 314 height 48
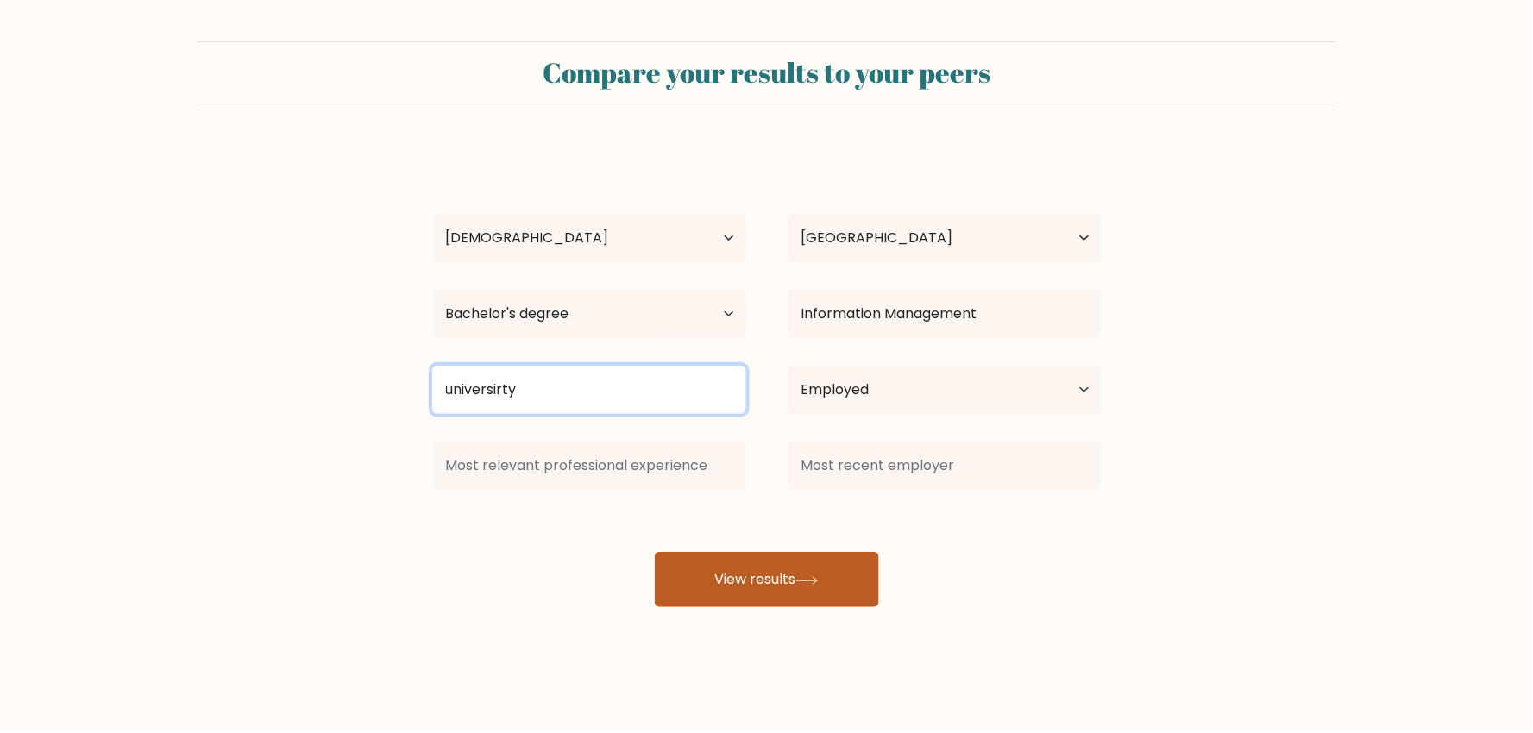
type input "universirty"
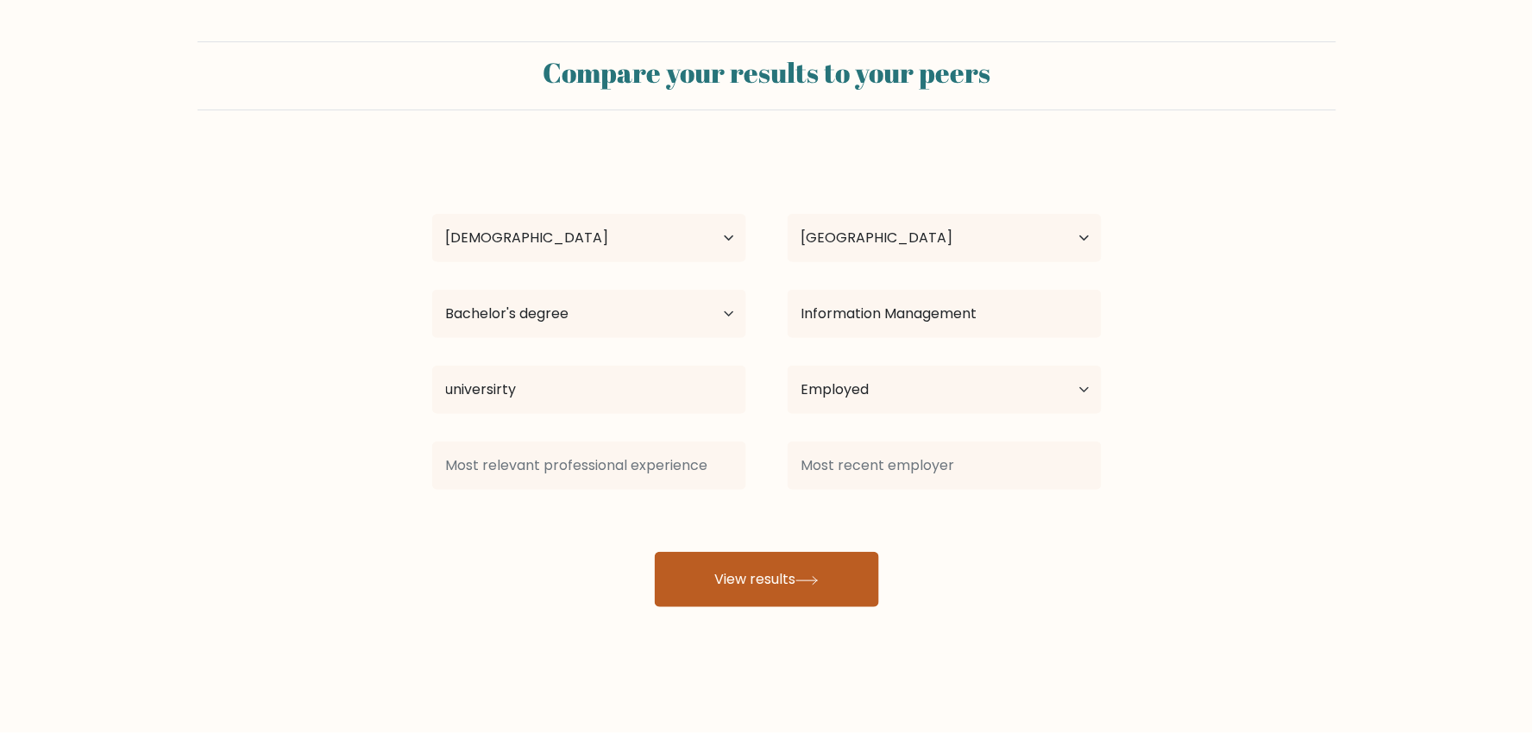
click at [812, 568] on button "View results" at bounding box center [767, 579] width 224 height 55
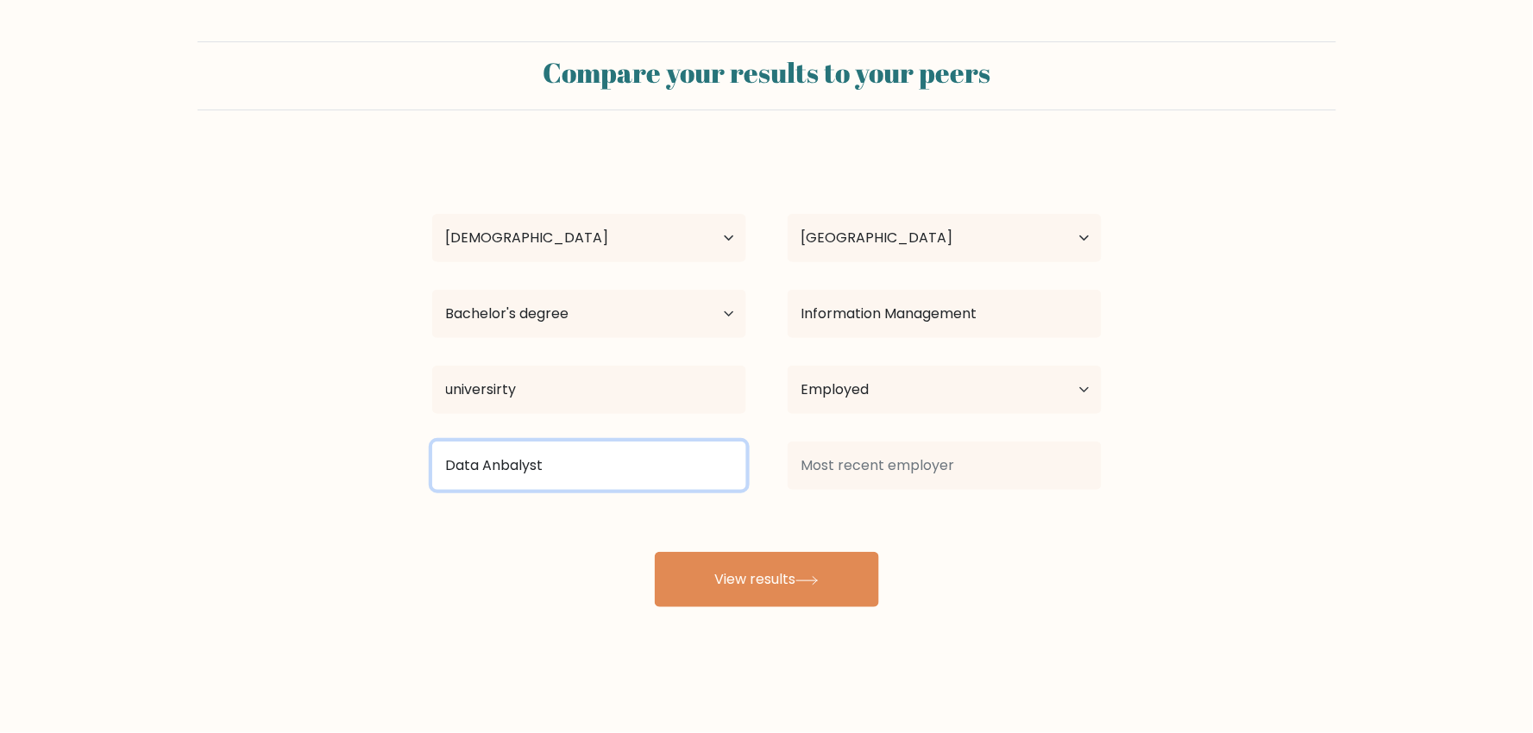
click at [507, 469] on input "Data Anbalyst" at bounding box center [589, 466] width 314 height 48
type input "Data Analyst"
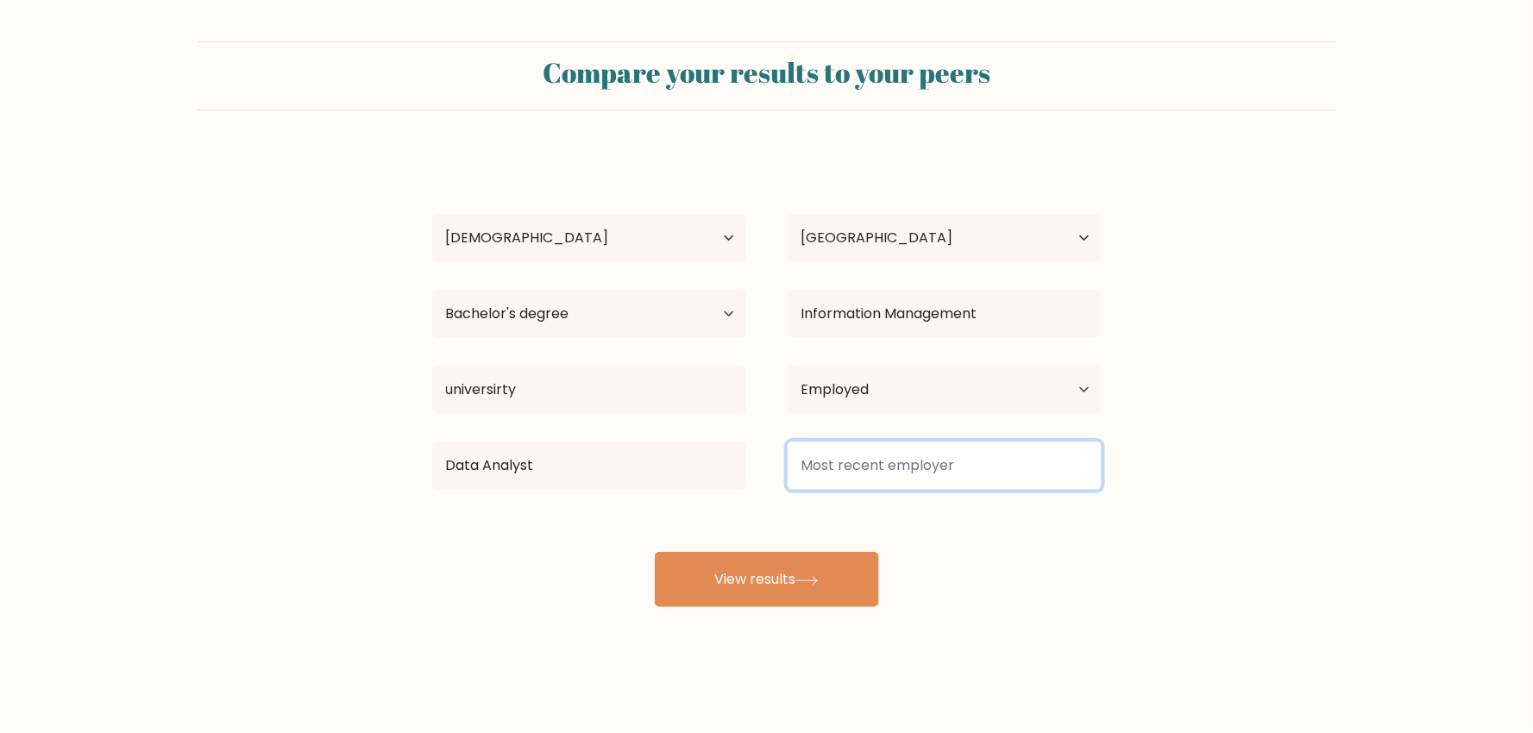
click at [880, 472] on input at bounding box center [945, 466] width 314 height 48
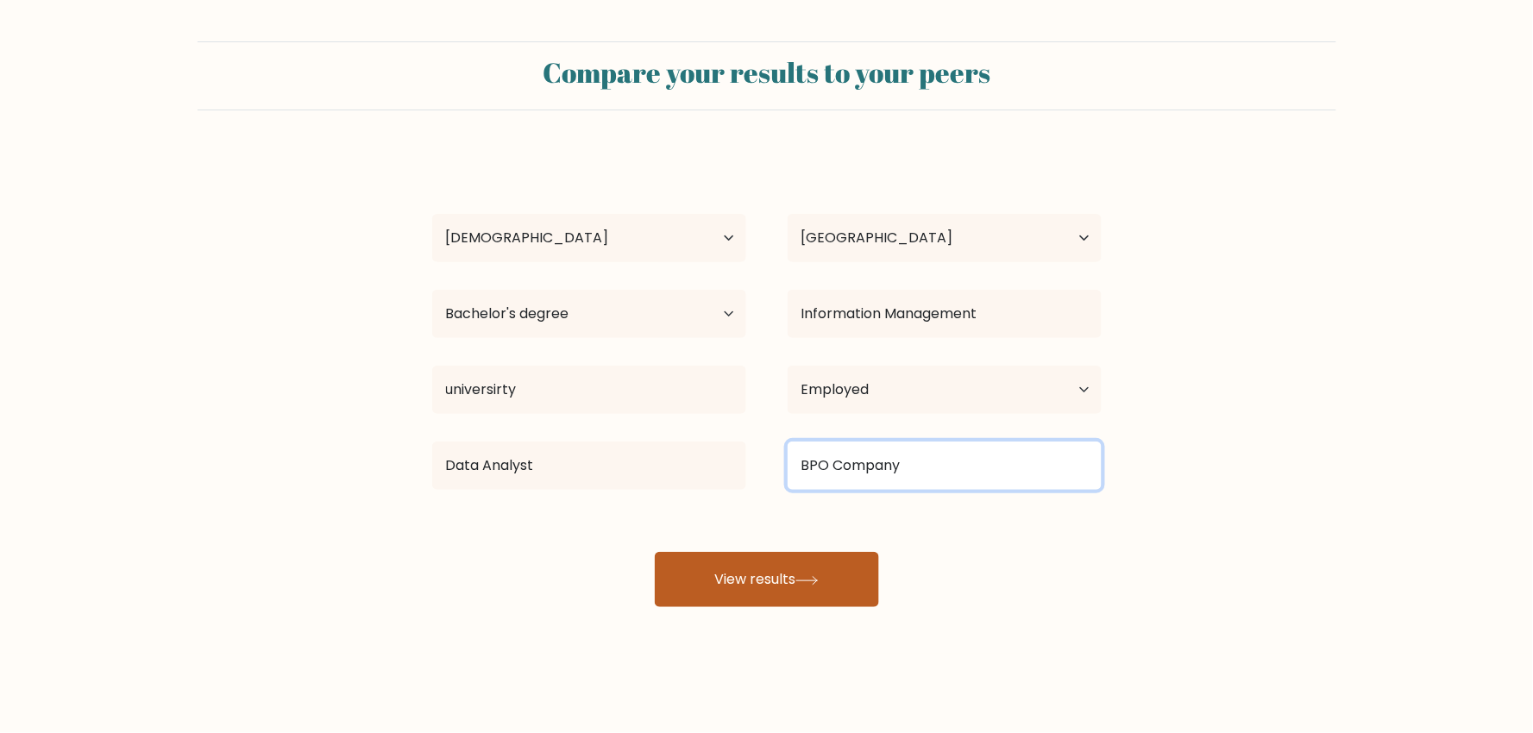
type input "BPO Company"
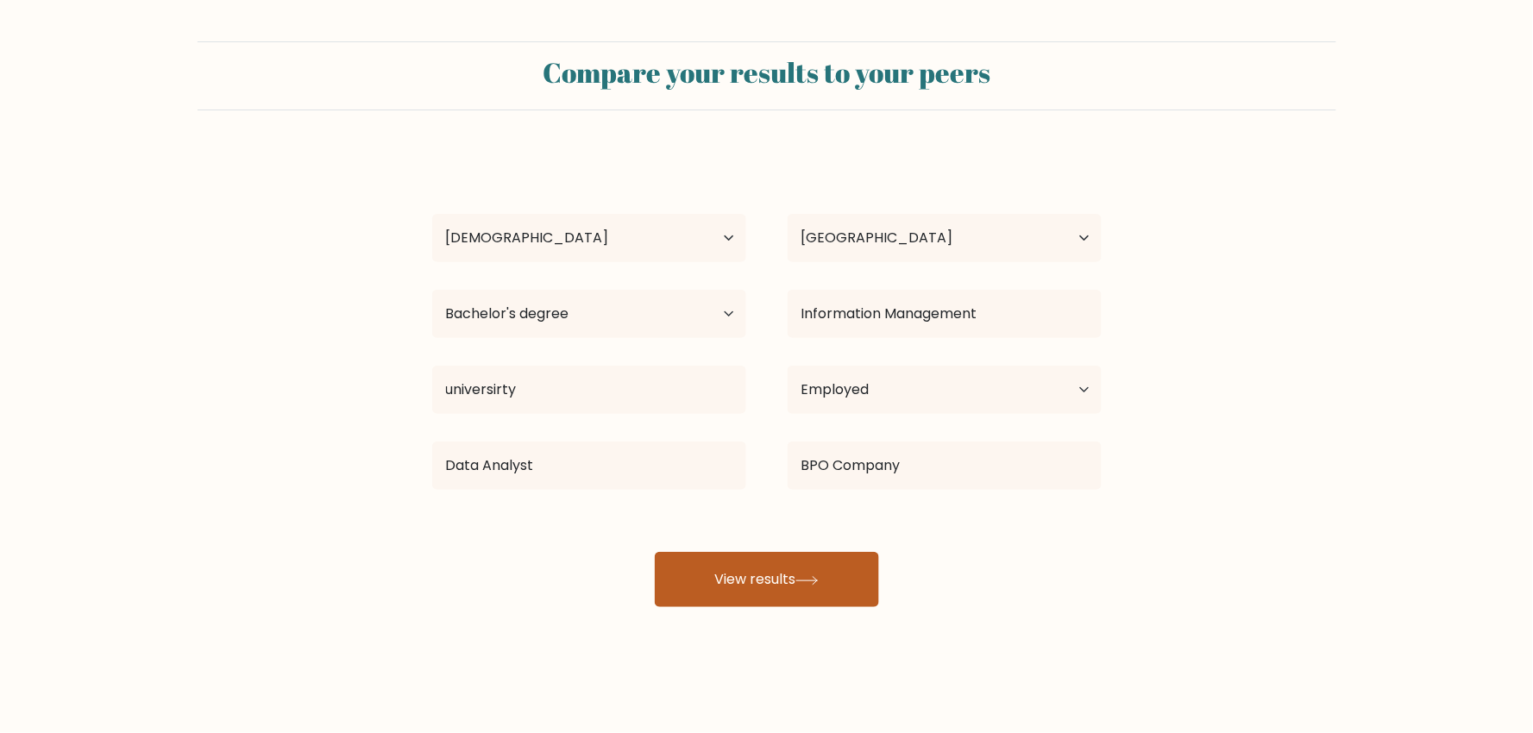
click at [821, 588] on button "View results" at bounding box center [767, 579] width 224 height 55
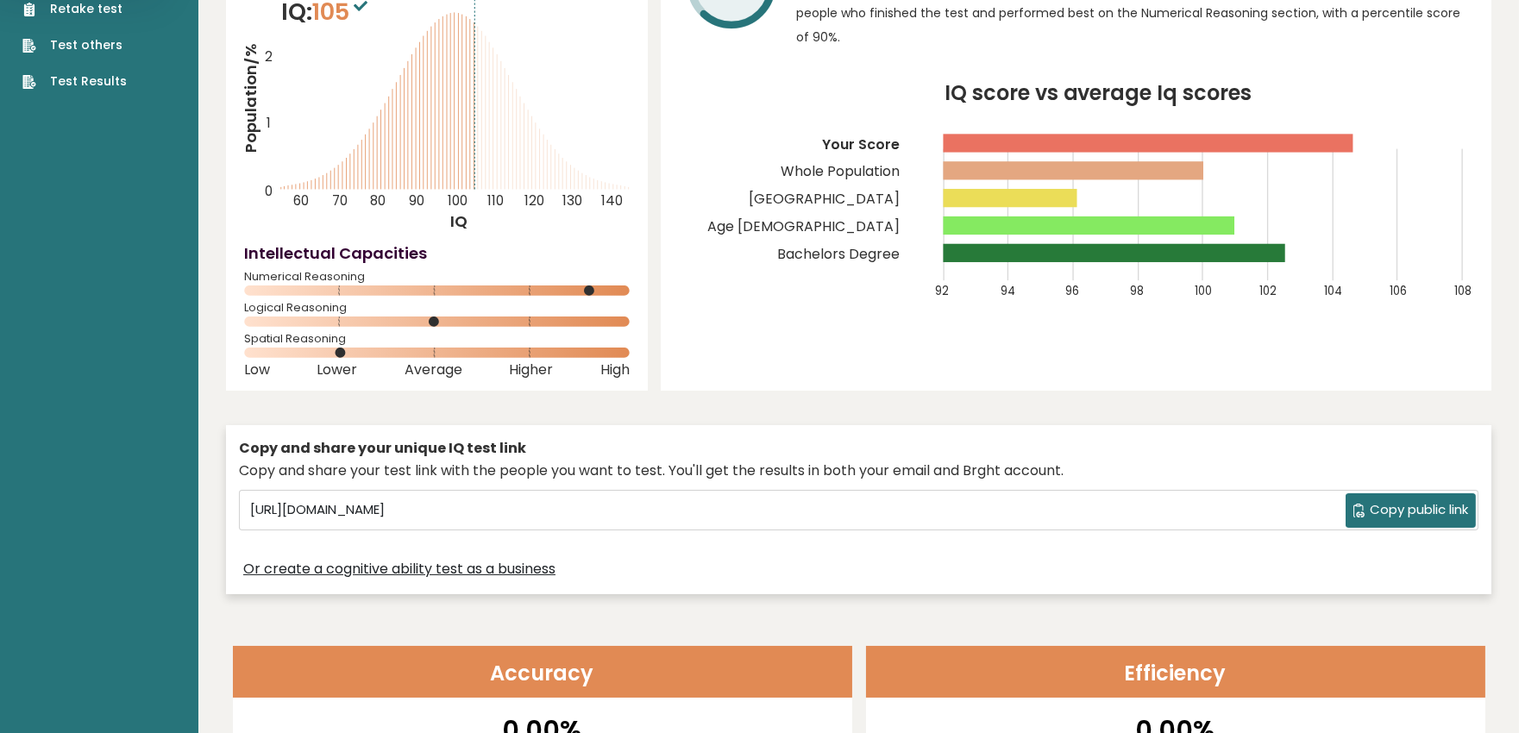
scroll to position [96, 0]
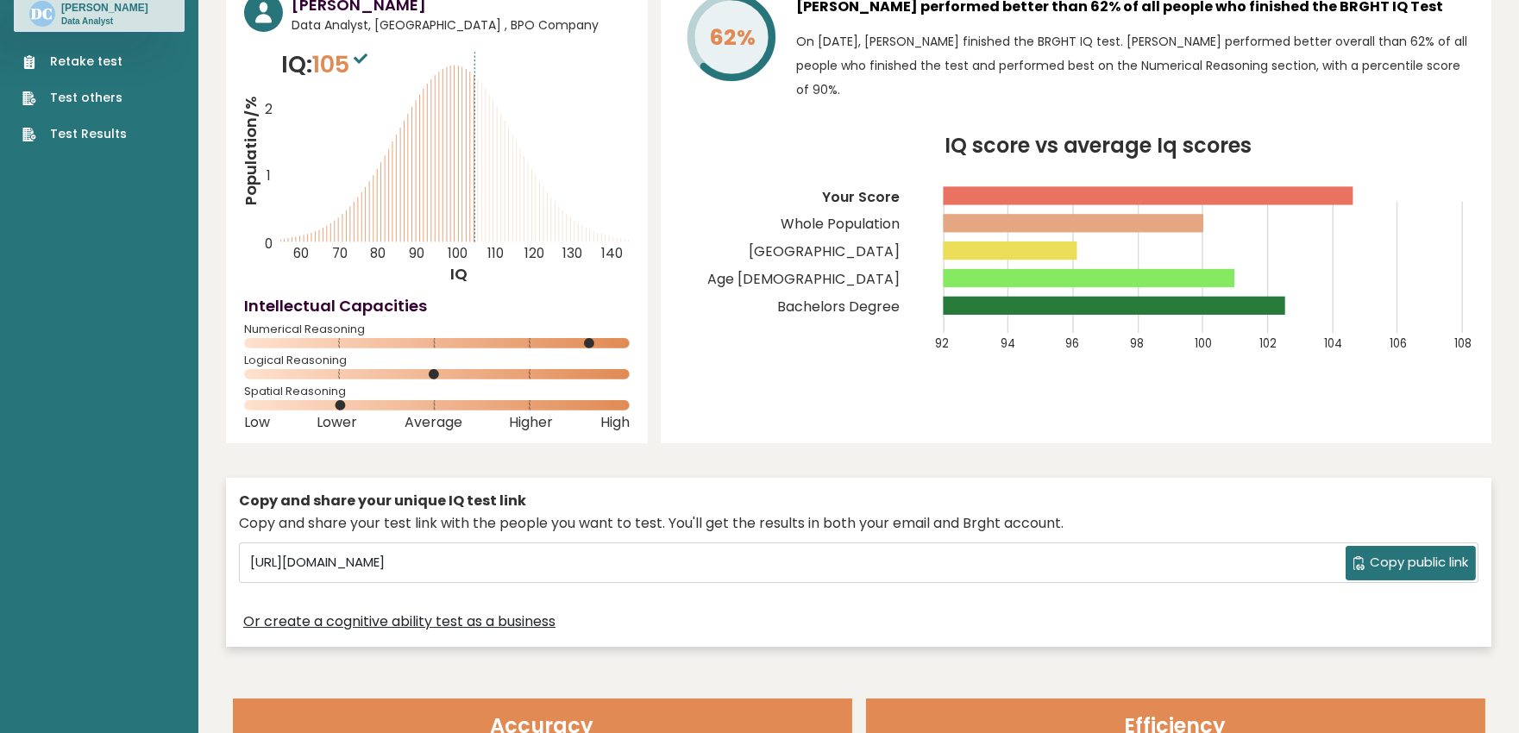
click at [1425, 573] on button "Copy public link" at bounding box center [1411, 563] width 130 height 35
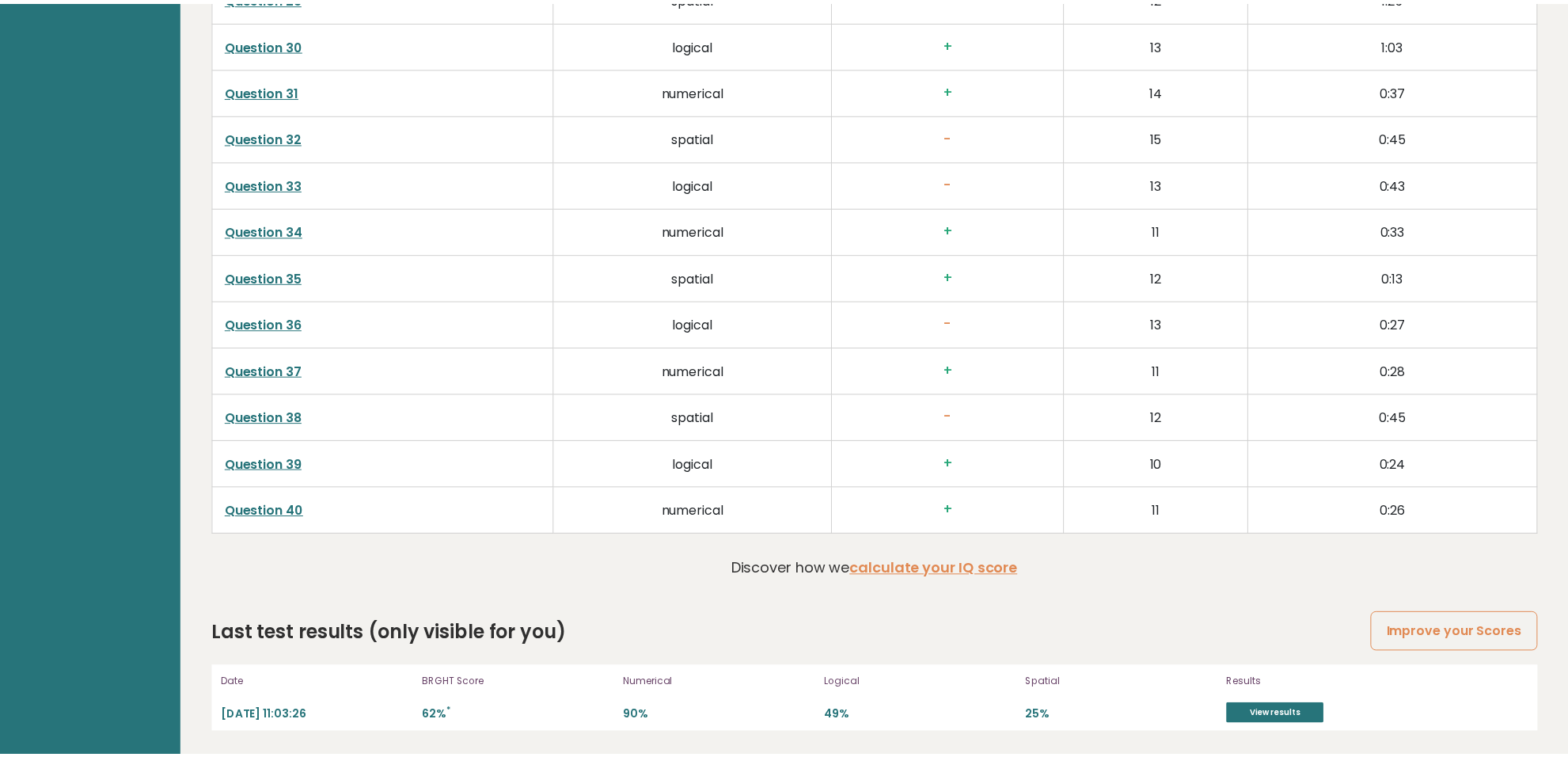
scroll to position [0, 0]
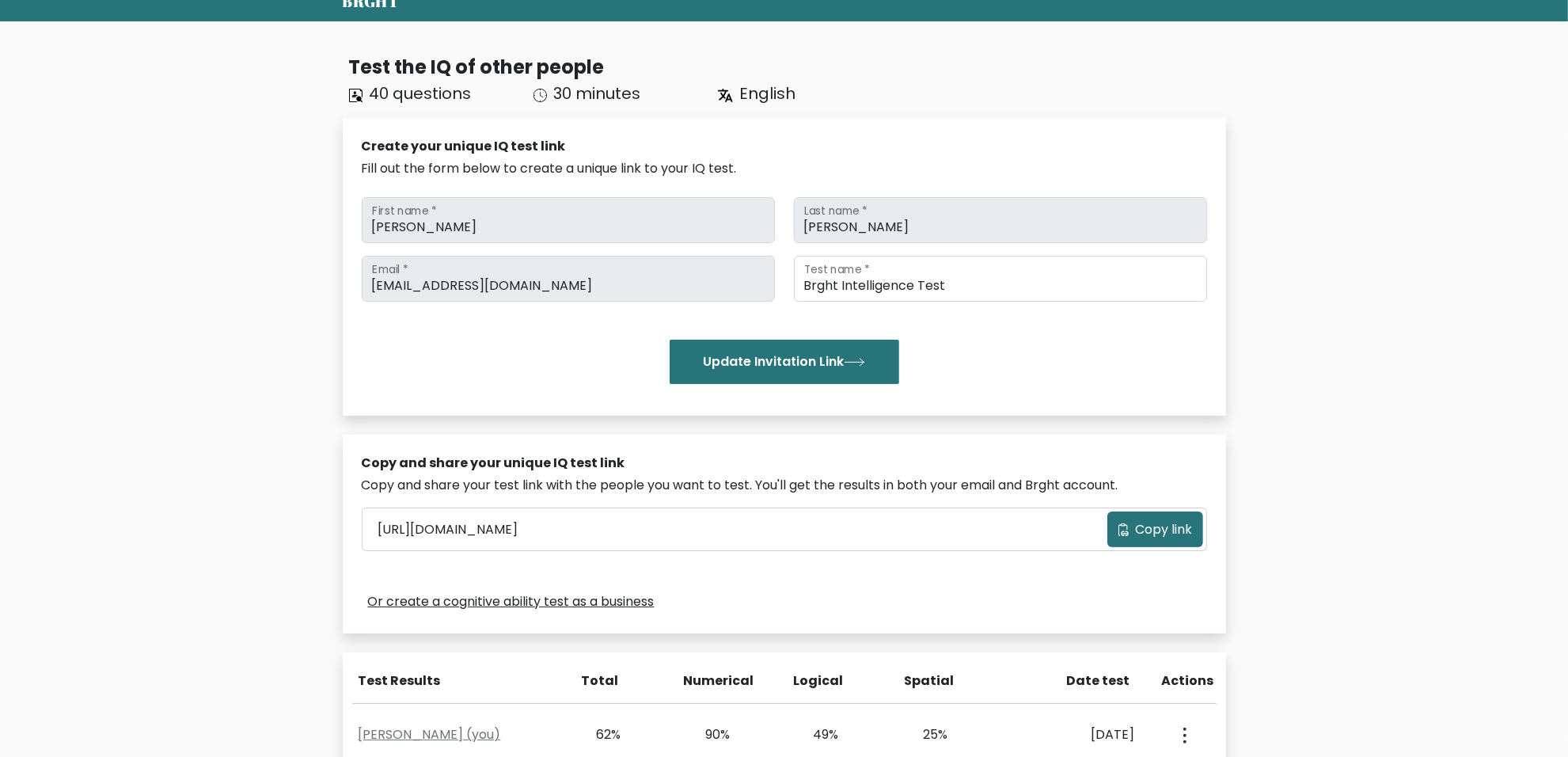
scroll to position [198, 0]
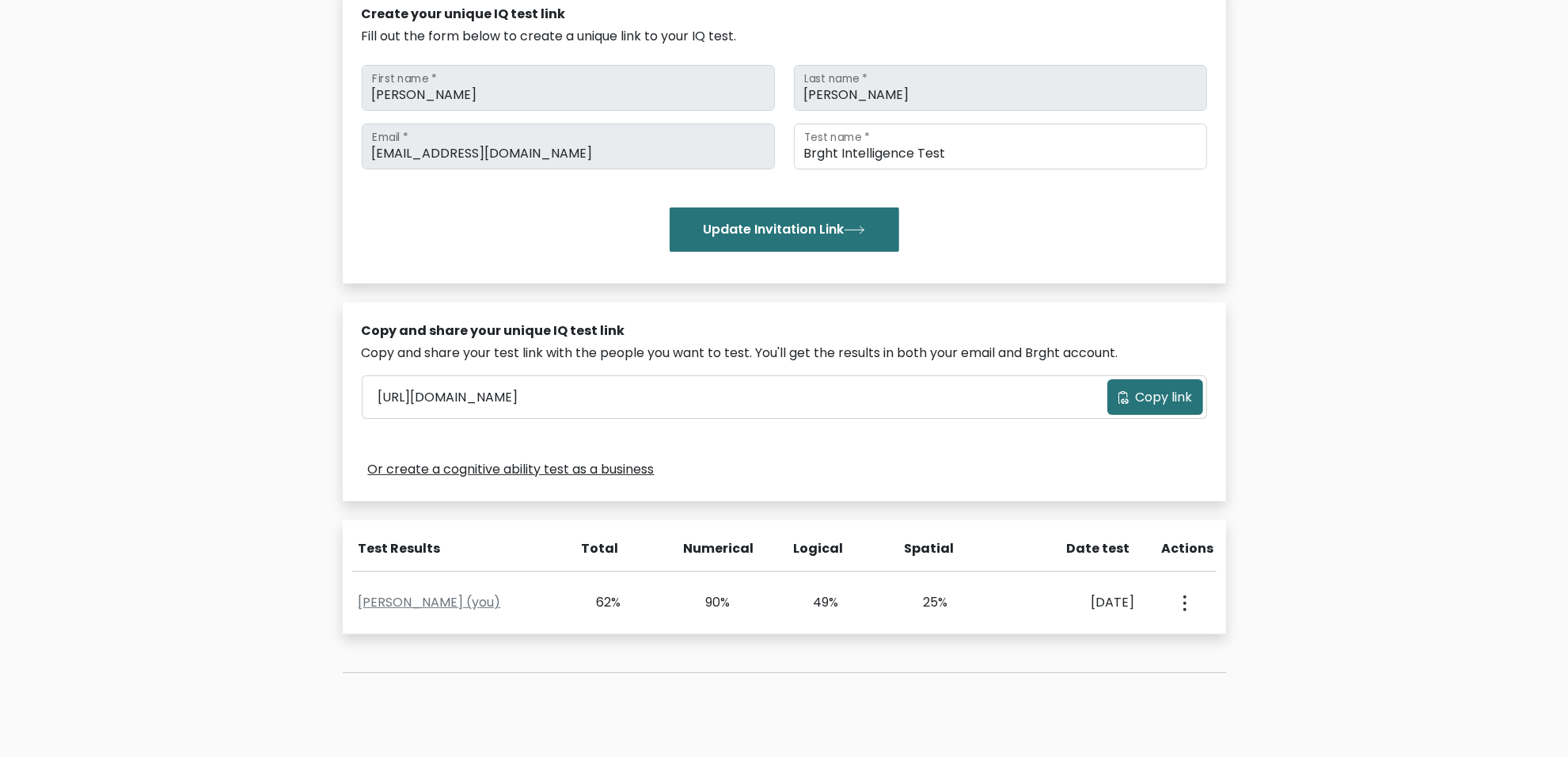
drag, startPoint x: 682, startPoint y: 547, endPoint x: 816, endPoint y: 540, distance: 134.2
click at [816, 542] on div "Test Results Total Numerical Logical Spatial Date test Actions" at bounding box center [784, 555] width 884 height 32
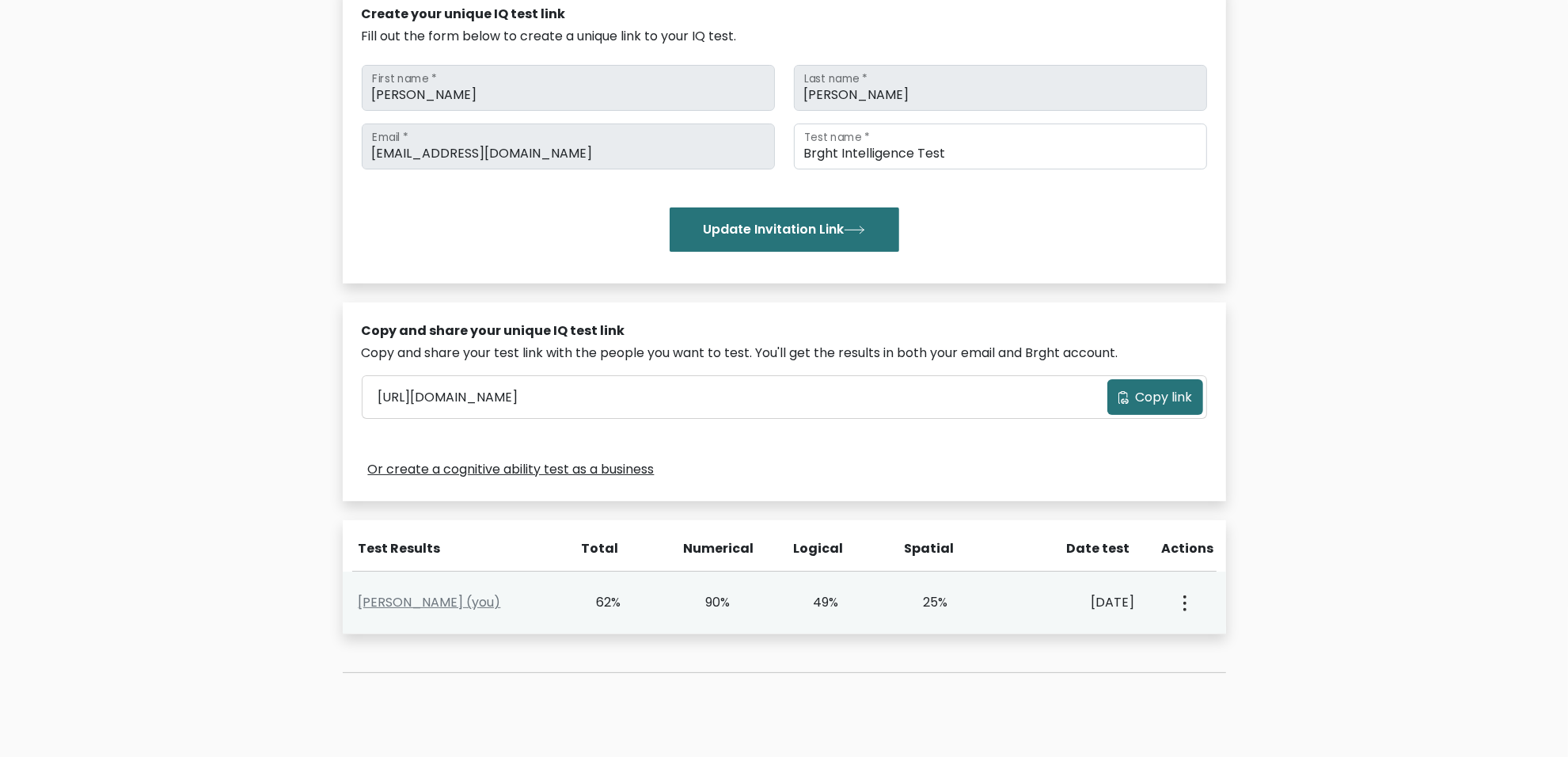
click at [825, 603] on div "49%" at bounding box center [816, 602] width 45 height 19
drag, startPoint x: 908, startPoint y: 603, endPoint x: 935, endPoint y: 597, distance: 27.7
click at [934, 597] on div "[PERSON_NAME] (you) 62% 90% 49% 25% [DATE] View Profile" at bounding box center [784, 603] width 884 height 62
